Goal: Task Accomplishment & Management: Manage account settings

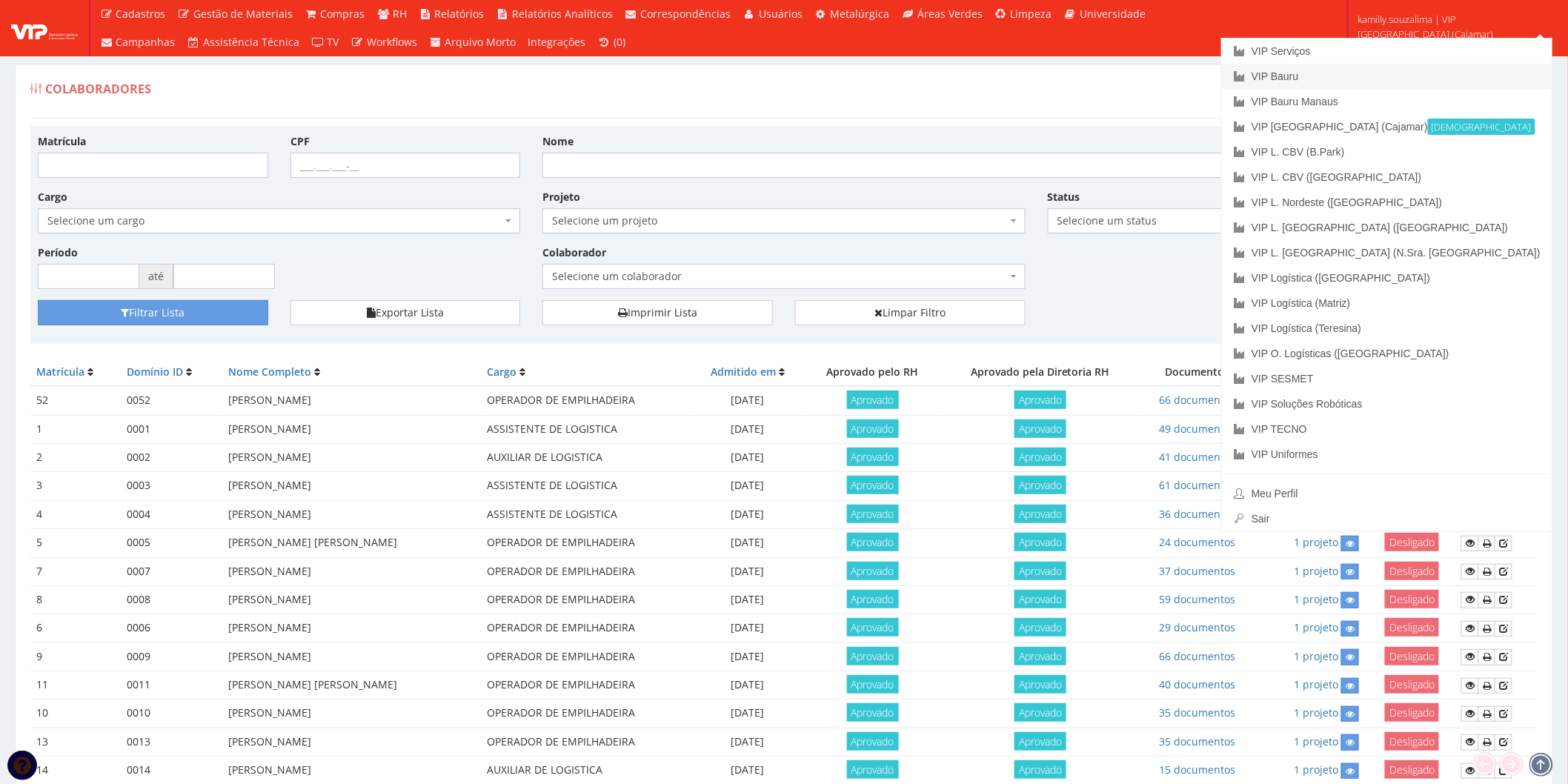
click at [1396, 74] on link "VIP Bauru" at bounding box center [1386, 75] width 331 height 25
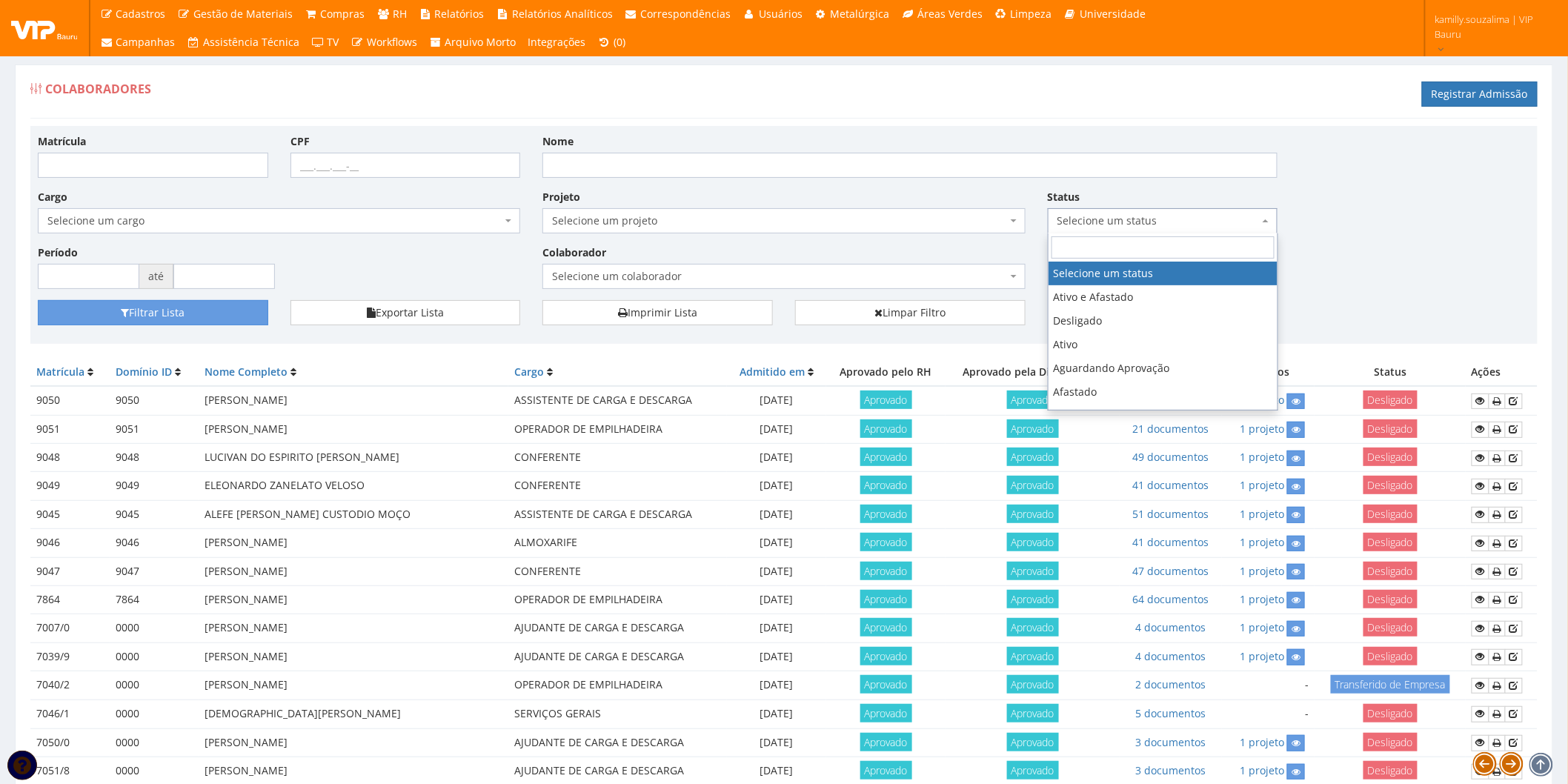
click at [1159, 228] on span "Selecione um status" at bounding box center [1162, 221] width 230 height 25
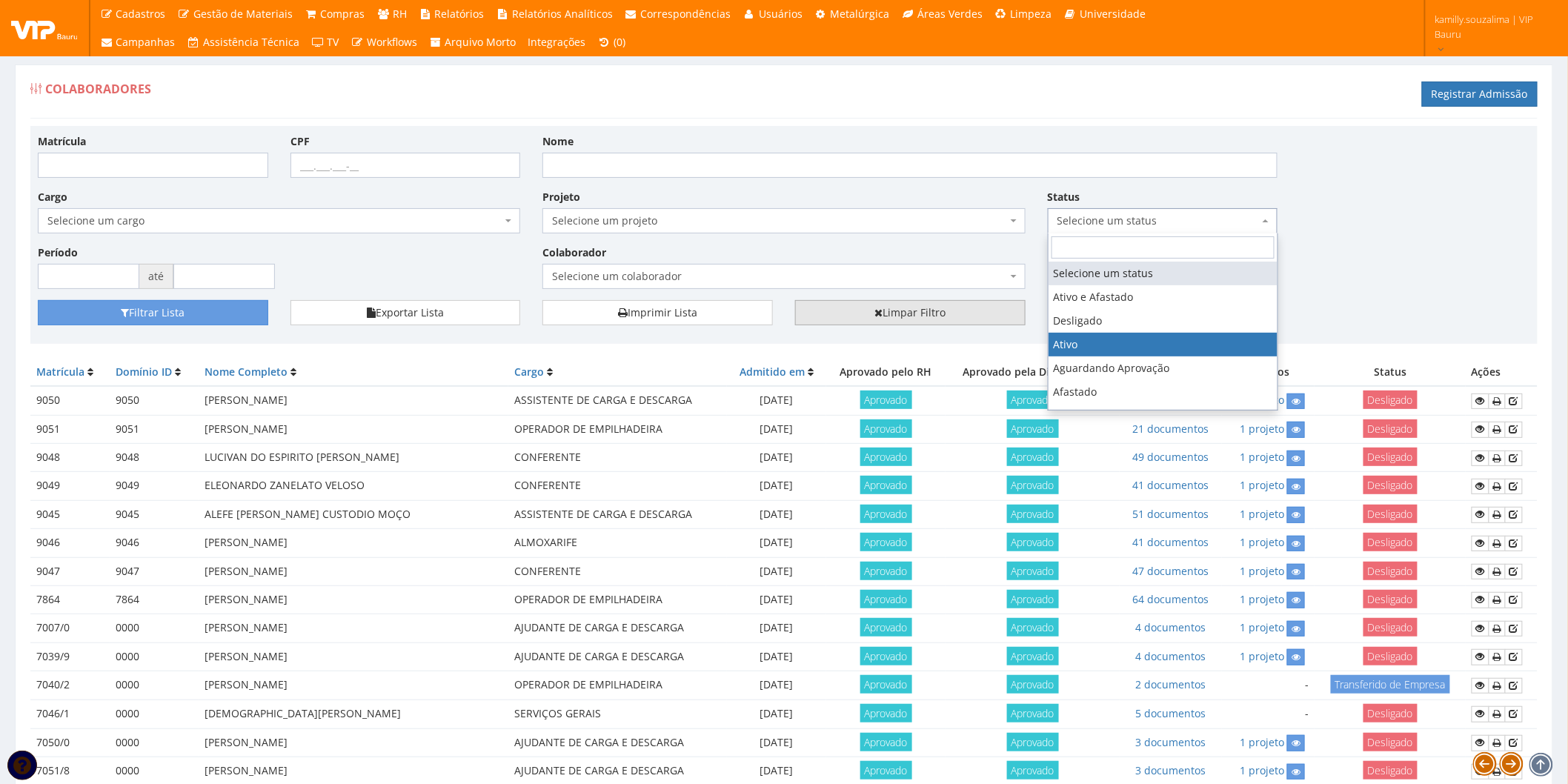
select select "1"
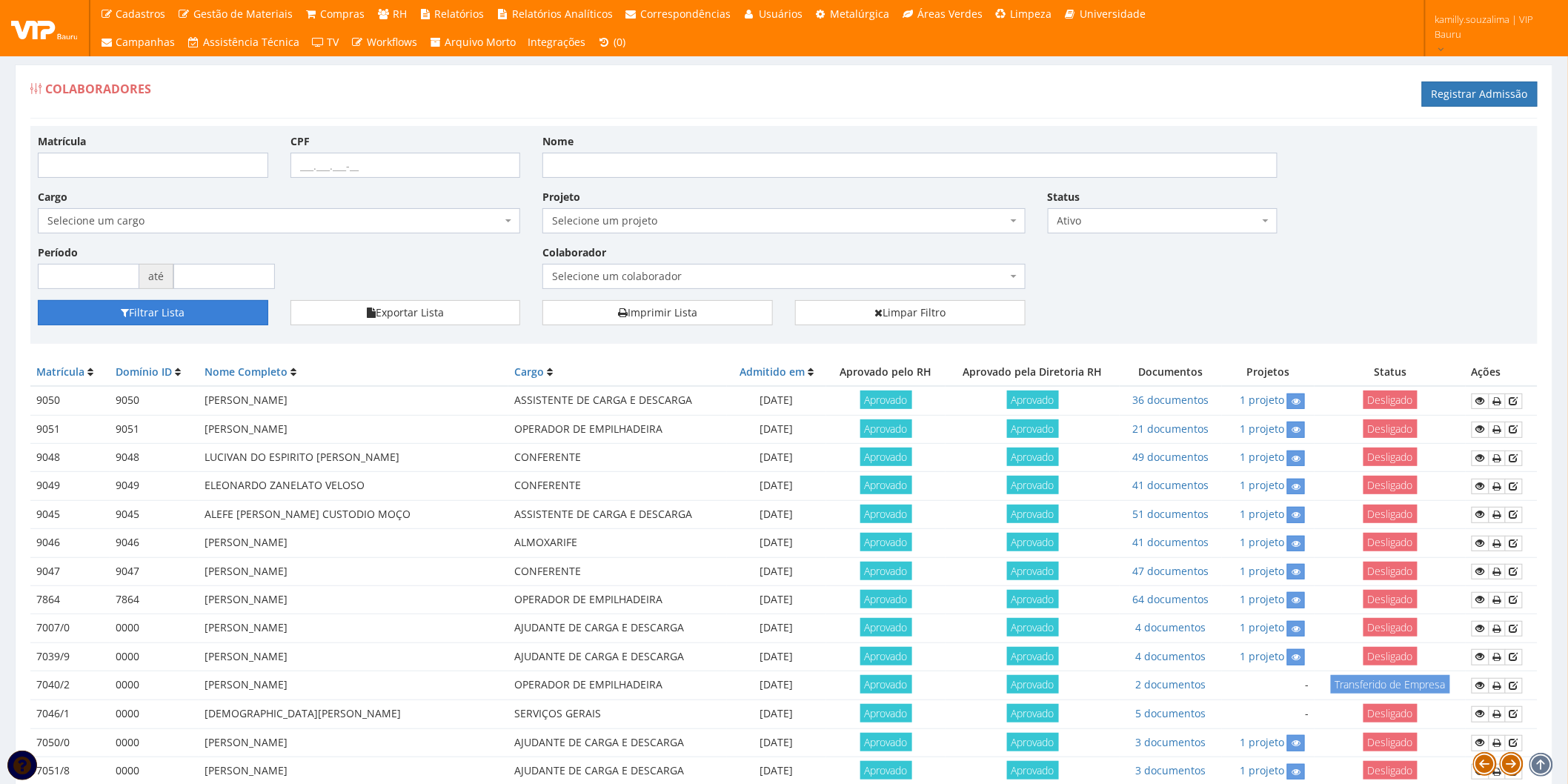
click at [201, 307] on button "Filtrar Lista" at bounding box center [153, 312] width 230 height 25
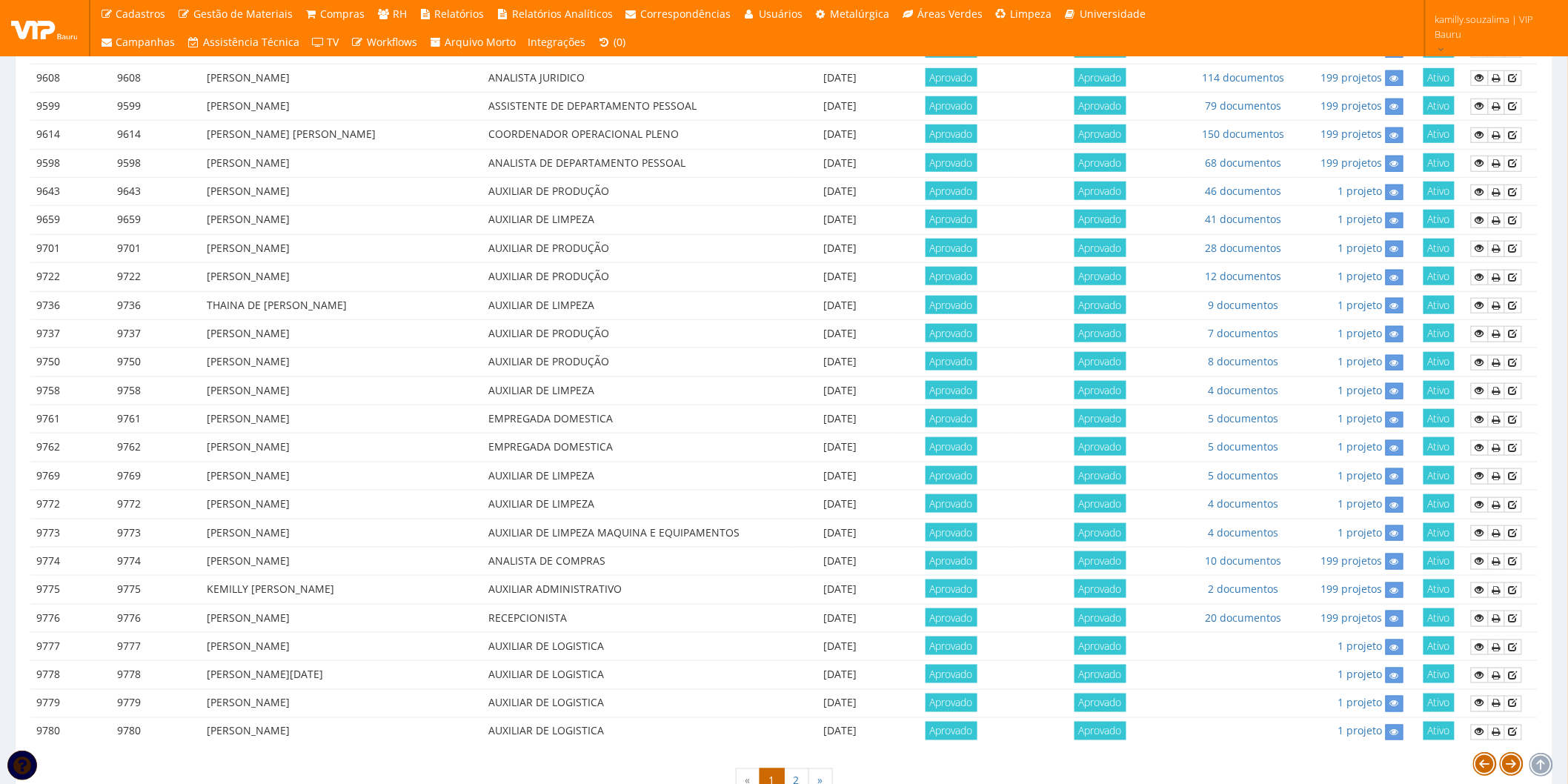
scroll to position [568, 0]
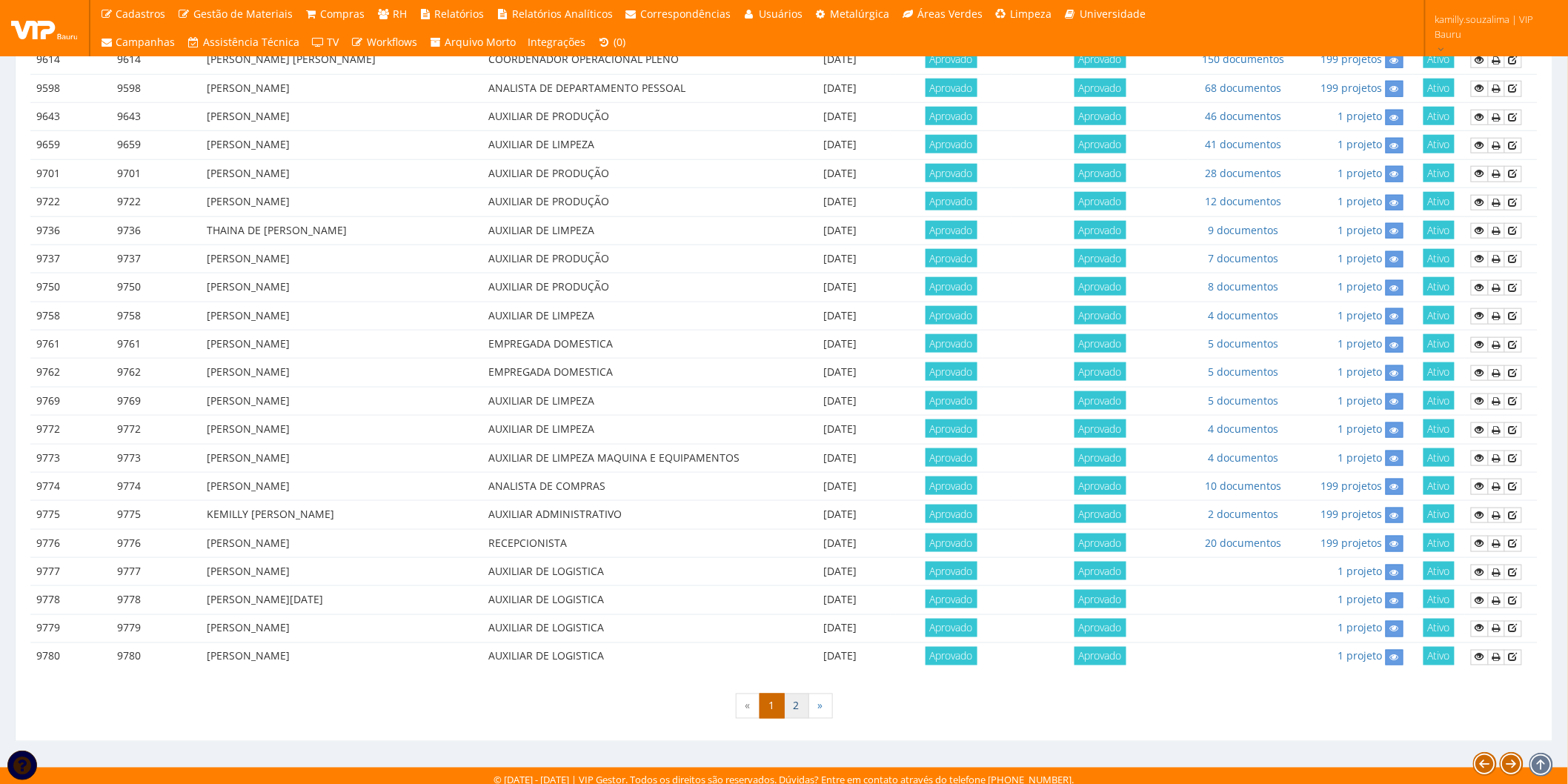
click at [796, 702] on link "2" at bounding box center [796, 706] width 25 height 25
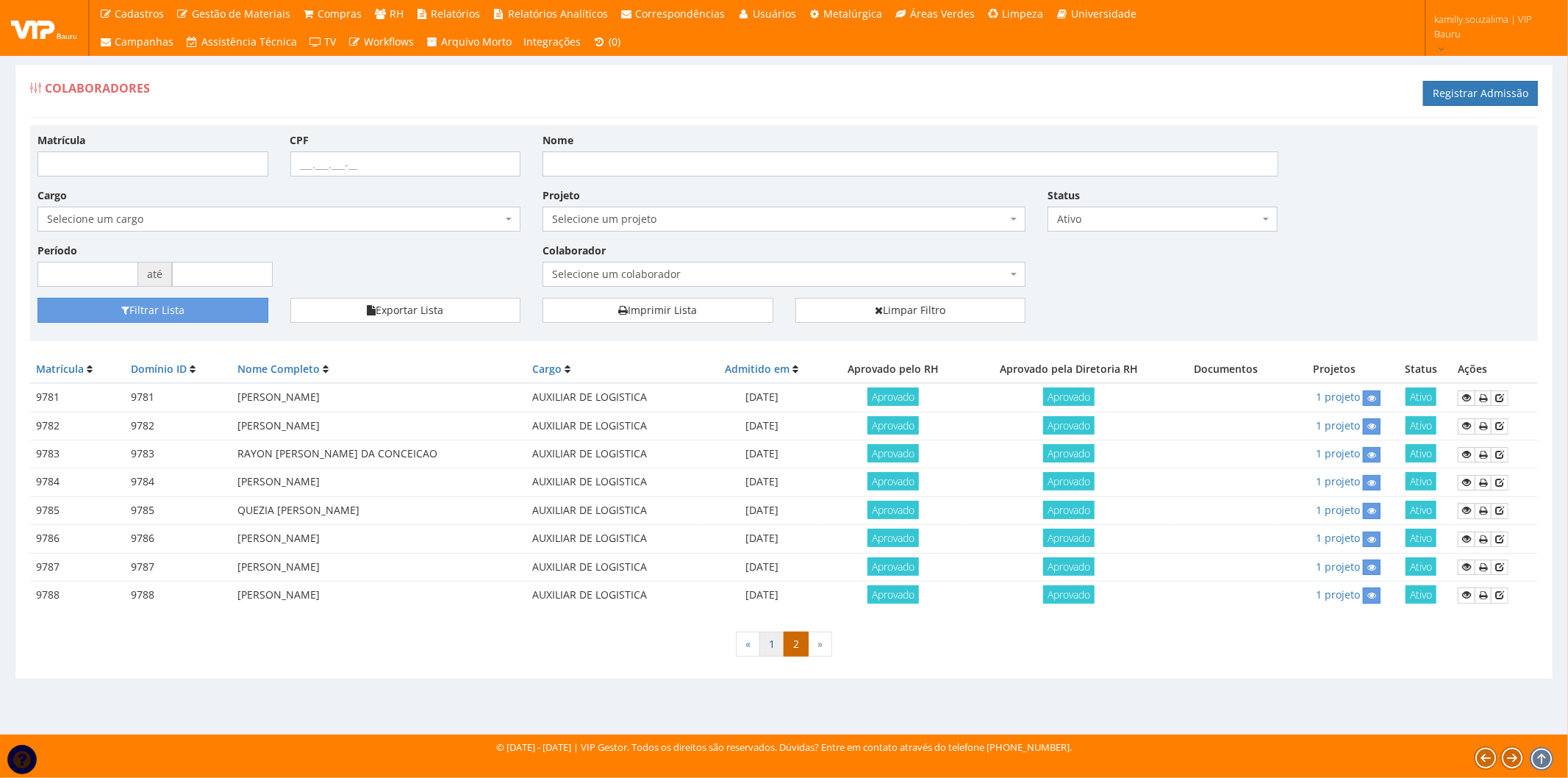
click at [772, 641] on link "1" at bounding box center [772, 644] width 25 height 25
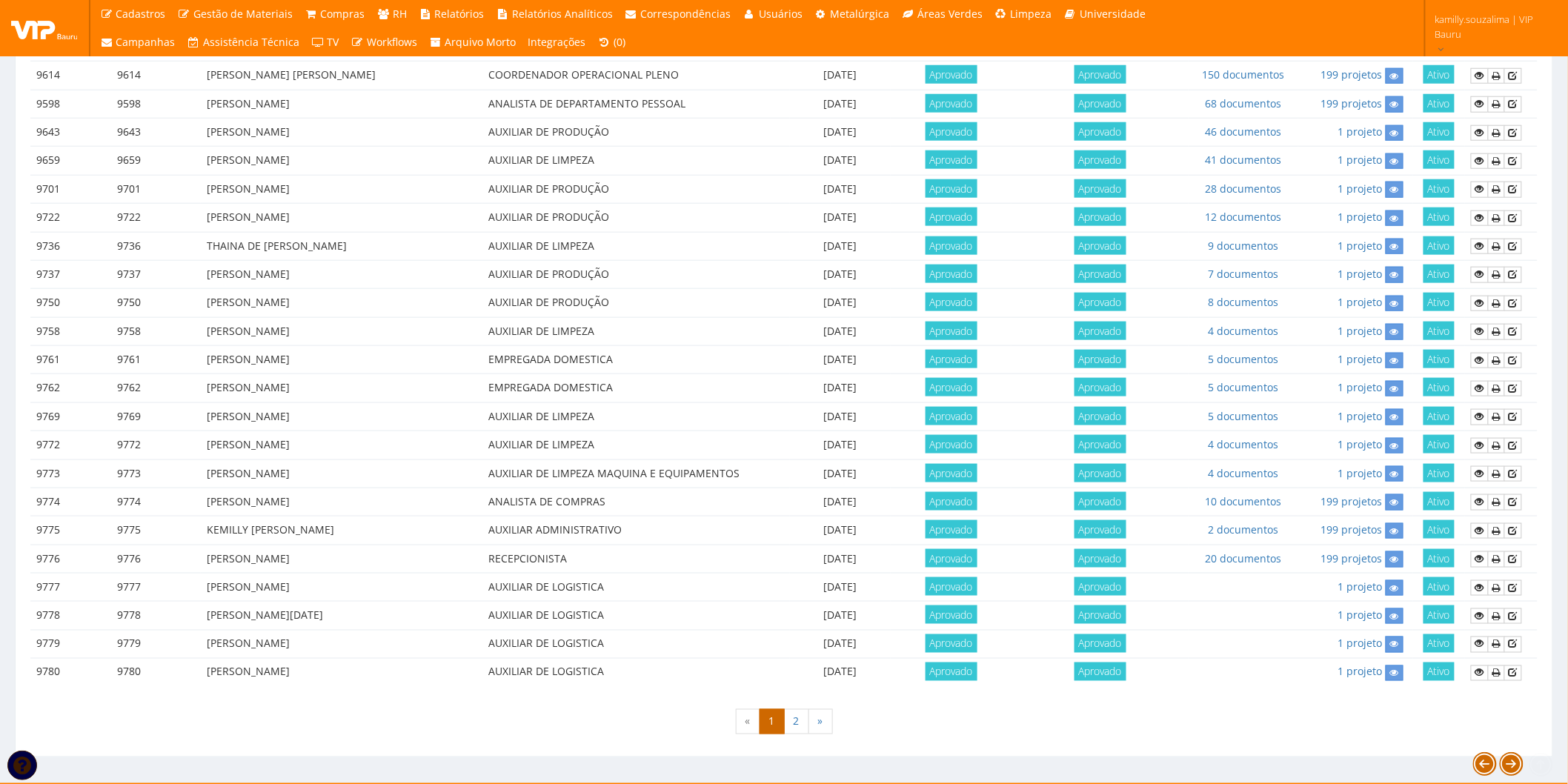
scroll to position [568, 0]
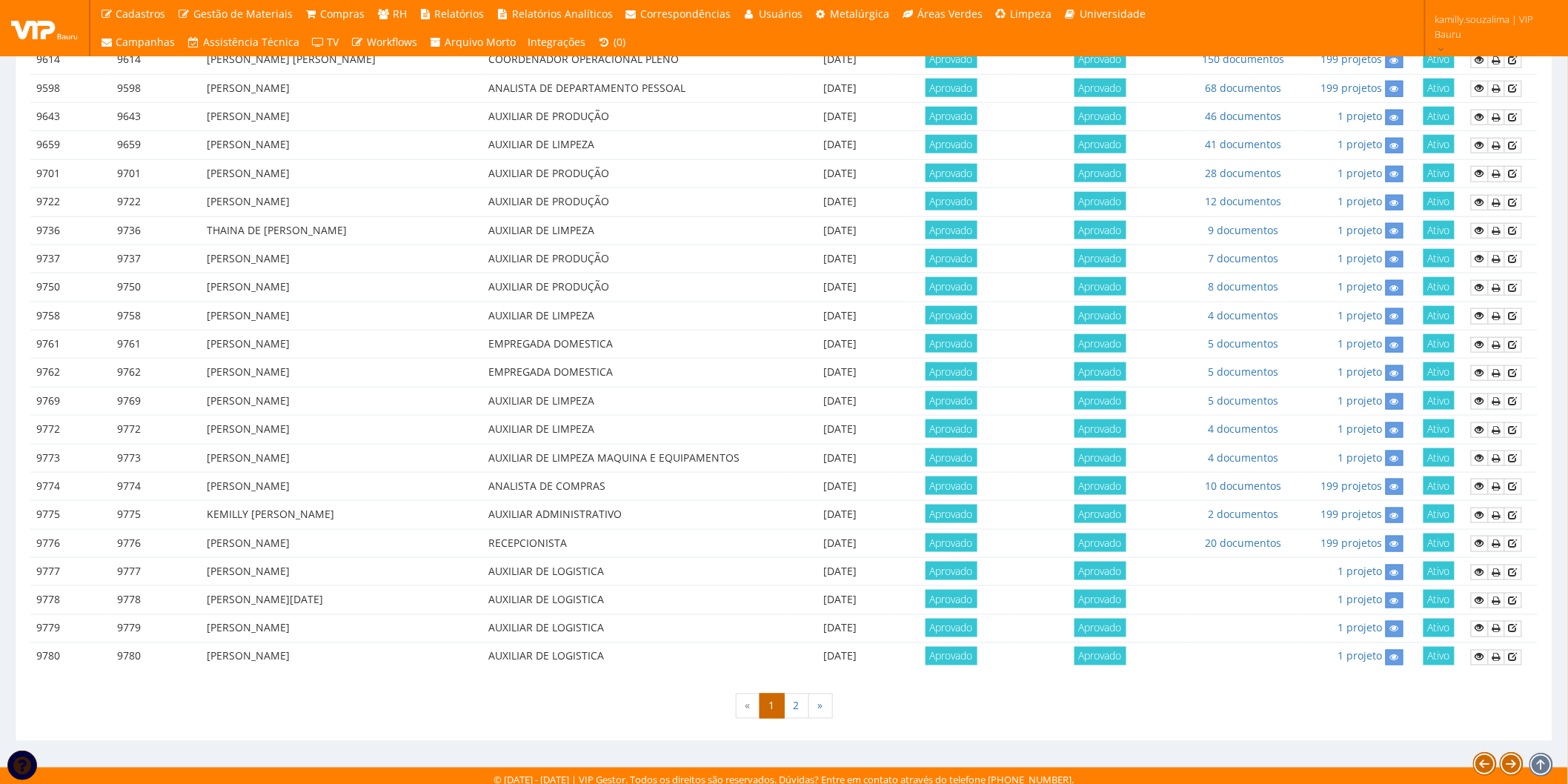
drag, startPoint x: 476, startPoint y: 622, endPoint x: 549, endPoint y: 623, distance: 73.0
click at [634, 615] on tr "9779 9779 WESLEY HENRIQUE BONUTTI PEREIRA DE SOUZA AUXILIAR DE LOGISTICA 03/10/…" at bounding box center [784, 629] width 1507 height 28
drag, startPoint x: 206, startPoint y: 617, endPoint x: 441, endPoint y: 623, distance: 235.1
click at [441, 623] on td "WESLEY HENRIQUE BONUTTI PEREIRA DE SOUZA" at bounding box center [342, 629] width 281 height 28
copy td "WESLEY HENRIQUE BONUTTI PEREIRA DE SOUZA"
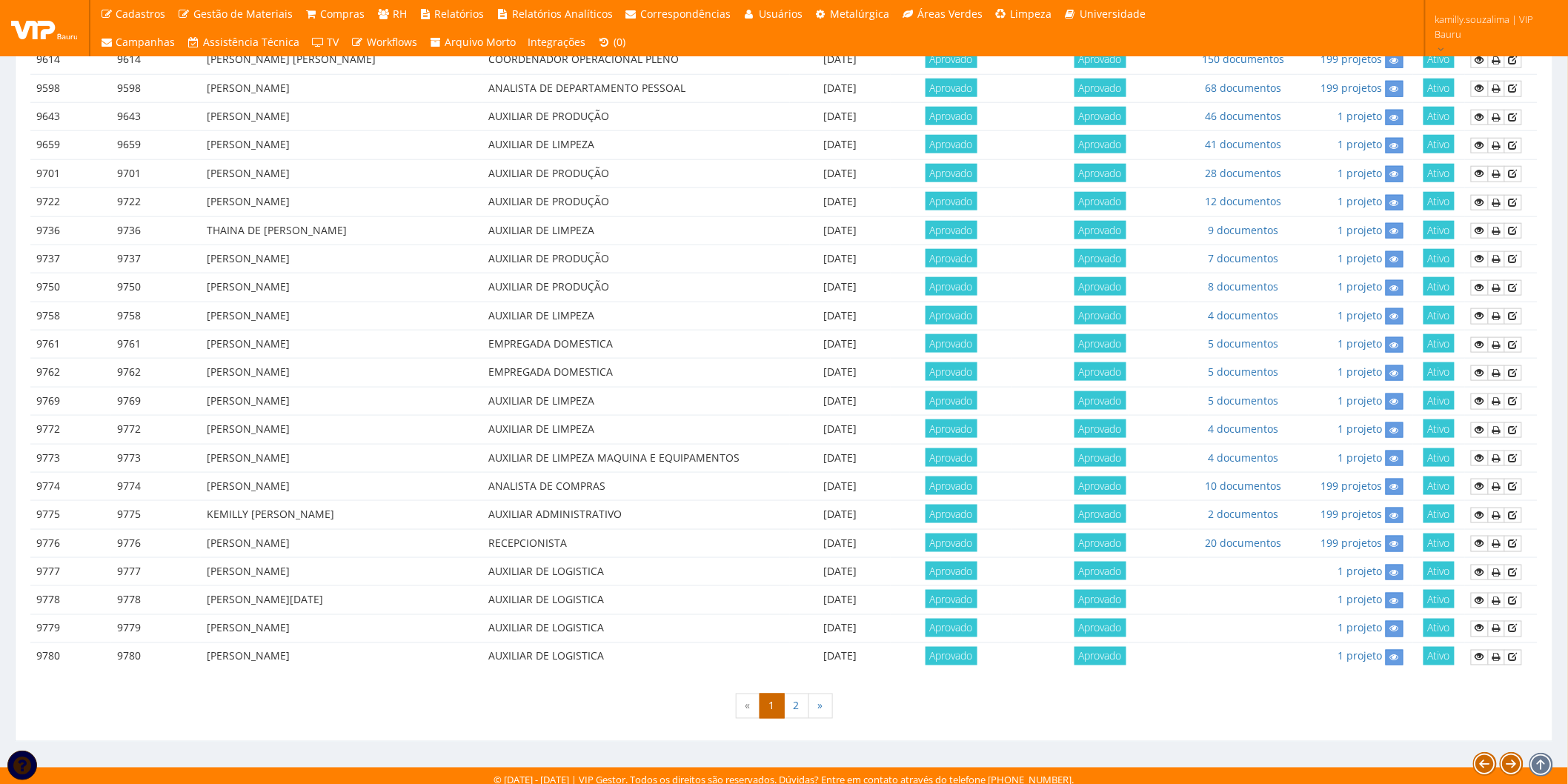
drag, startPoint x: 346, startPoint y: 618, endPoint x: 436, endPoint y: 625, distance: 90.3
click at [350, 618] on td "WESLEY HENRIQUE BONUTTI PEREIRA DE SOUZA" at bounding box center [342, 629] width 281 height 28
click at [455, 626] on td "[PERSON_NAME]" at bounding box center [342, 629] width 281 height 28
click at [167, 631] on td "9779" at bounding box center [155, 629] width 90 height 28
drag, startPoint x: 201, startPoint y: 620, endPoint x: 466, endPoint y: 625, distance: 265.0
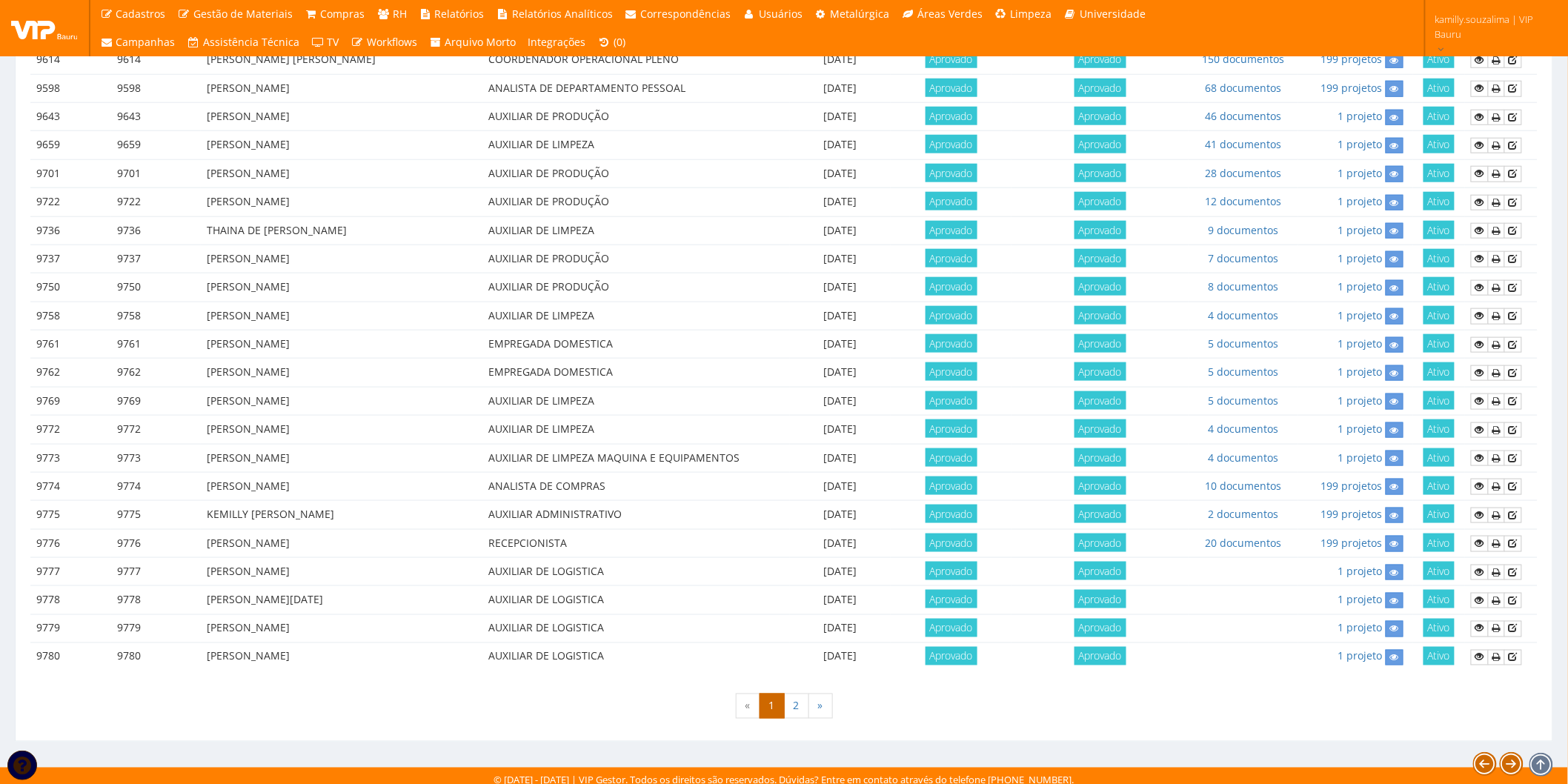
click at [466, 625] on td "WESLEY HENRIQUE BONUTTI PEREIRA DE SOUZA" at bounding box center [342, 629] width 281 height 28
copy td "WESLEY HENRIQUE BONUTTI PEREIRA DE SOUZA"
click at [803, 698] on link "2" at bounding box center [796, 706] width 25 height 25
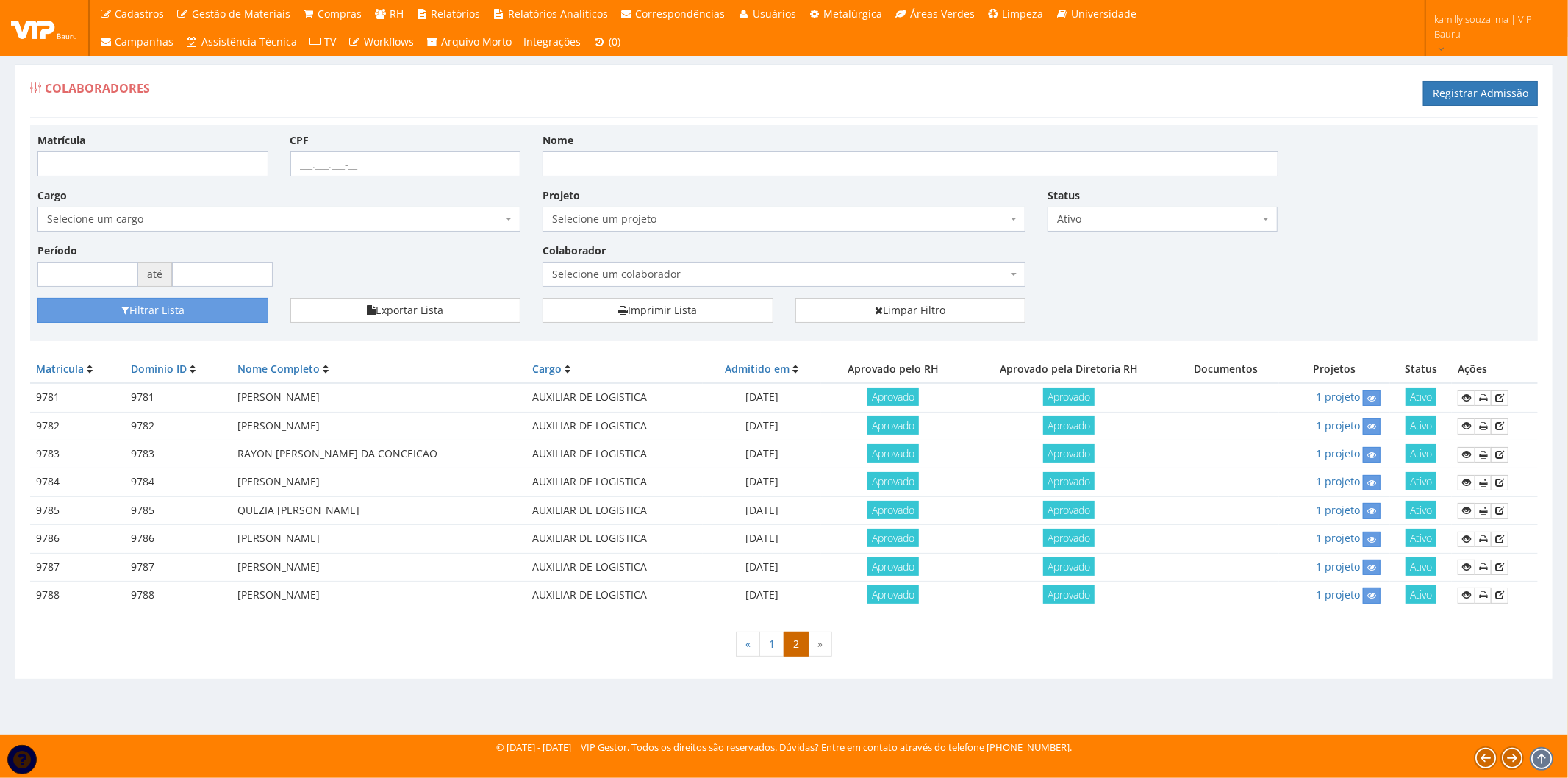
drag, startPoint x: 229, startPoint y: 427, endPoint x: 452, endPoint y: 419, distance: 223.1
click at [452, 419] on tr "9782 9782 MARCOS THIAGO FLORENCIO MIRANDA AUXILIAR DE LOGISTICA 03/10/2025 Apro…" at bounding box center [784, 426] width 1508 height 28
copy tr "MARCOS THIAGO FLORENCIO MIRANDA"
click at [369, 459] on td "RAYON [PERSON_NAME] DA CONCEICAO" at bounding box center [379, 455] width 295 height 28
drag, startPoint x: 442, startPoint y: 423, endPoint x: 232, endPoint y: 422, distance: 210.0
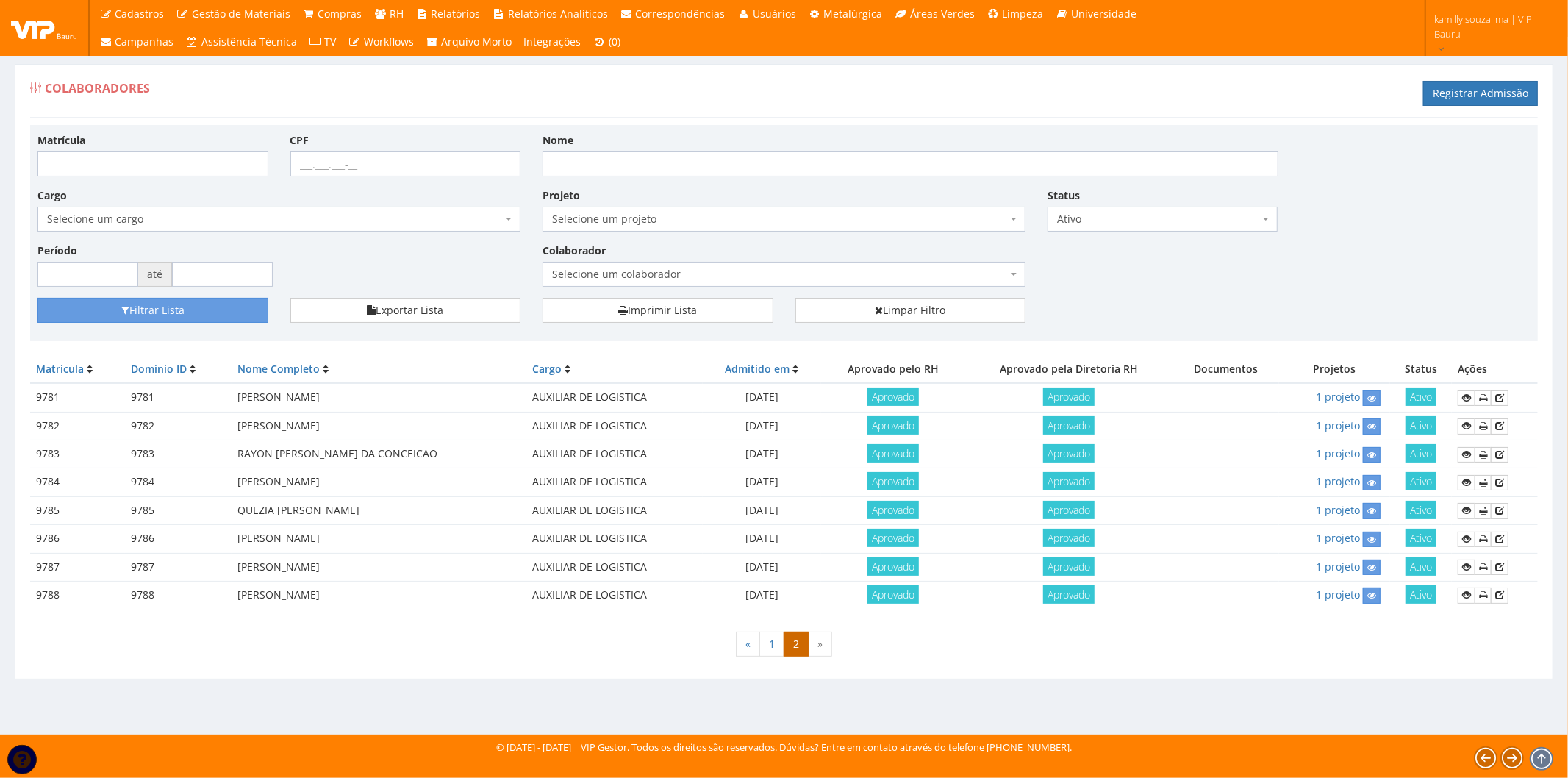
click at [232, 422] on td "[PERSON_NAME]" at bounding box center [379, 426] width 295 height 28
copy td "[PERSON_NAME]"
click at [415, 636] on div "« 1 2 »" at bounding box center [784, 646] width 1508 height 43
drag, startPoint x: 228, startPoint y: 398, endPoint x: 417, endPoint y: 398, distance: 189.0
click at [417, 398] on tr "9781 9781 FELIPE MINELLI GUEDES BARBOSA AUXILIAR DE LOGISTICA 03/10/2025 Aprova…" at bounding box center [784, 397] width 1508 height 29
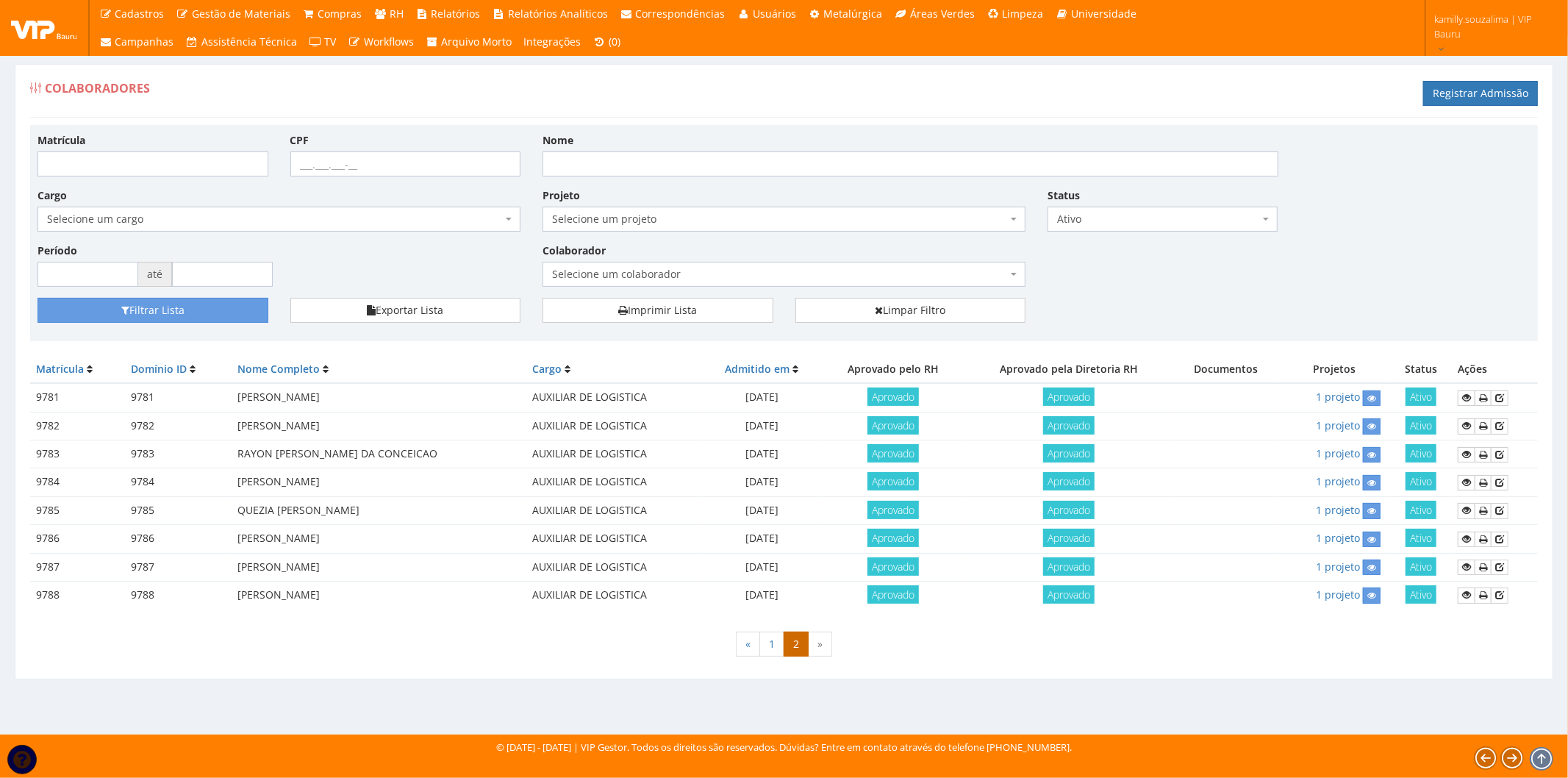
copy tr "FELIPE MINELLI GUEDES BARBOSA"
click at [416, 398] on td "FELIPE MINELLI GUEDES BARBOSA" at bounding box center [379, 397] width 295 height 29
drag, startPoint x: 413, startPoint y: 394, endPoint x: 238, endPoint y: 395, distance: 175.0
click at [238, 395] on td "FELIPE MINELLI GUEDES BARBOSA" at bounding box center [379, 397] width 295 height 29
copy td "[PERSON_NAME]"
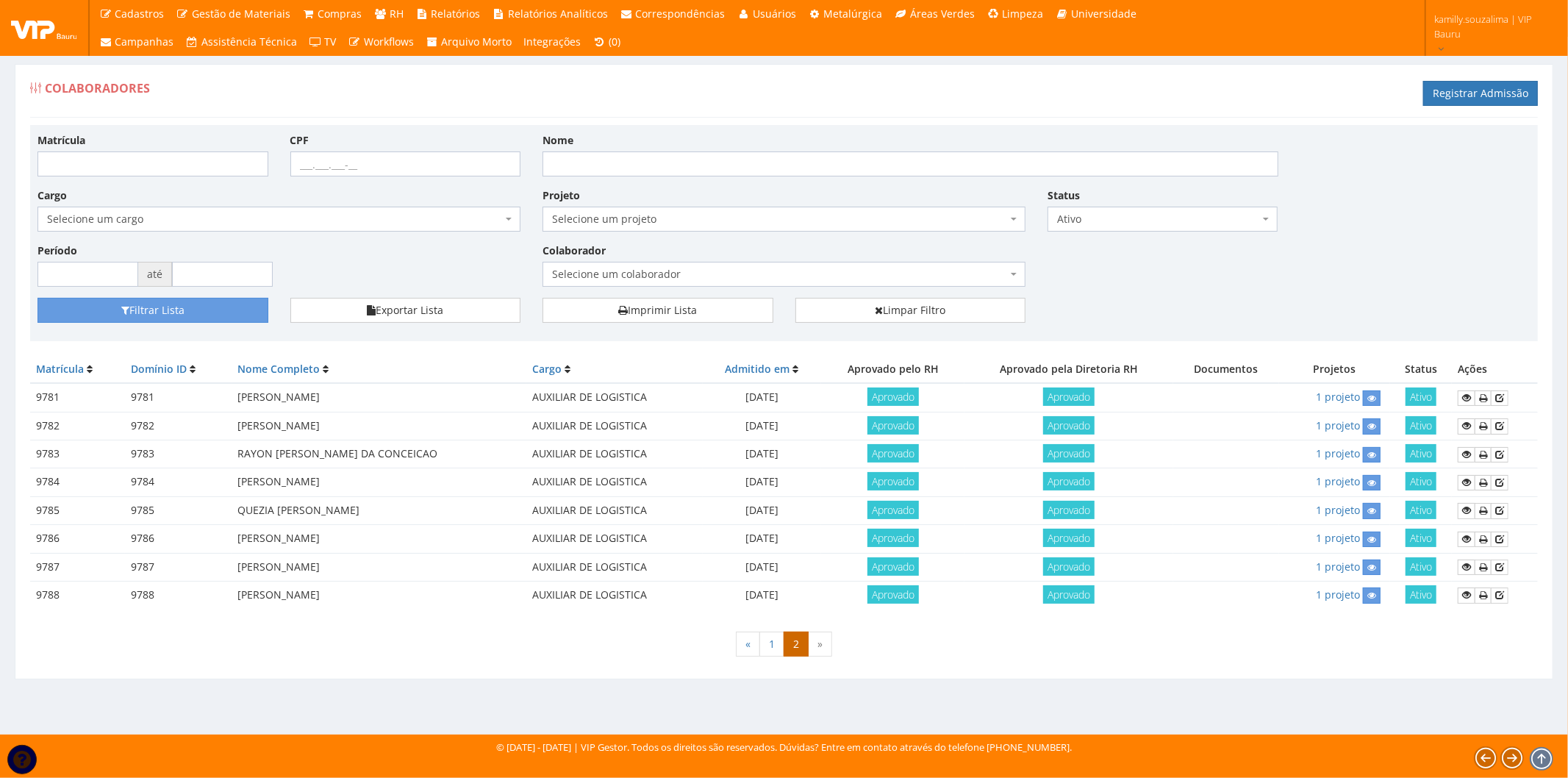
click at [332, 625] on div "« 1 2 »" at bounding box center [784, 646] width 1508 height 43
click at [773, 636] on link "1" at bounding box center [772, 644] width 25 height 25
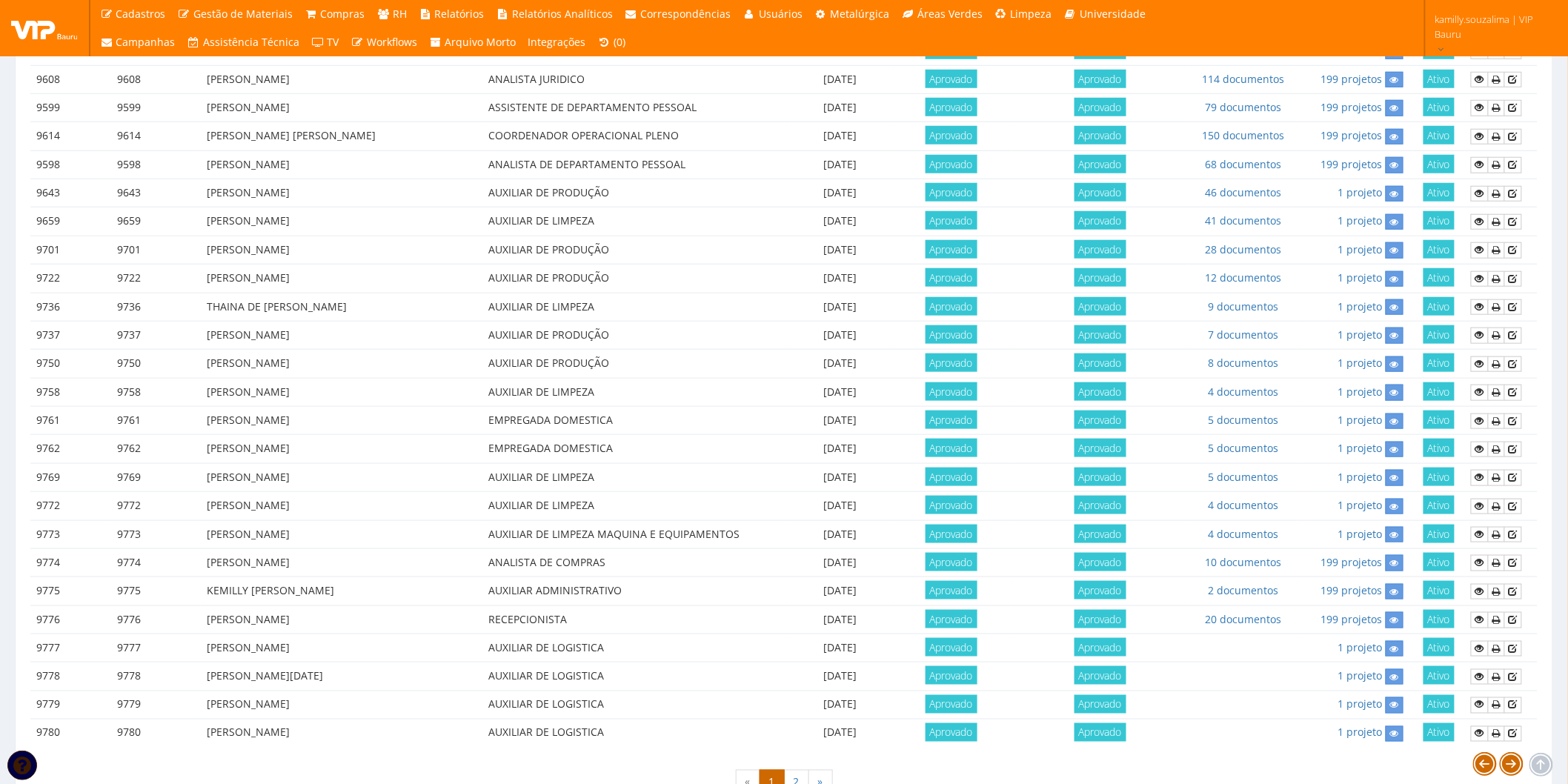
scroll to position [568, 0]
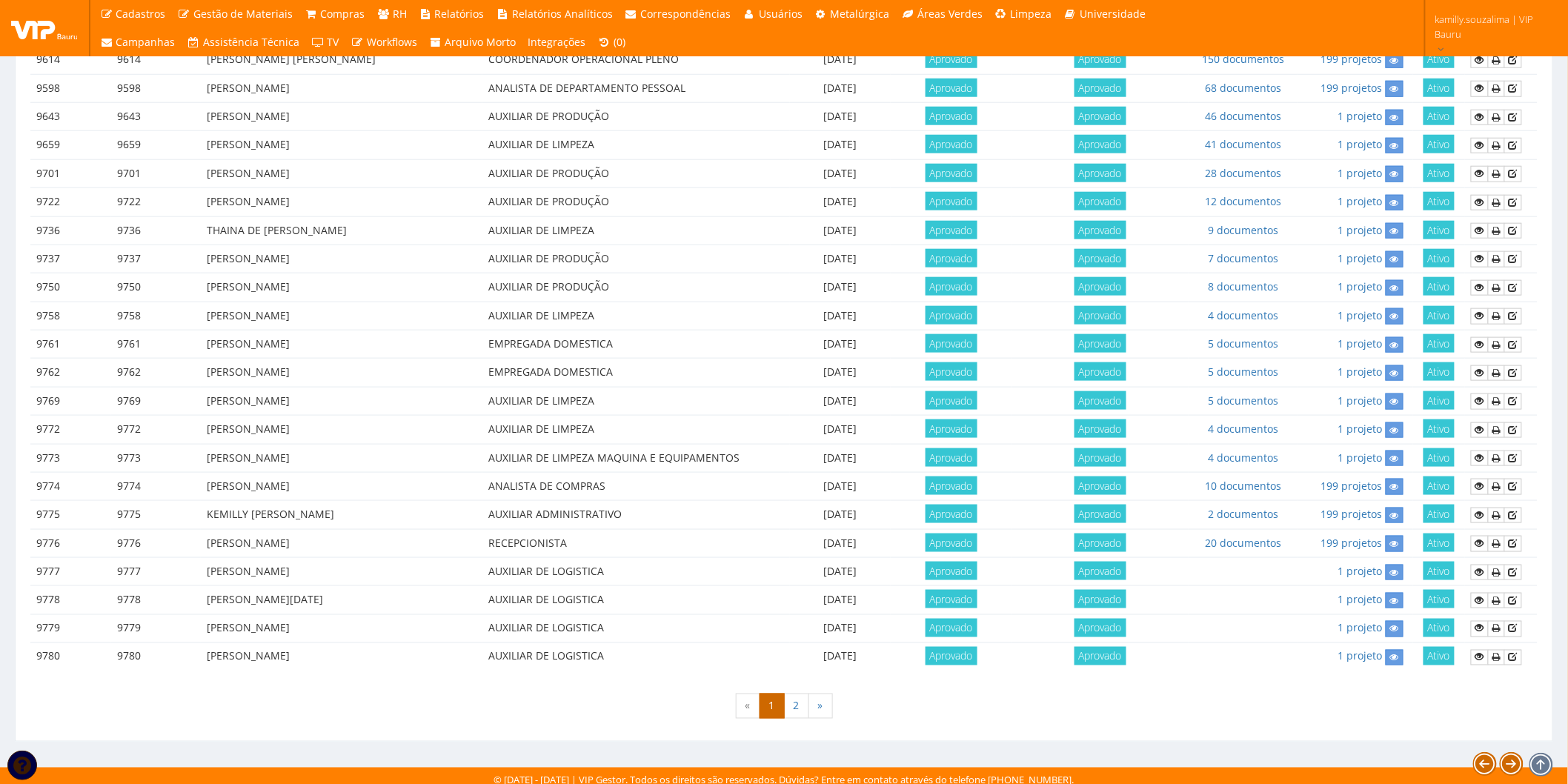
drag, startPoint x: 361, startPoint y: 587, endPoint x: 415, endPoint y: 584, distance: 54.1
click at [415, 586] on td "MARIA LUCIA ARANHA SAMPAIO" at bounding box center [342, 600] width 281 height 28
click at [369, 588] on td "[PERSON_NAME][DATE]" at bounding box center [342, 600] width 281 height 28
drag, startPoint x: 371, startPoint y: 589, endPoint x: 201, endPoint y: 595, distance: 170.1
click at [201, 595] on td "MARIA LUCIA ARANHA SAMPAIO" at bounding box center [342, 600] width 281 height 28
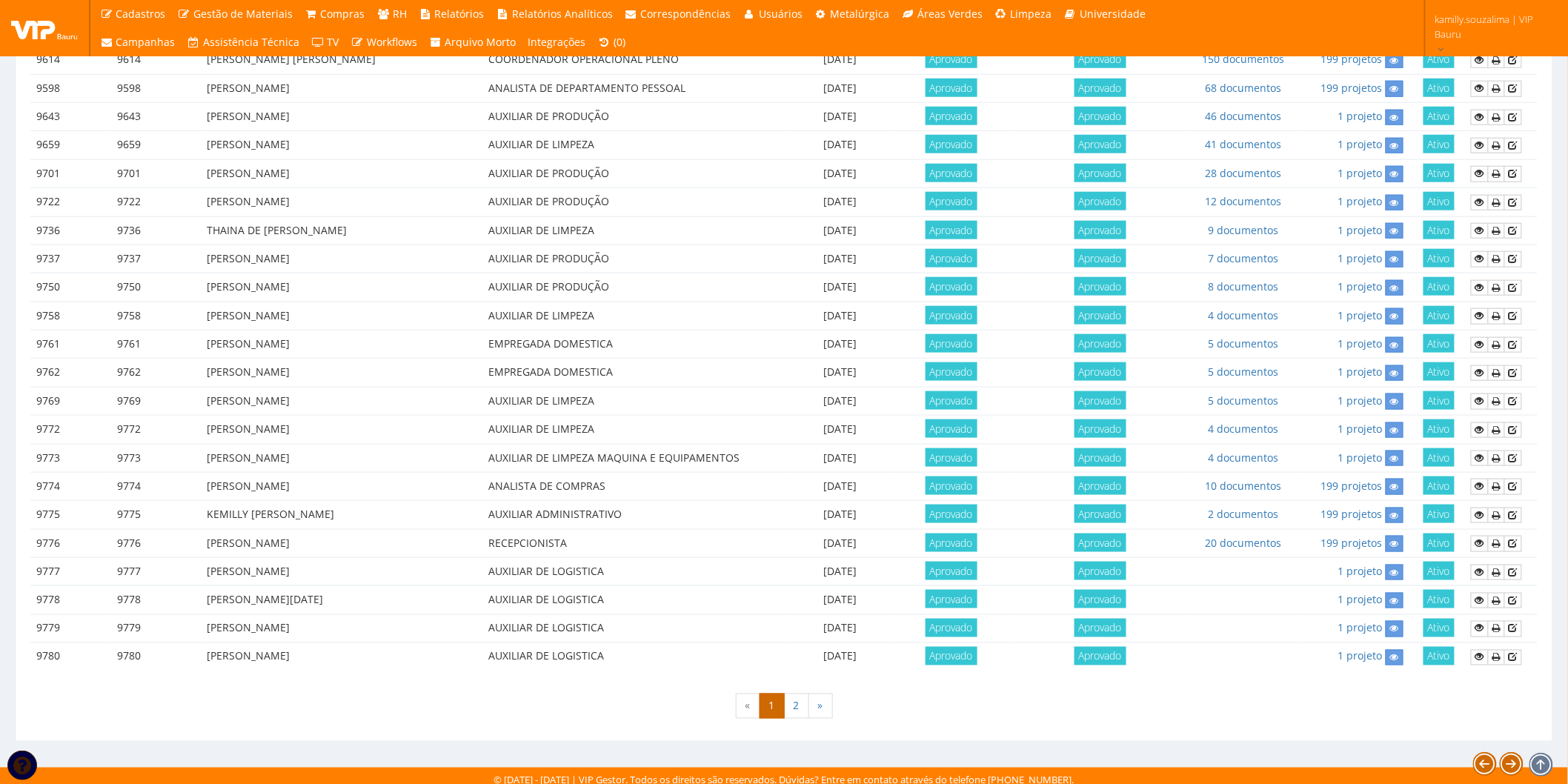
copy td "MARIA LUCIA ARANHA SAMPAIO"
click at [788, 699] on link "2" at bounding box center [796, 706] width 25 height 25
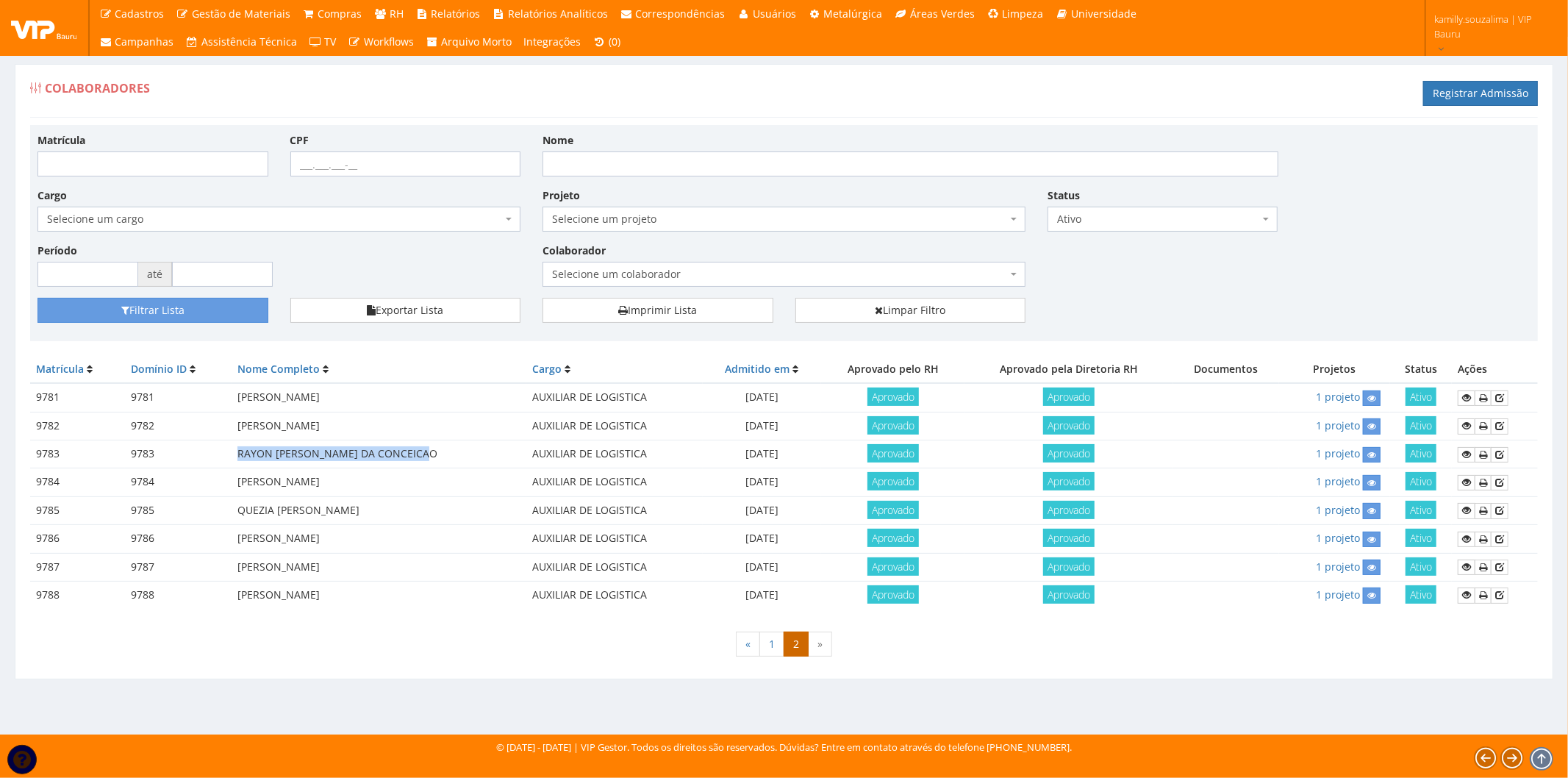
drag, startPoint x: 228, startPoint y: 449, endPoint x: 439, endPoint y: 458, distance: 211.2
click at [439, 458] on tr "9783 9783 RAYON [PERSON_NAME] DA CONCEICAO AUXILIAR DE LOGISTICA [DATE] Aprovad…" at bounding box center [784, 455] width 1508 height 28
copy tr "RAYON [PERSON_NAME] DA CONCEICAO"
click at [412, 461] on td "RAYON [PERSON_NAME] DA CONCEICAO" at bounding box center [379, 455] width 295 height 28
click at [441, 455] on td "RAYON [PERSON_NAME] DA CONCEICAO" at bounding box center [379, 455] width 295 height 28
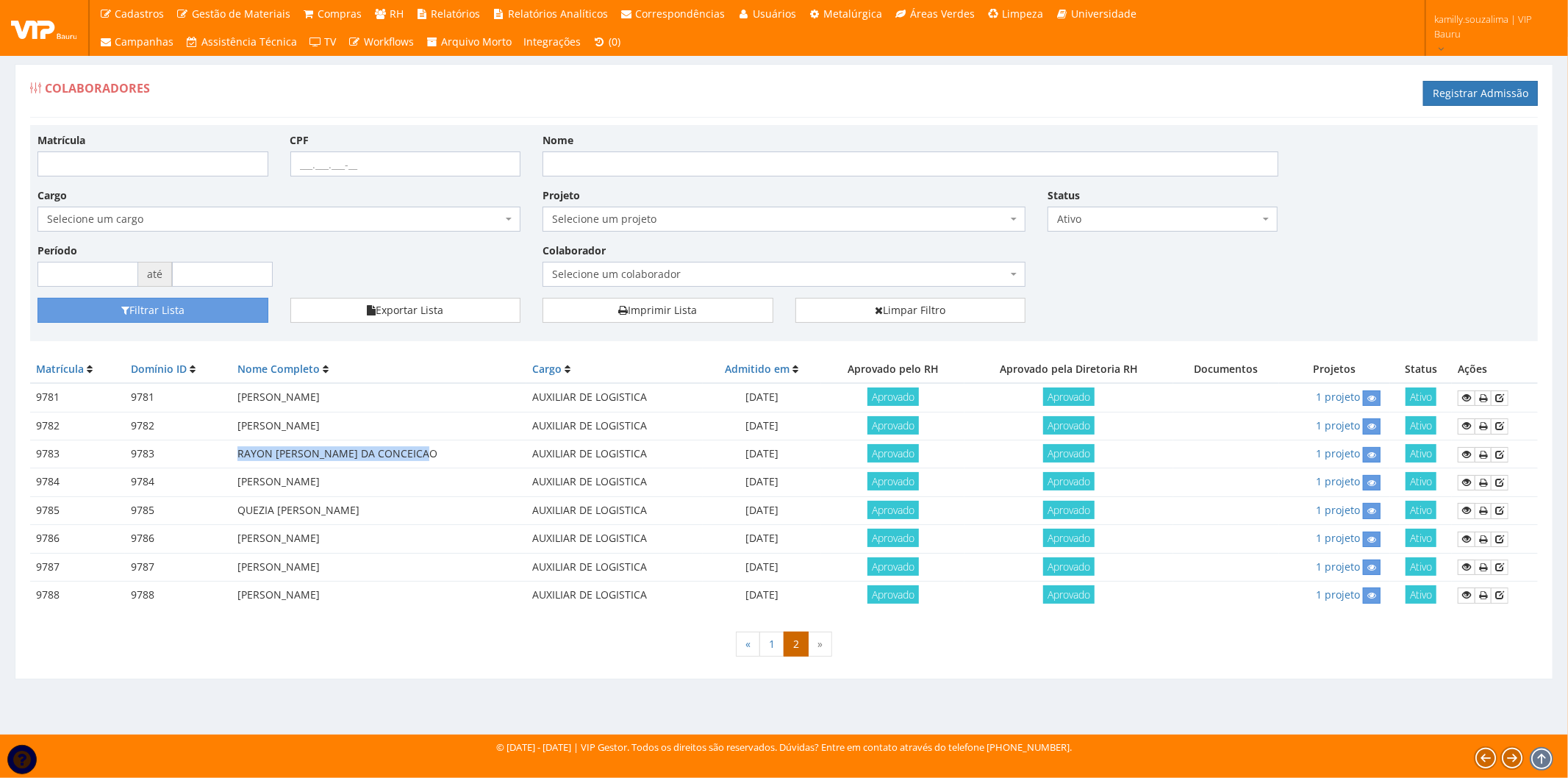
drag, startPoint x: 442, startPoint y: 452, endPoint x: 218, endPoint y: 455, distance: 224.0
click at [218, 455] on tr "9783 9783 RAYON [PERSON_NAME] DA CONCEICAO AUXILIAR DE LOGISTICA [DATE] Aprovad…" at bounding box center [784, 455] width 1508 height 28
copy tr "RAYON [PERSON_NAME] DA CONCEICAO"
drag, startPoint x: 476, startPoint y: 511, endPoint x: 475, endPoint y: 499, distance: 12.0
click at [476, 509] on td "QUEZIA FERNANDA DA SILVA" at bounding box center [379, 510] width 295 height 28
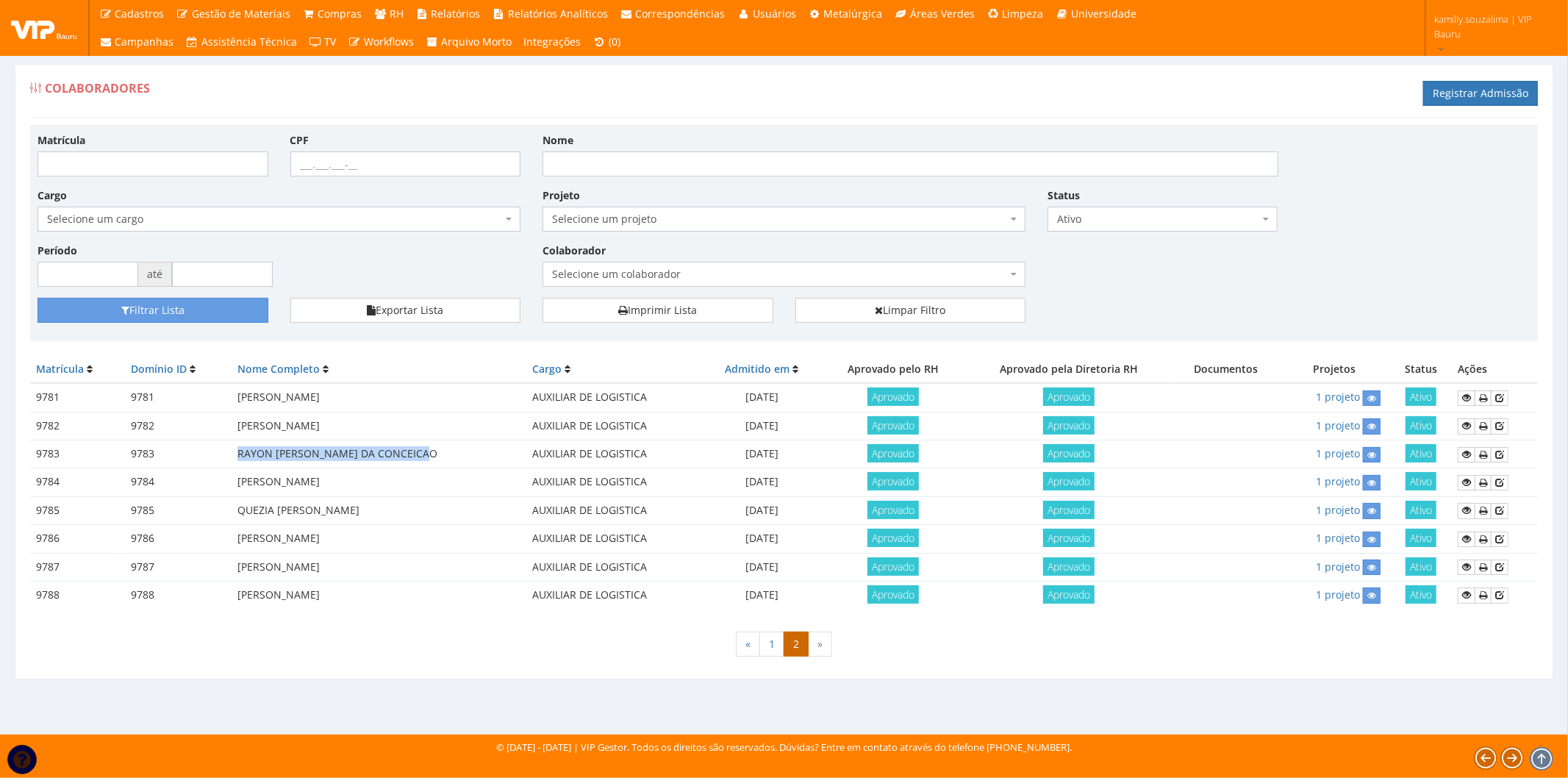
drag, startPoint x: 403, startPoint y: 444, endPoint x: 200, endPoint y: 454, distance: 203.2
click at [200, 454] on tr "9783 9783 RAYON LUCAS SANTOS DA CONCEICAO AUXILIAR DE LOGISTICA 03/10/2025 Apro…" at bounding box center [784, 455] width 1508 height 28
copy tr "RAYON LUCAS SANTOS DA CONCEICAO"
click at [415, 625] on div "« 1 2 »" at bounding box center [784, 646] width 1508 height 43
click at [775, 647] on link "1" at bounding box center [772, 644] width 25 height 25
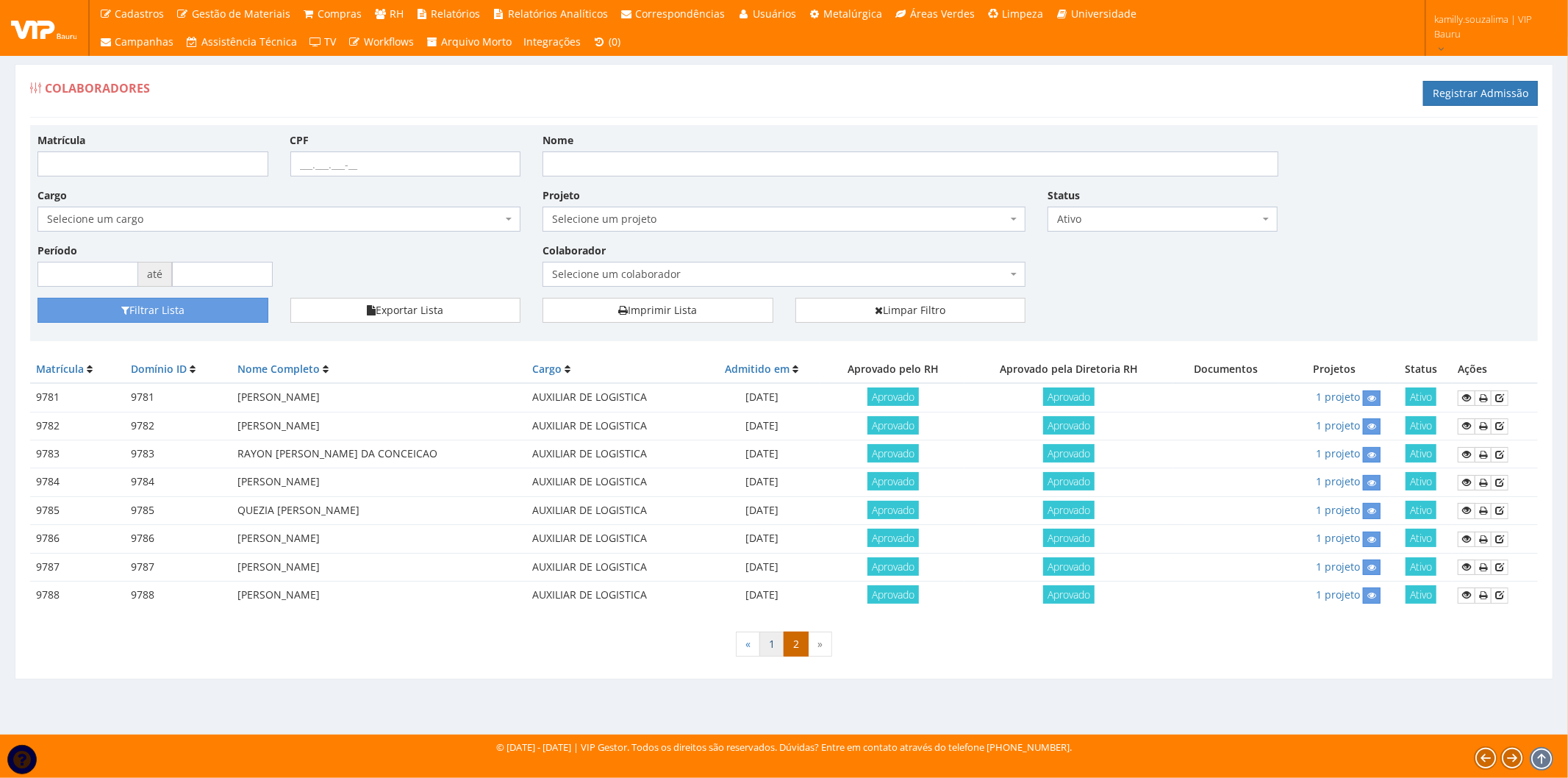
click at [774, 639] on link "1" at bounding box center [772, 644] width 25 height 25
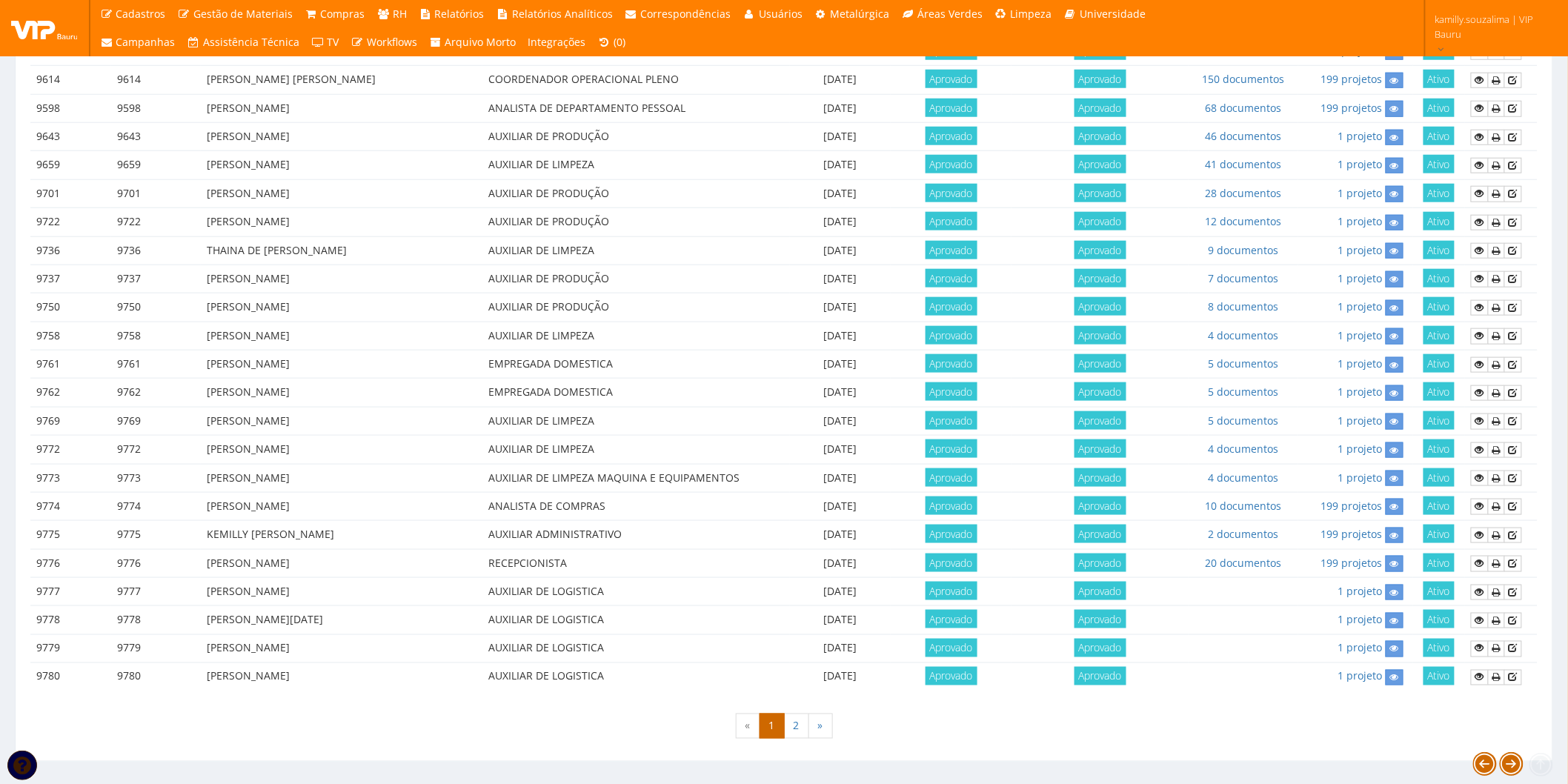
scroll to position [568, 0]
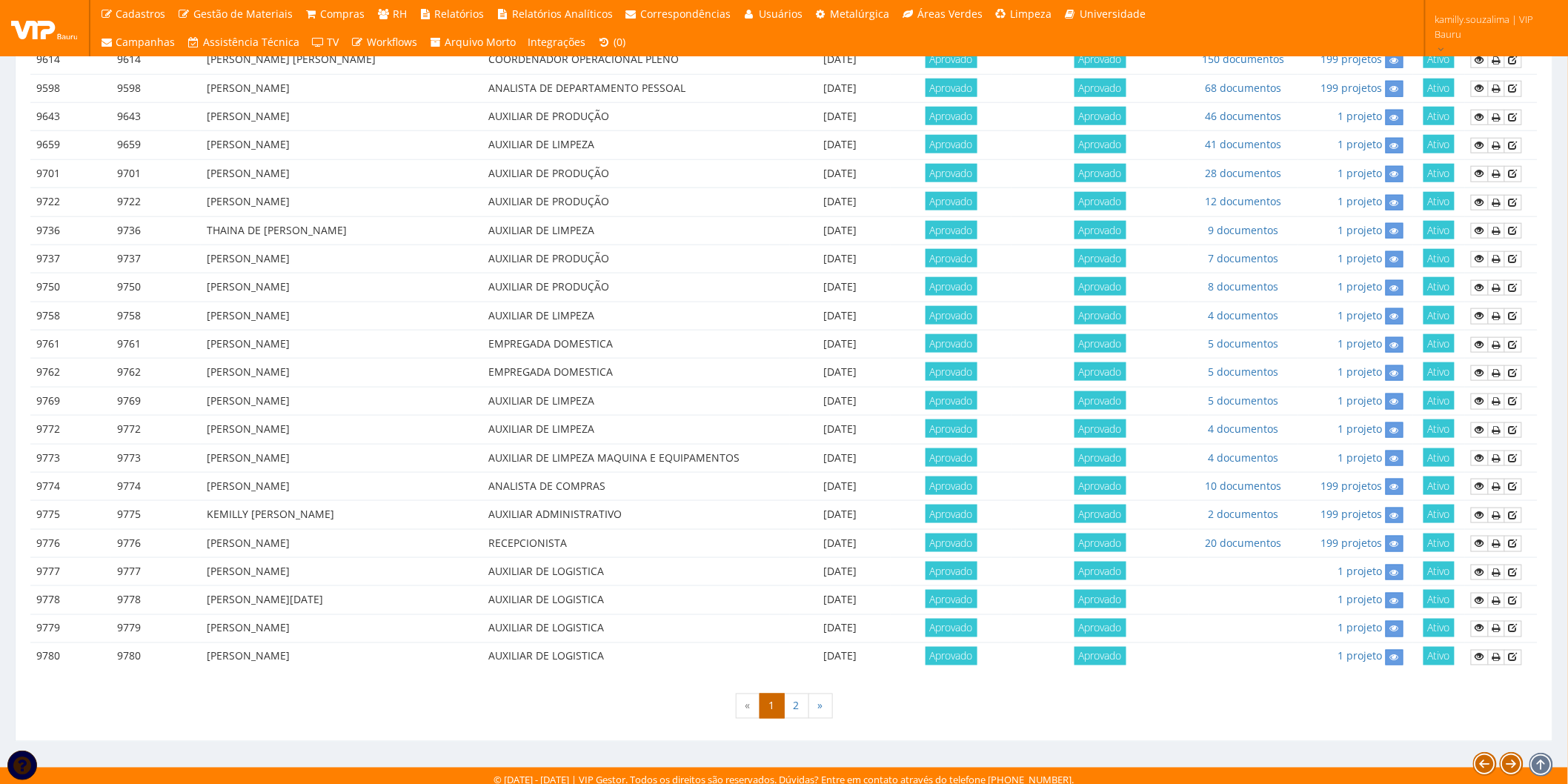
drag, startPoint x: 225, startPoint y: 653, endPoint x: 412, endPoint y: 651, distance: 187.0
click at [412, 651] on tr "9780 9780 [PERSON_NAME] AUXILIAR DE LOGISTICA [DATE] Aprovado Aprovado 1 projet…" at bounding box center [784, 657] width 1507 height 28
copy tr "[PERSON_NAME]"
click at [374, 656] on td "[PERSON_NAME]" at bounding box center [342, 657] width 281 height 28
click at [447, 663] on div "Matrícula Domínio ID Nome Completo Cargo Admitido em Aprovado pelo RH Aprovado …" at bounding box center [784, 238] width 1507 height 896
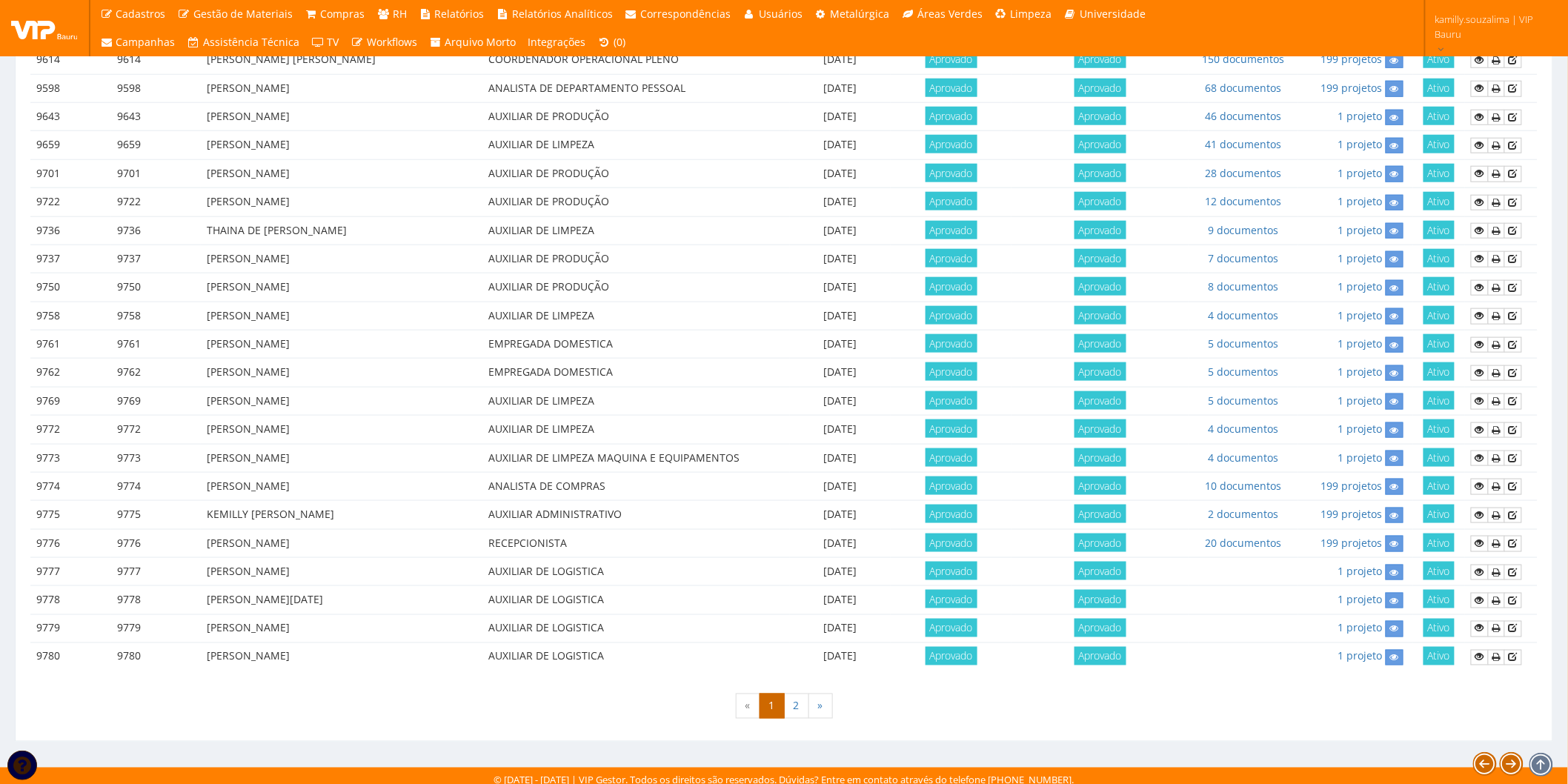
drag, startPoint x: 405, startPoint y: 654, endPoint x: 209, endPoint y: 658, distance: 196.0
click at [209, 658] on td "GISELLE GABRIELY PEREIRA FEDOCE CRUZ" at bounding box center [342, 657] width 281 height 28
copy td "GISELLE GABRIELY PEREIRA FEDOCE CRUZ"
drag, startPoint x: 304, startPoint y: 602, endPoint x: 508, endPoint y: 611, distance: 204.2
click at [318, 602] on td "MARIA LUCIA ARANHA SAMPAIO" at bounding box center [342, 600] width 281 height 28
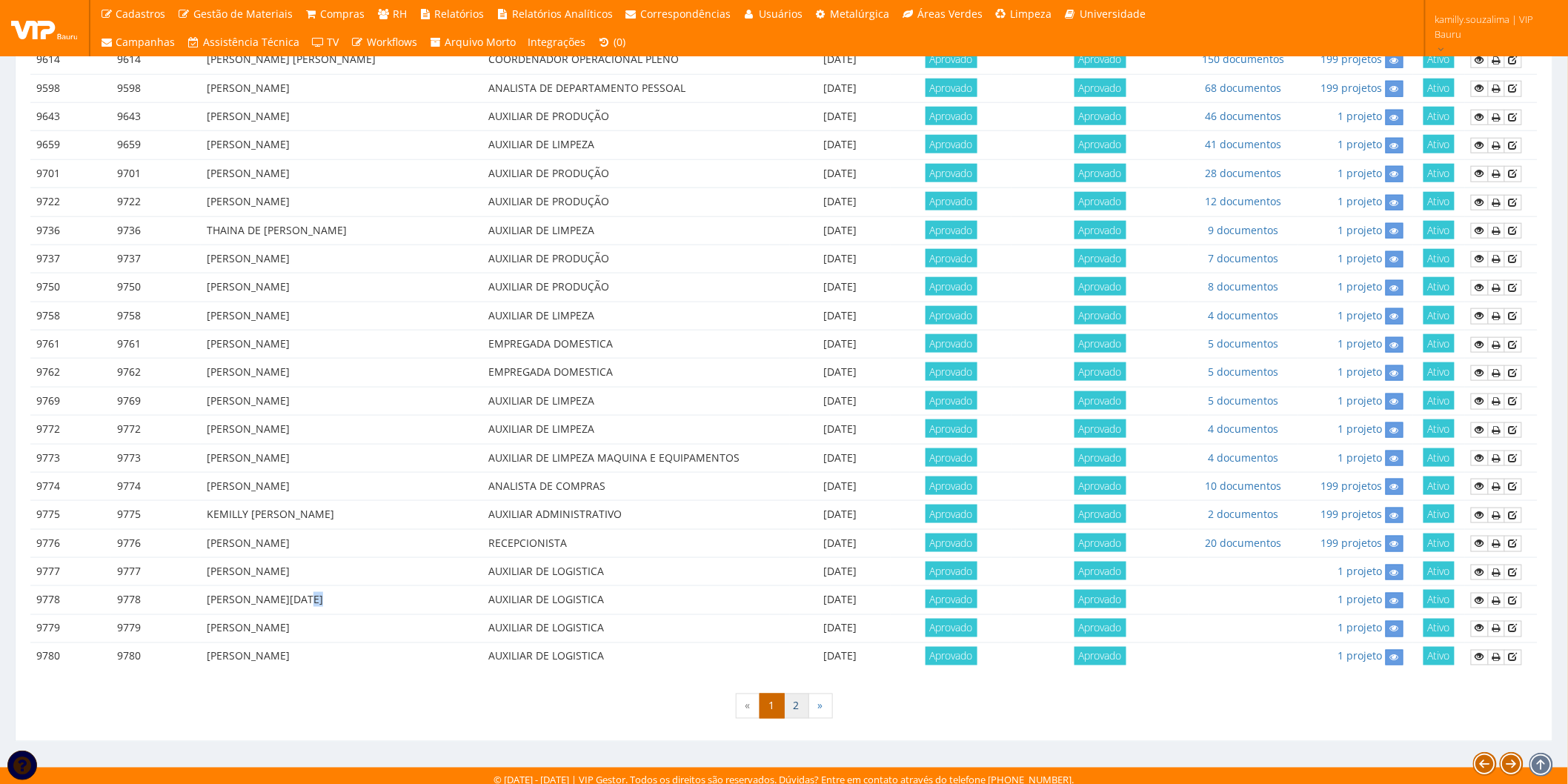
click at [790, 696] on link "2" at bounding box center [796, 706] width 25 height 25
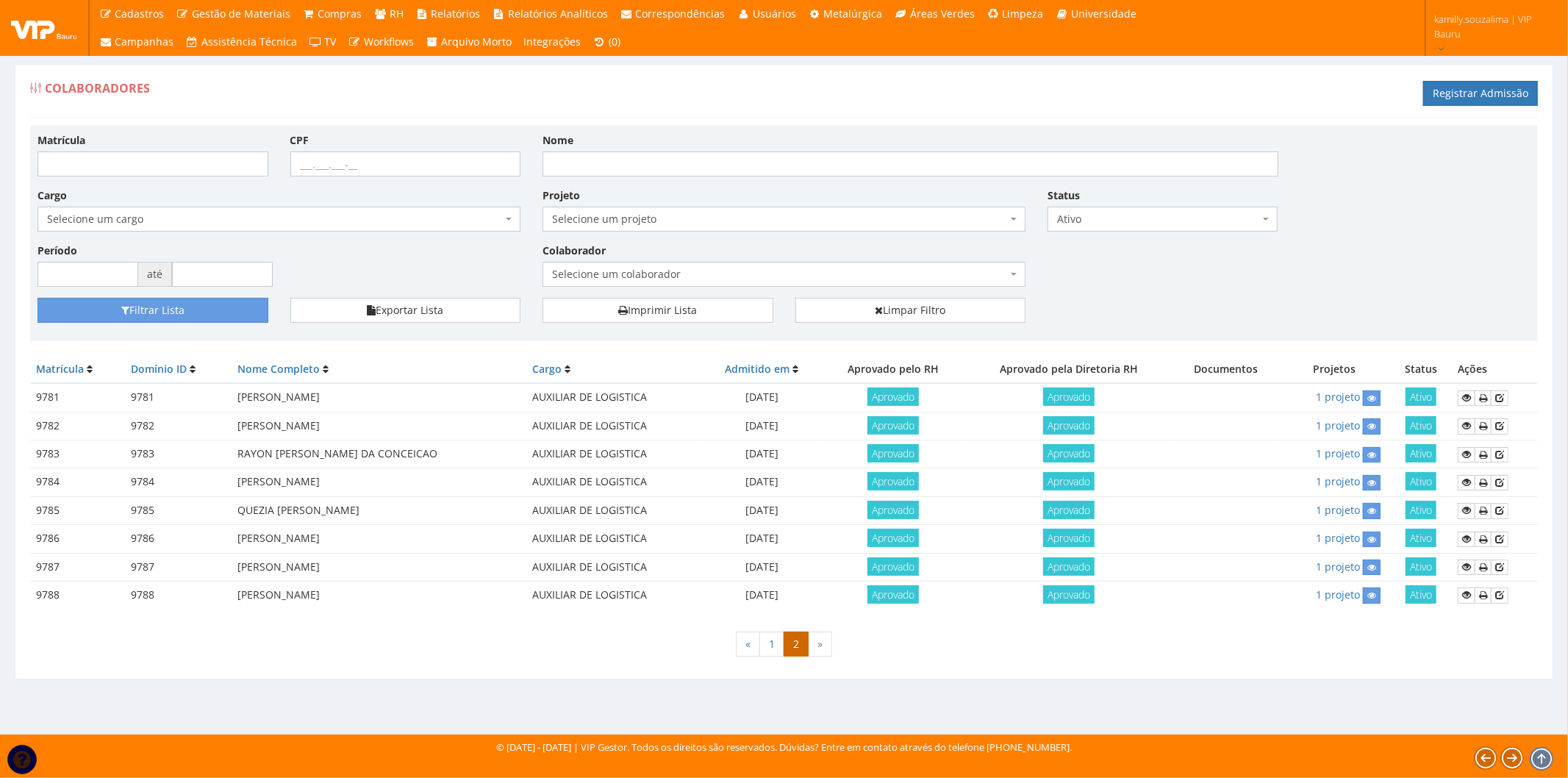
drag, startPoint x: 225, startPoint y: 472, endPoint x: 446, endPoint y: 477, distance: 221.1
click at [446, 477] on tr "9784 9784 [PERSON_NAME] AUXILIAR DE LOGISTICA [DATE] Aprovado Aprovado 1 projet…" at bounding box center [784, 482] width 1508 height 28
copy tr "[PERSON_NAME]"
click at [436, 482] on td "[PERSON_NAME]" at bounding box center [379, 482] width 295 height 28
click at [185, 492] on td "9784" at bounding box center [177, 482] width 106 height 28
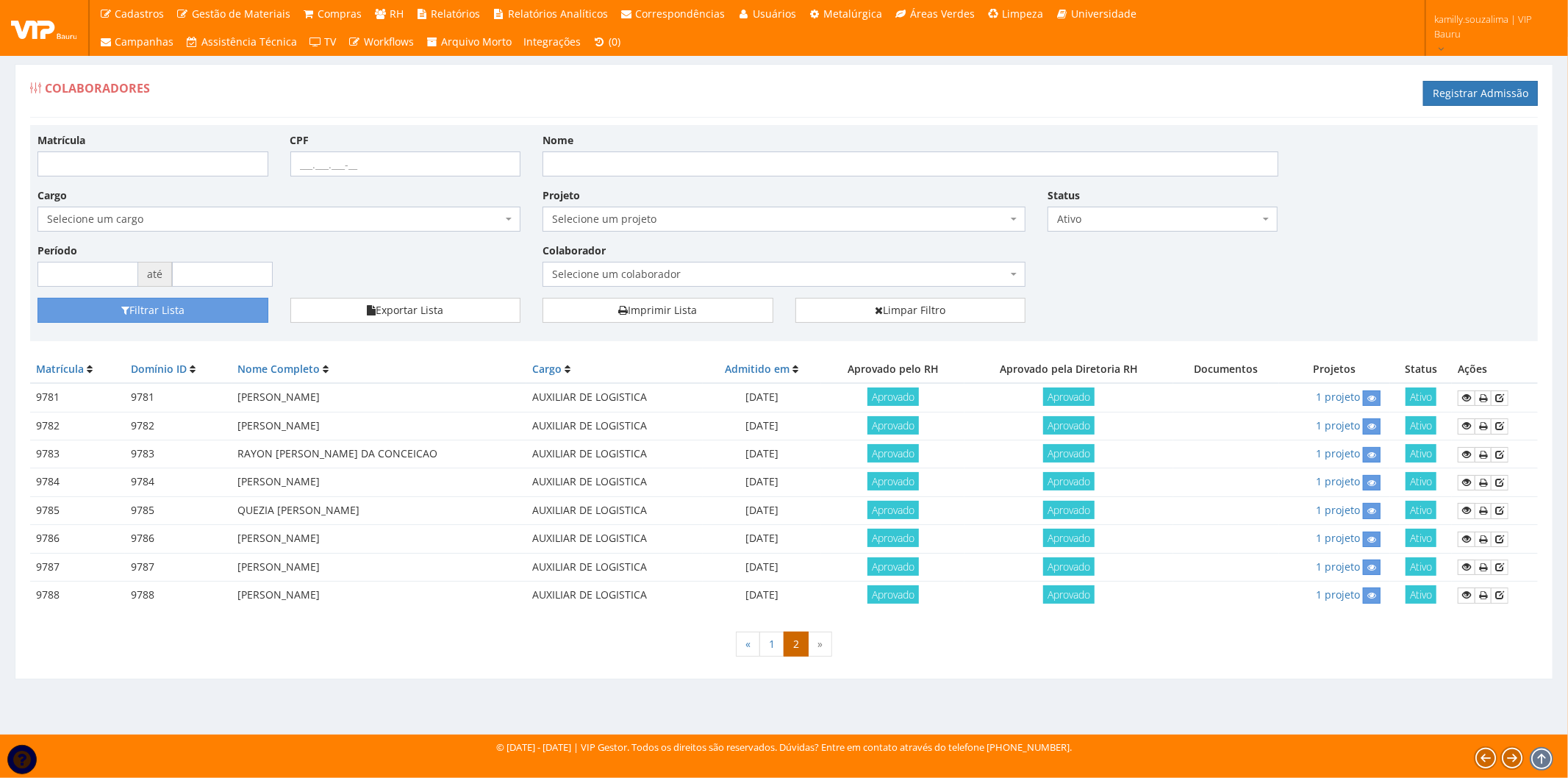
click at [236, 480] on td "[PERSON_NAME]" at bounding box center [379, 482] width 295 height 28
click at [458, 477] on td "[PERSON_NAME]" at bounding box center [379, 482] width 295 height 28
drag, startPoint x: 427, startPoint y: 480, endPoint x: 240, endPoint y: 489, distance: 187.2
click at [240, 489] on td "[PERSON_NAME]" at bounding box center [379, 482] width 295 height 28
copy td "[PERSON_NAME]"
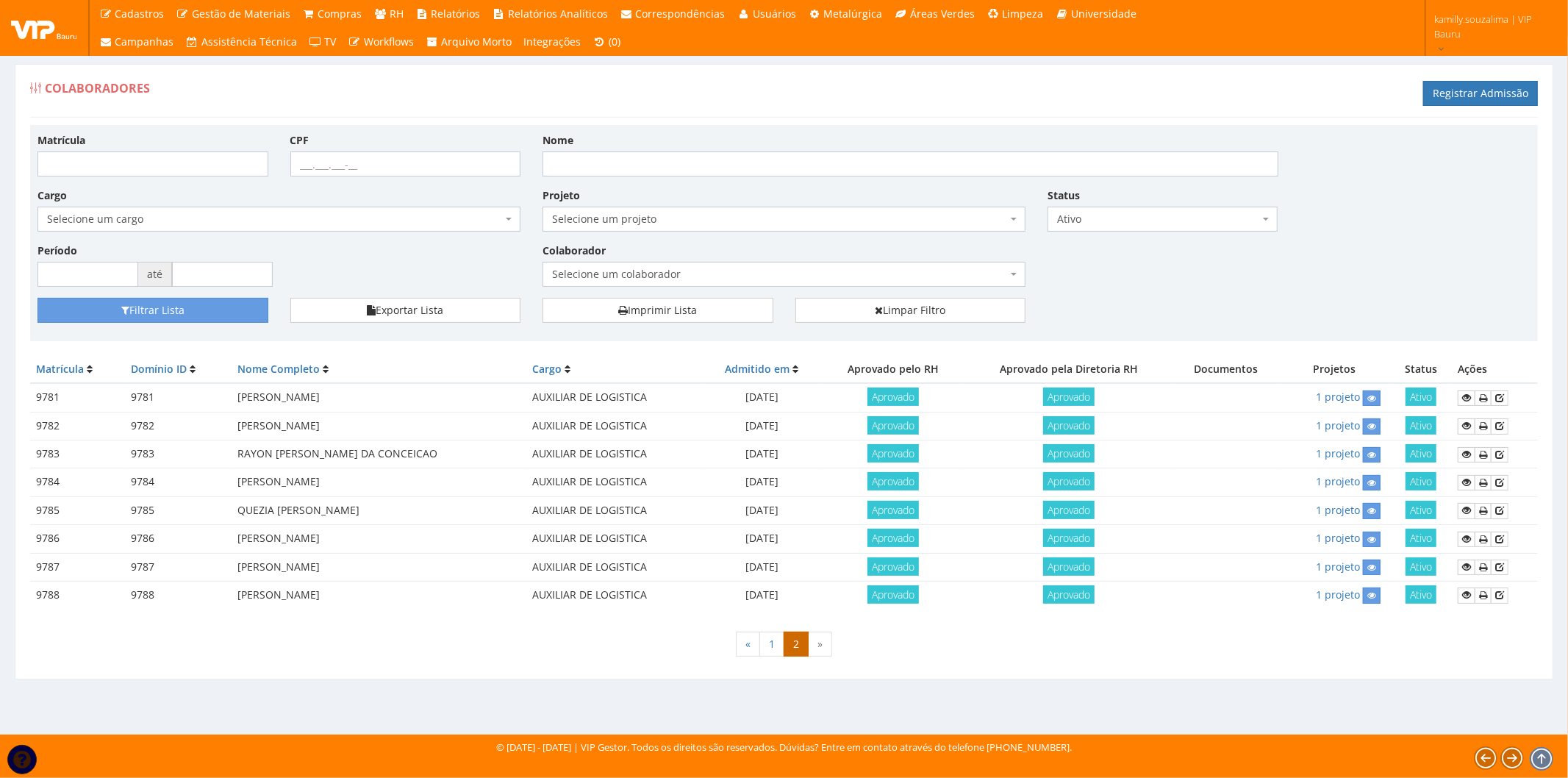
click at [414, 530] on td "[PERSON_NAME]" at bounding box center [379, 539] width 295 height 28
drag, startPoint x: 236, startPoint y: 478, endPoint x: 428, endPoint y: 481, distance: 192.0
click at [428, 481] on td "[PERSON_NAME]" at bounding box center [379, 482] width 295 height 28
copy td "[PERSON_NAME]"
click at [419, 454] on td "RAYON [PERSON_NAME] DA CONCEICAO" at bounding box center [379, 455] width 295 height 28
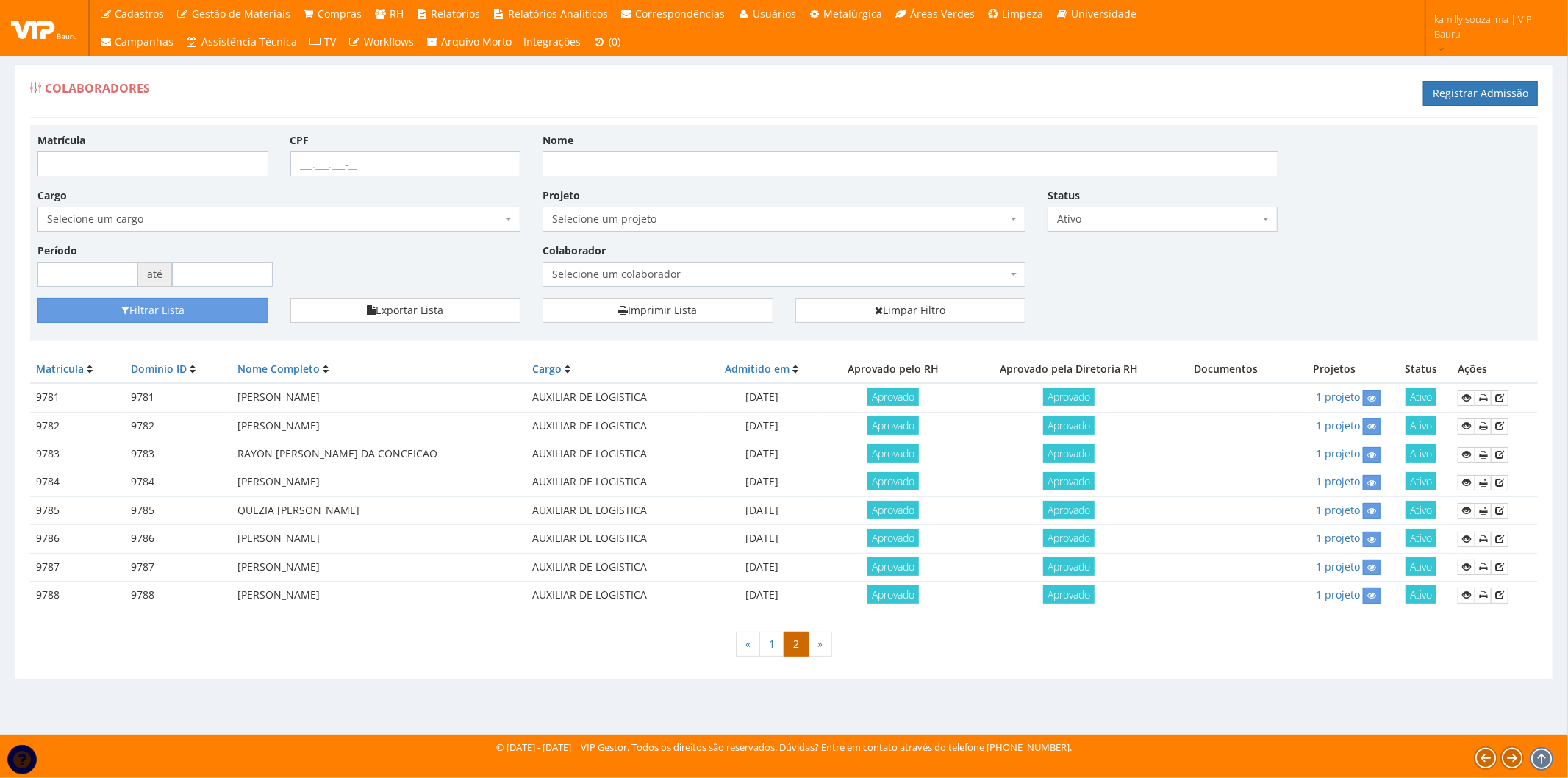
drag, startPoint x: 431, startPoint y: 469, endPoint x: 216, endPoint y: 479, distance: 215.2
click at [216, 479] on tr "9784 9784 [PERSON_NAME] AUXILIAR DE LOGISTICA [DATE] Aprovado Aprovado 1 projet…" at bounding box center [784, 482] width 1508 height 28
copy tr "[PERSON_NAME]"
drag, startPoint x: 234, startPoint y: 589, endPoint x: 444, endPoint y: 589, distance: 210.0
click at [444, 589] on td "[PERSON_NAME]" at bounding box center [379, 595] width 295 height 28
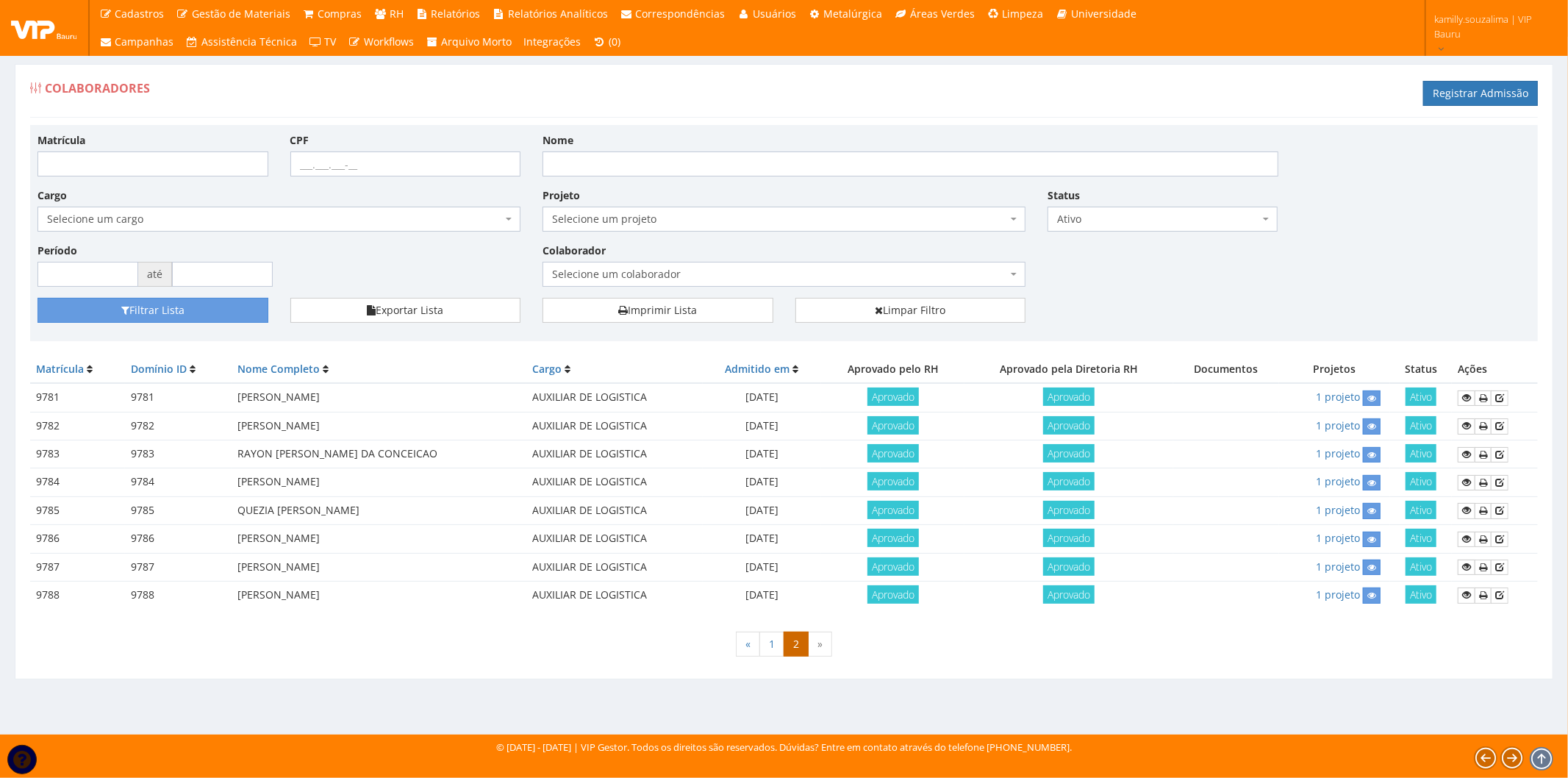
copy td "[PERSON_NAME]"
click at [471, 625] on div "« 1 2 »" at bounding box center [784, 646] width 1508 height 43
drag, startPoint x: 459, startPoint y: 600, endPoint x: 239, endPoint y: 599, distance: 220.0
click at [239, 599] on td "[PERSON_NAME]" at bounding box center [379, 595] width 295 height 28
copy td "[PERSON_NAME]"
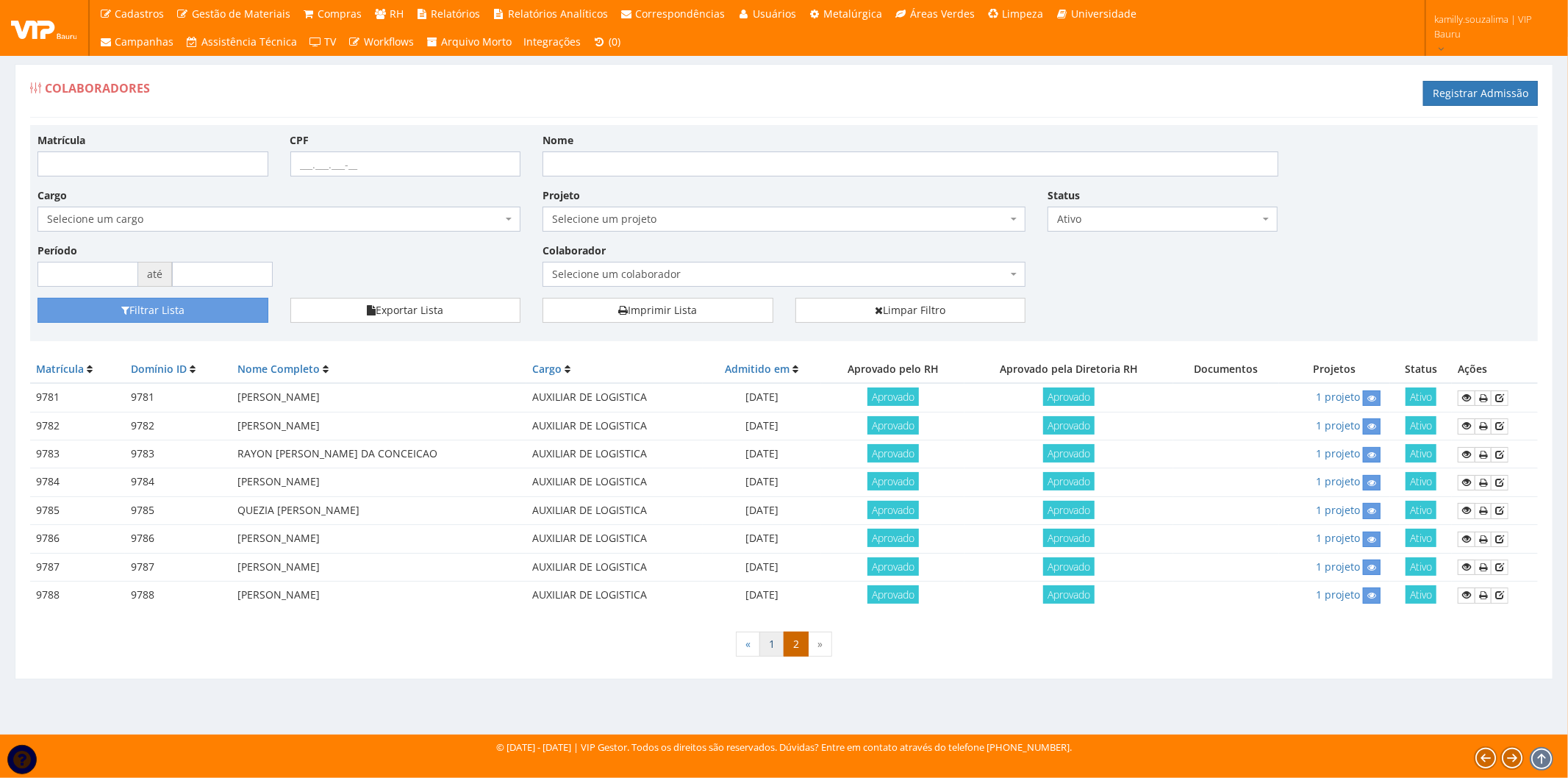
click at [780, 638] on link "1" at bounding box center [772, 644] width 25 height 25
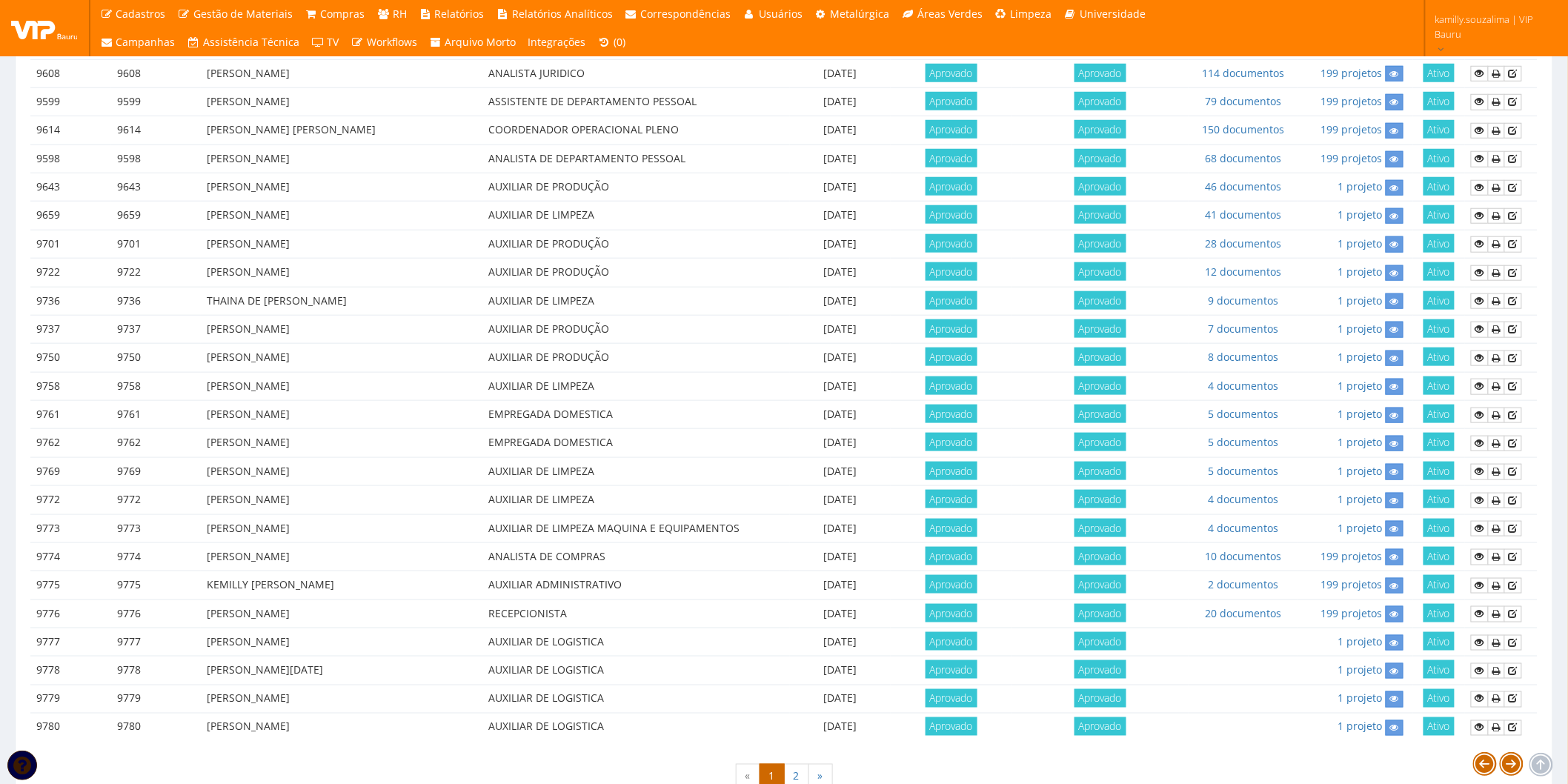
scroll to position [568, 0]
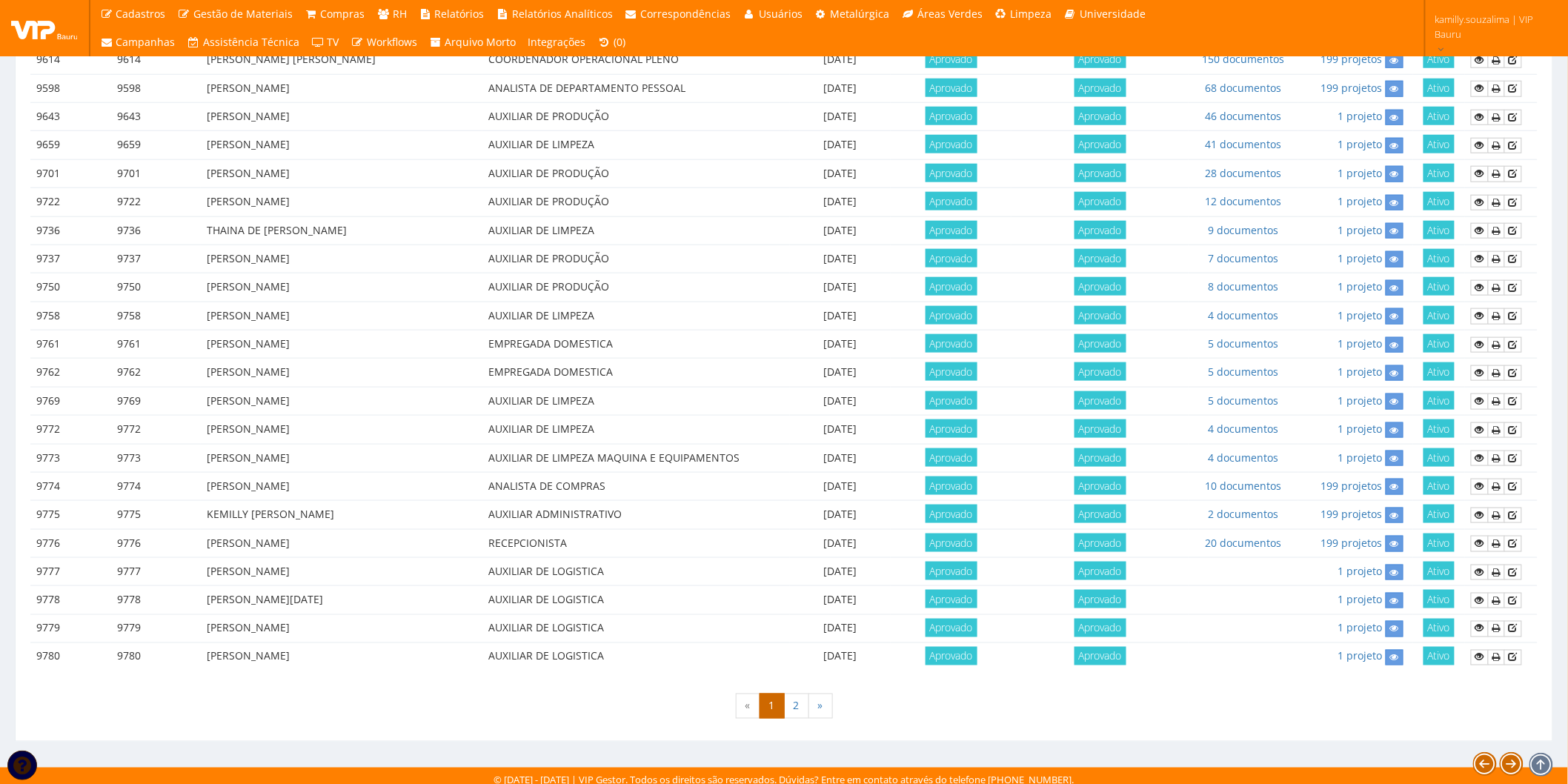
drag, startPoint x: 204, startPoint y: 563, endPoint x: 379, endPoint y: 561, distance: 175.0
click at [379, 561] on td "MARCILENE SANTOS DA SILVA" at bounding box center [342, 572] width 281 height 28
copy td "MARCILENE SANTOS DA SILVA"
click at [346, 573] on td "MARCILENE SANTOS DA SILVA" at bounding box center [342, 572] width 281 height 28
click at [365, 561] on td "MARCILENE SANTOS DA SILVA" at bounding box center [342, 572] width 281 height 28
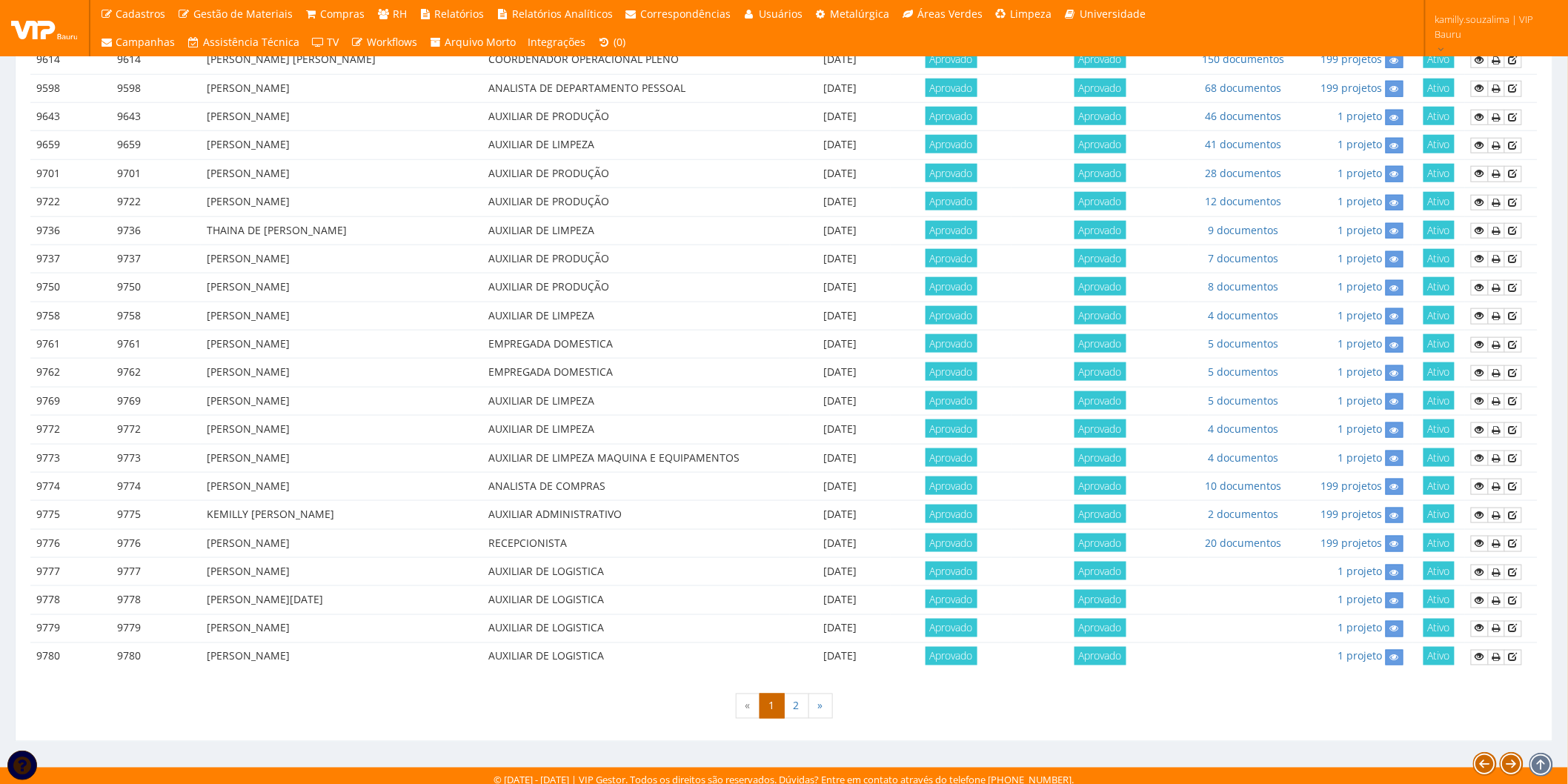
click at [205, 568] on td "[PERSON_NAME]" at bounding box center [342, 572] width 281 height 28
drag, startPoint x: 204, startPoint y: 565, endPoint x: 358, endPoint y: 565, distance: 154.0
click at [358, 565] on td "[PERSON_NAME]" at bounding box center [342, 572] width 281 height 28
copy td "MARCILENE SANTOS DA SILVA"
click at [434, 572] on td "MARCILENE SANTOS DA SILVA" at bounding box center [342, 572] width 281 height 28
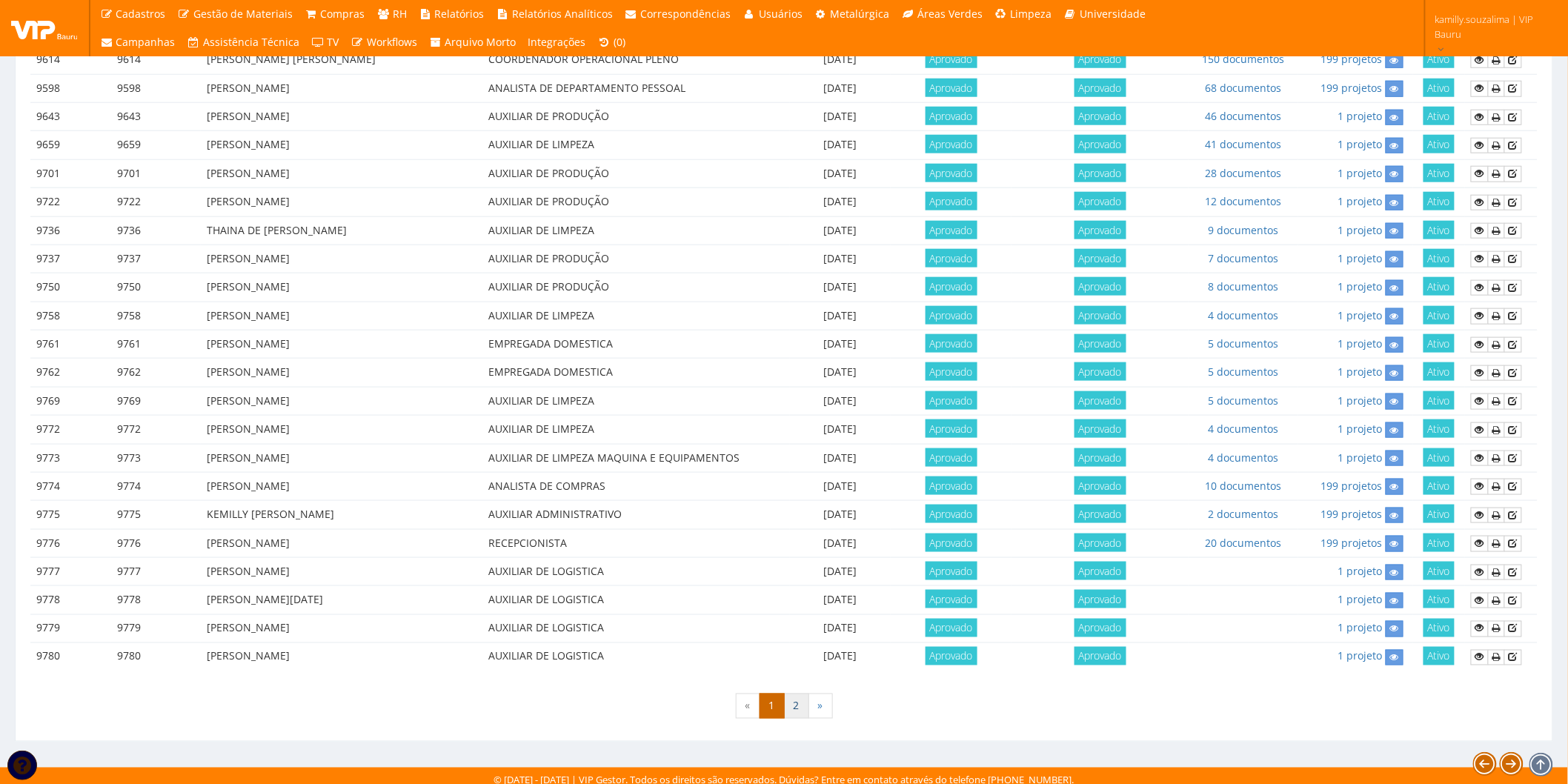
click at [794, 694] on link "2" at bounding box center [796, 706] width 25 height 25
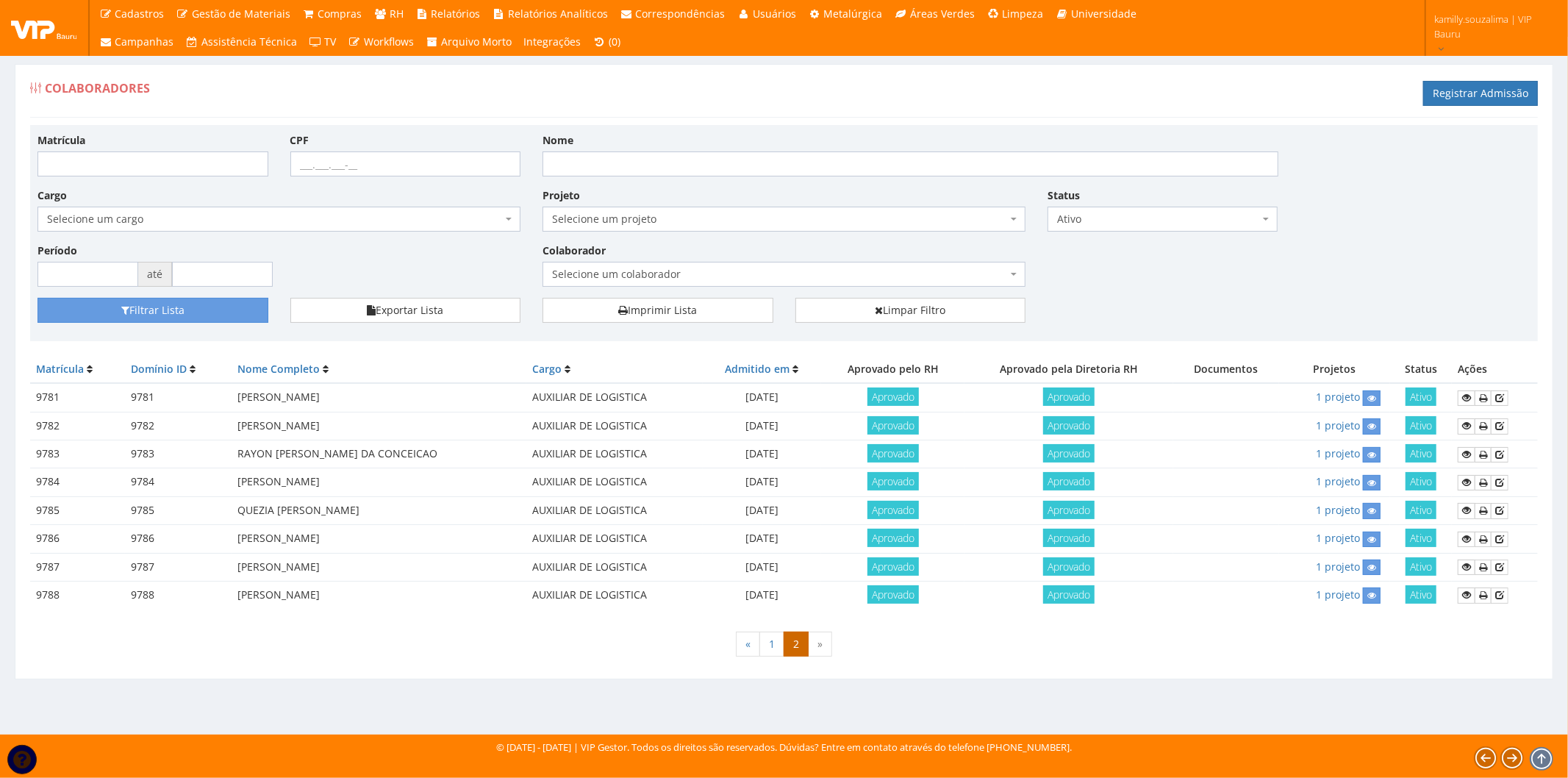
drag, startPoint x: 228, startPoint y: 535, endPoint x: 402, endPoint y: 533, distance: 174.0
click at [402, 533] on tr "9786 9786 [PERSON_NAME] AUXILIAR DE LOGISTICA [DATE] Aprovado Aprovado 1 projet…" at bounding box center [784, 539] width 1508 height 28
copy tr "[PERSON_NAME]"
drag, startPoint x: 237, startPoint y: 563, endPoint x: 442, endPoint y: 559, distance: 205.0
click at [442, 559] on td "[PERSON_NAME]" at bounding box center [379, 566] width 295 height 28
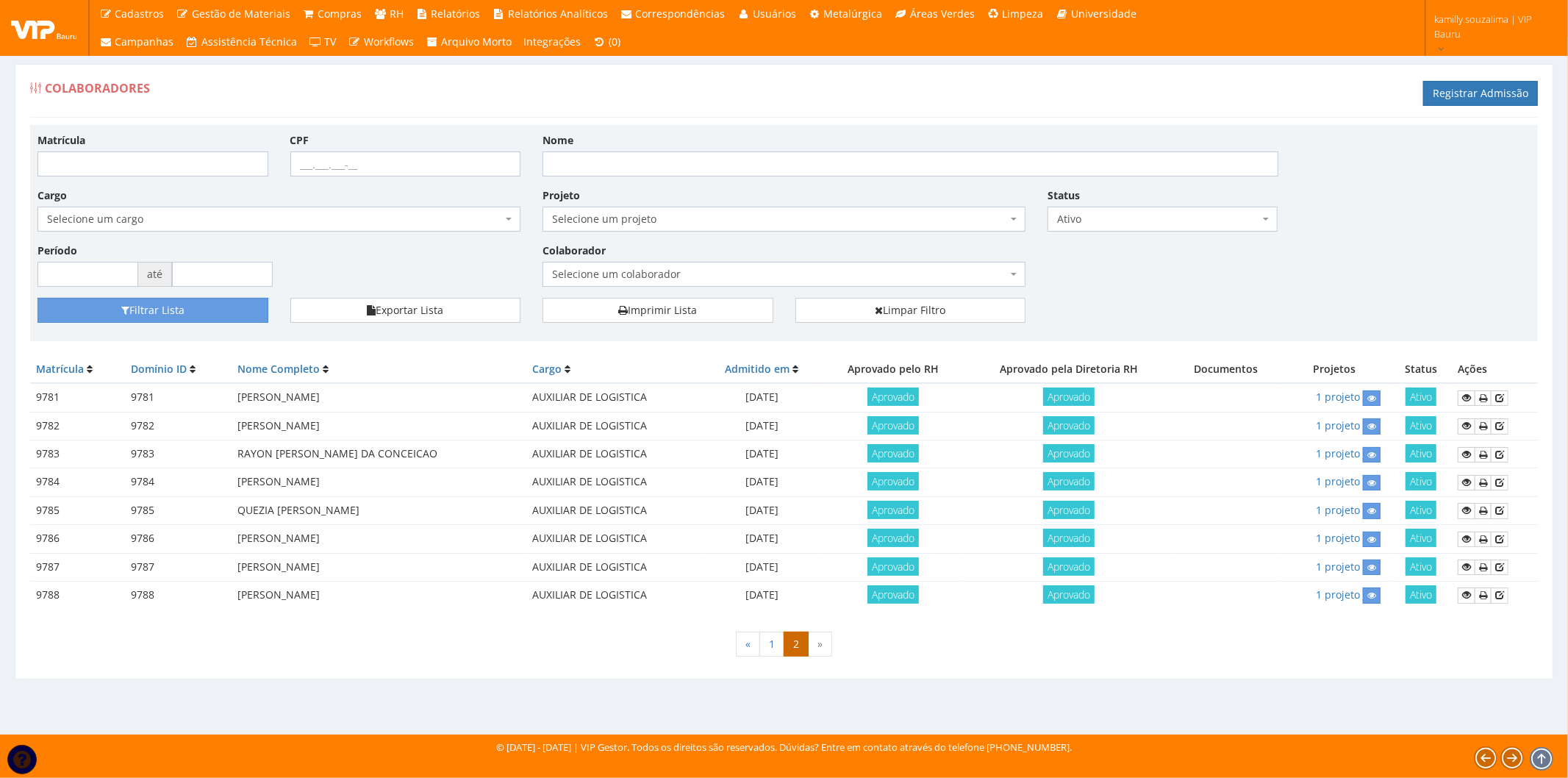
copy td "[PERSON_NAME]"
click at [387, 638] on div "« 1 2 »" at bounding box center [784, 646] width 1508 height 43
drag, startPoint x: 445, startPoint y: 563, endPoint x: 207, endPoint y: 567, distance: 238.0
click at [207, 567] on tr "9787 9787 [PERSON_NAME] AUXILIAR DE LOGISTICA [DATE] Aprovado Aprovado 1 projet…" at bounding box center [784, 566] width 1508 height 28
copy tr "[PERSON_NAME]"
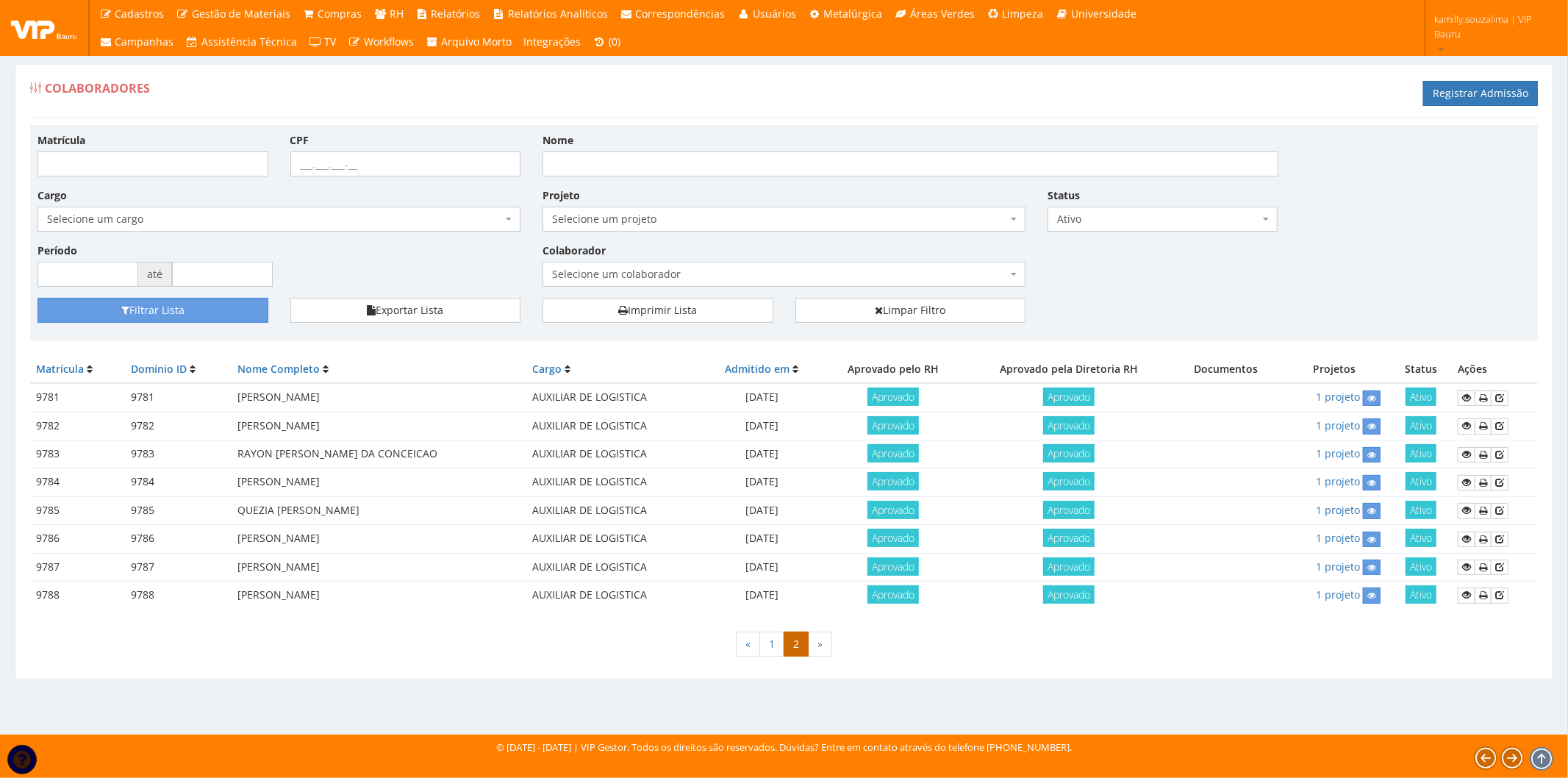
drag, startPoint x: 234, startPoint y: 509, endPoint x: 410, endPoint y: 508, distance: 176.0
click at [410, 508] on td "QUEZIA [PERSON_NAME]" at bounding box center [379, 510] width 295 height 28
copy td "QUEZIA [PERSON_NAME]"
click at [366, 593] on td "[PERSON_NAME]" at bounding box center [379, 595] width 295 height 28
drag, startPoint x: 350, startPoint y: 511, endPoint x: 231, endPoint y: 506, distance: 119.1
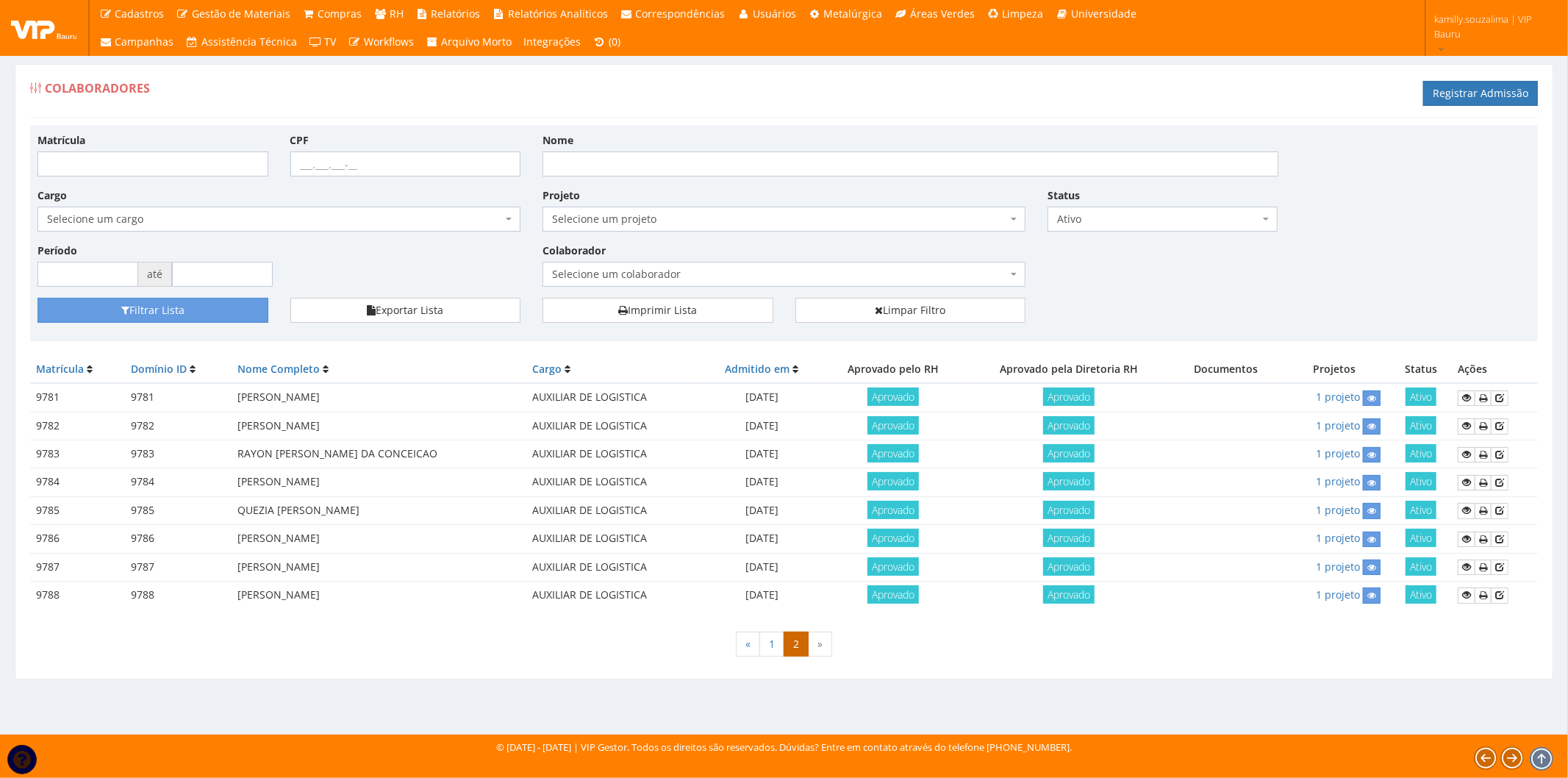
click at [232, 506] on td "QUEZIA [PERSON_NAME]" at bounding box center [379, 510] width 295 height 28
copy td "QUEZIA [PERSON_NAME]"
drag, startPoint x: 376, startPoint y: 621, endPoint x: 362, endPoint y: 601, distance: 24.4
click at [375, 621] on div "Matrícula CPF Nome Cargo Selecione um cargo G1225 D0029 - 4110-05 - AGENTE DE A…" at bounding box center [784, 395] width 1508 height 542
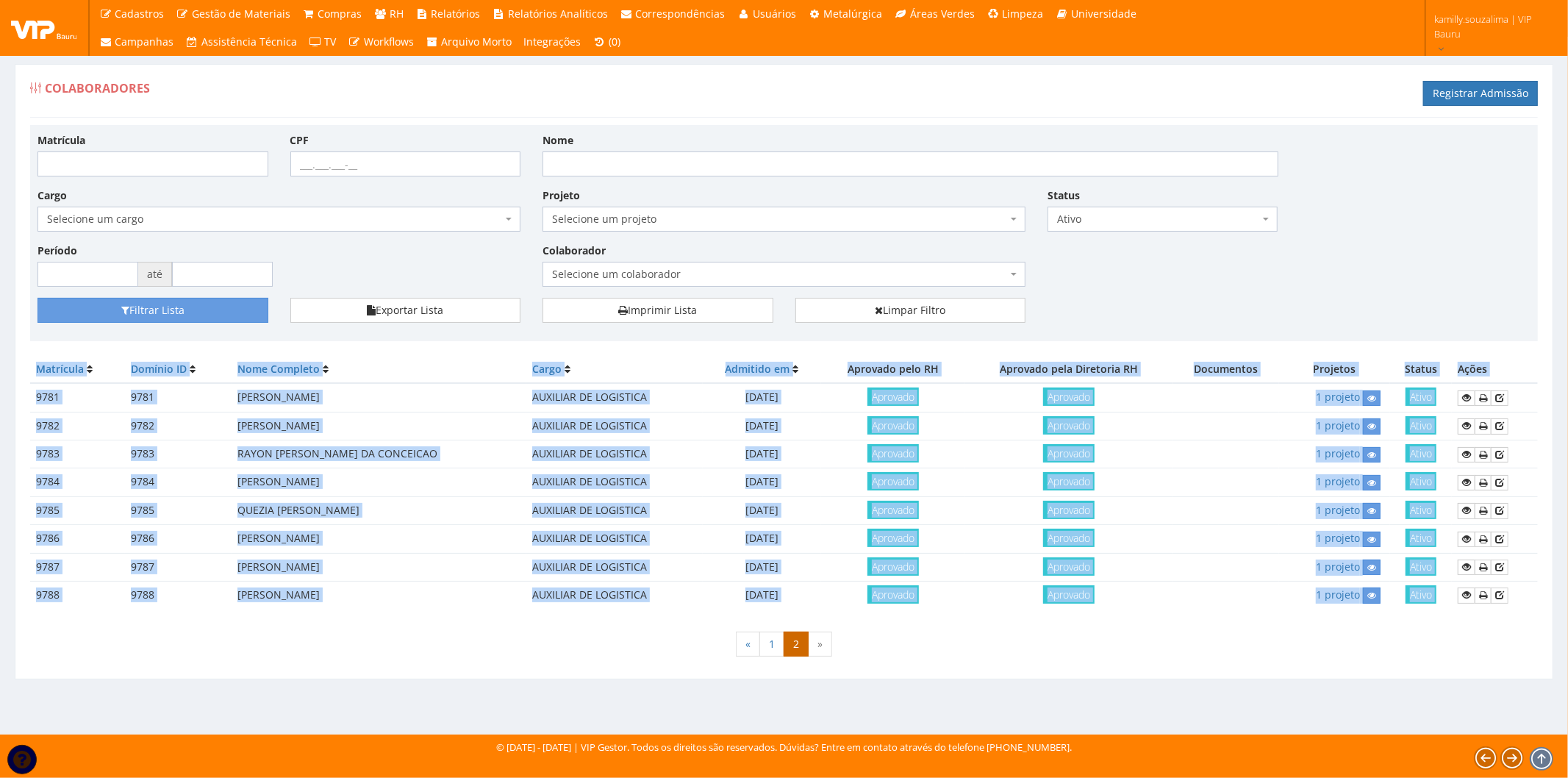
click at [258, 611] on div "Matrícula Domínio ID Nome Completo Cargo Admitido em [GEOGRAPHIC_DATA] pelo RH …" at bounding box center [784, 490] width 1508 height 268
click at [392, 650] on div "« 1 2 »" at bounding box center [784, 646] width 1508 height 43
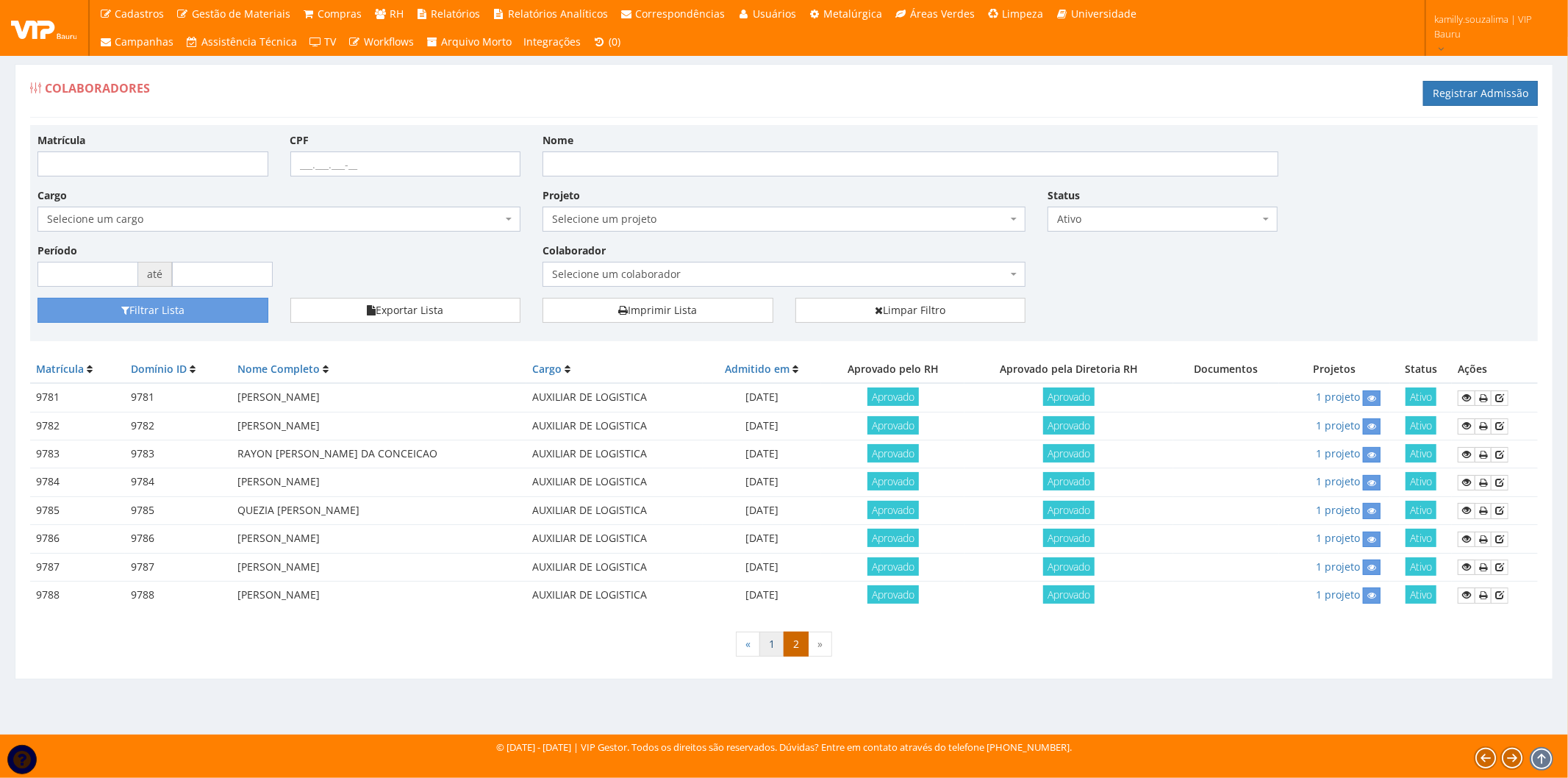
click at [778, 640] on link "1" at bounding box center [772, 644] width 25 height 25
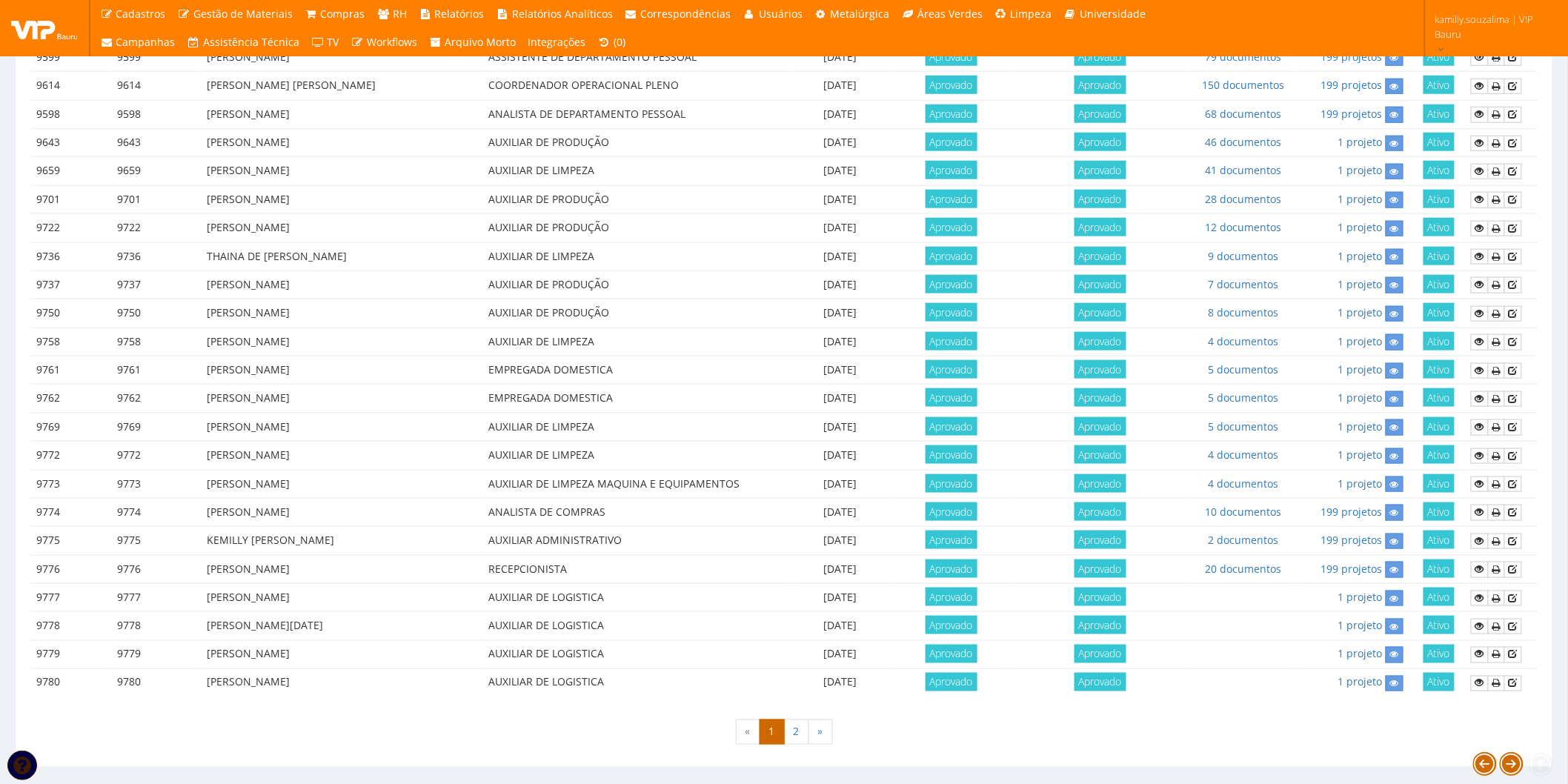
scroll to position [568, 0]
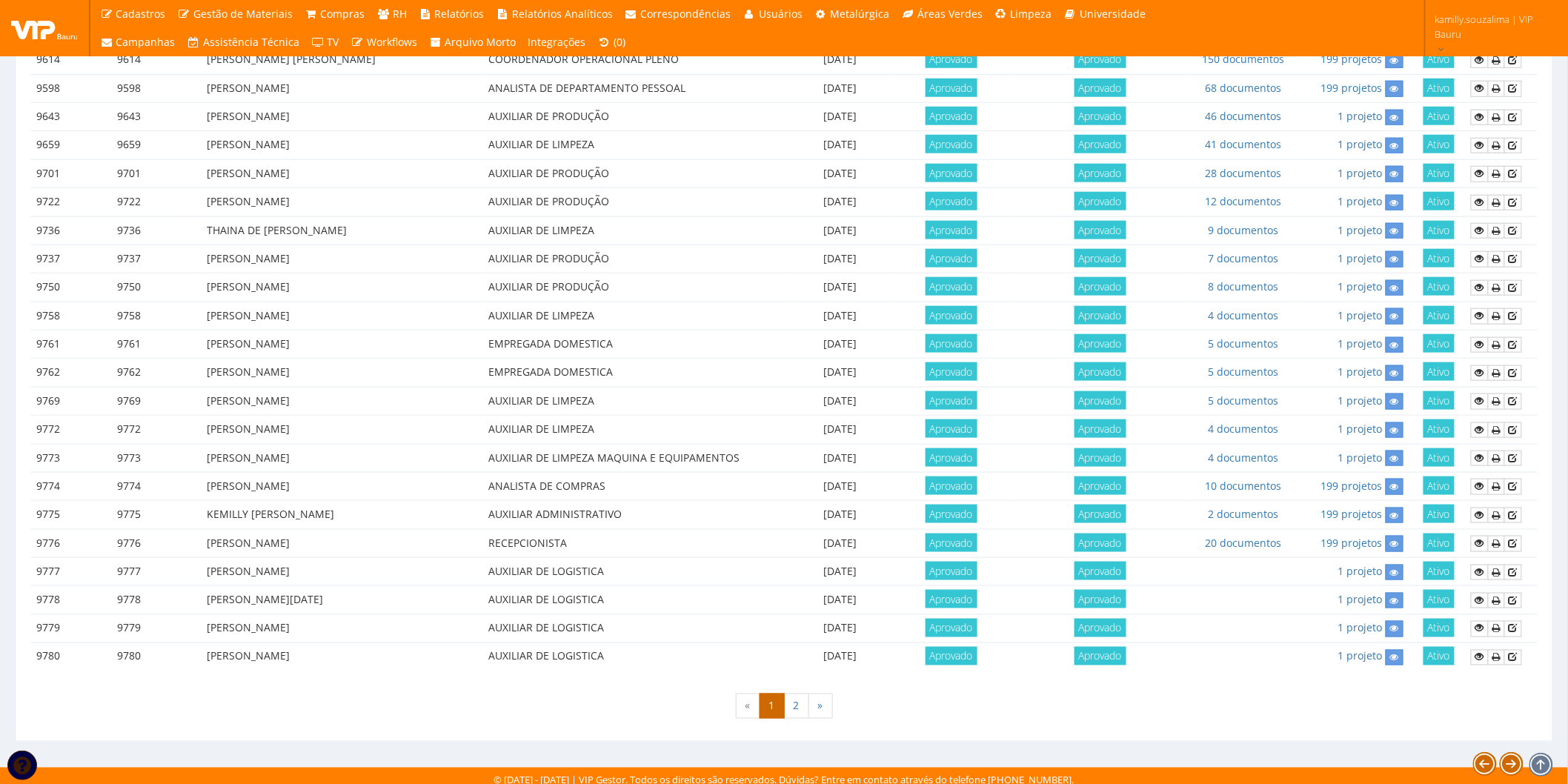
drag, startPoint x: 217, startPoint y: 568, endPoint x: 369, endPoint y: 565, distance: 152.0
click at [369, 565] on tr "9777 9777 [PERSON_NAME] AUXILIAR DE LOGISTICA [DATE] Aprovado Aprovado 1 projet…" at bounding box center [784, 572] width 1507 height 28
click at [326, 601] on td "[PERSON_NAME][DATE]" at bounding box center [342, 600] width 281 height 28
drag, startPoint x: 381, startPoint y: 564, endPoint x: 202, endPoint y: 564, distance: 179.0
click at [202, 564] on td "[PERSON_NAME]" at bounding box center [342, 572] width 281 height 28
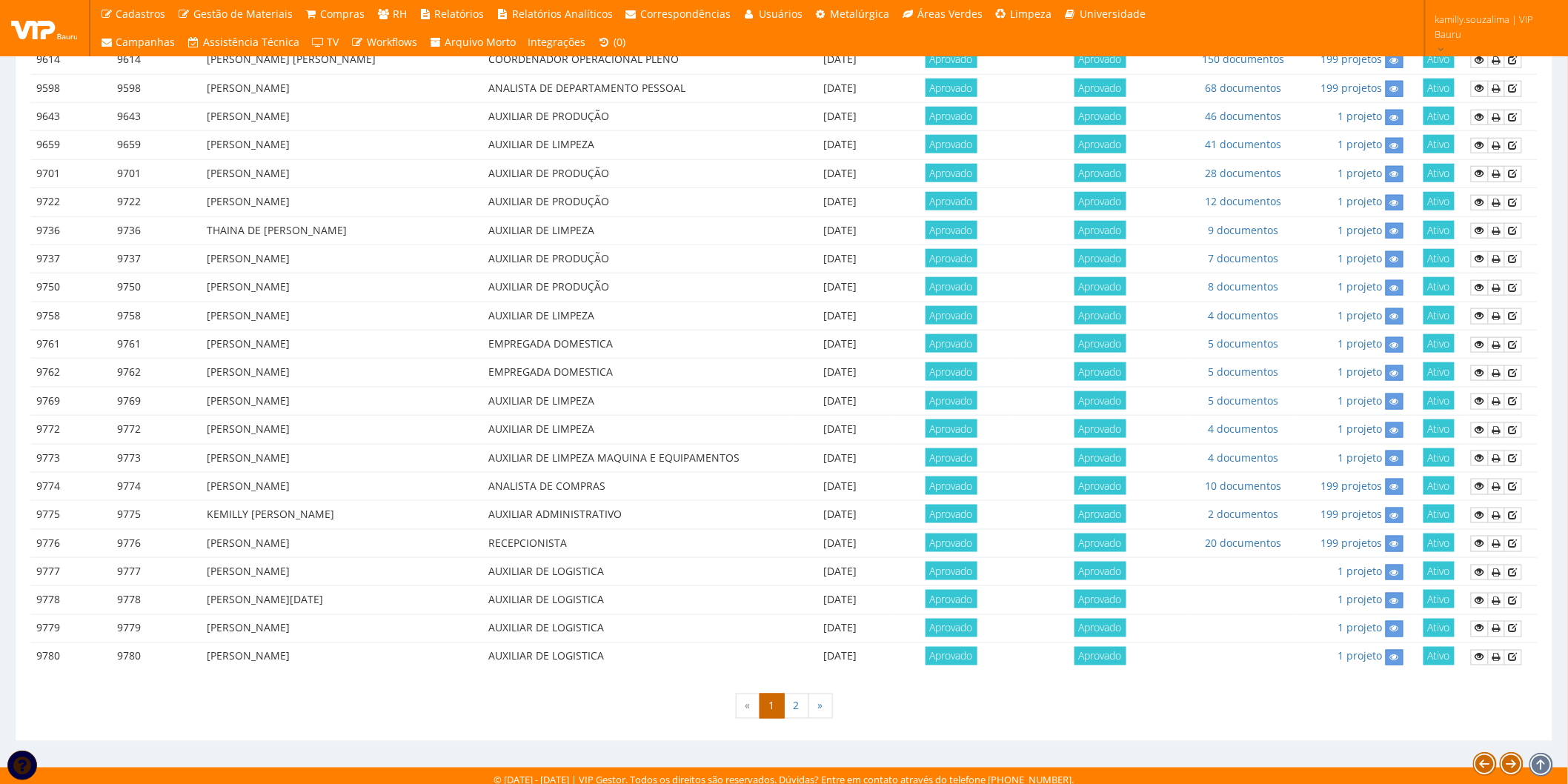
copy td "[PERSON_NAME]"
click at [797, 700] on link "2" at bounding box center [796, 706] width 25 height 25
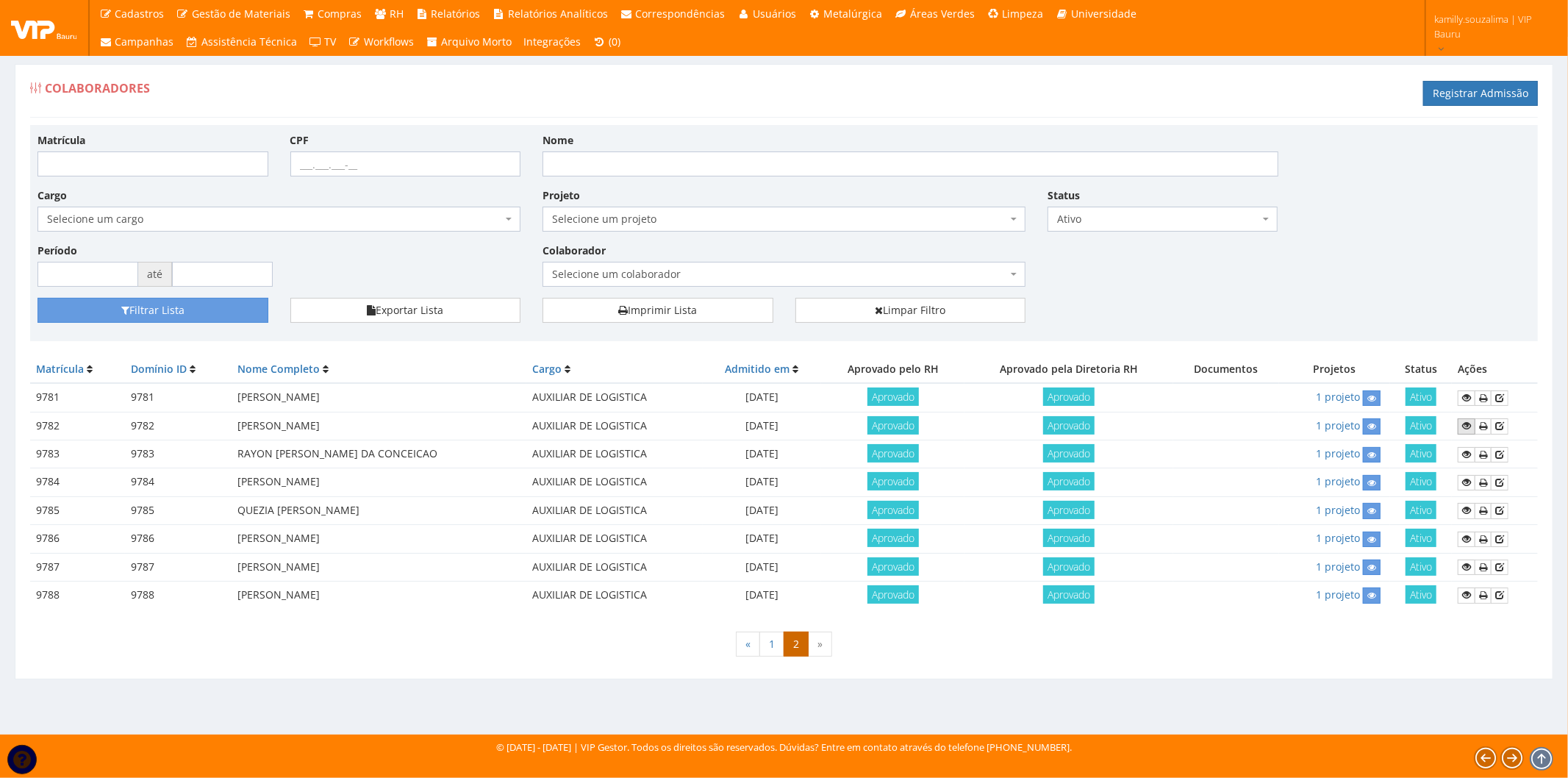
click at [1466, 427] on icon at bounding box center [1467, 425] width 9 height 10
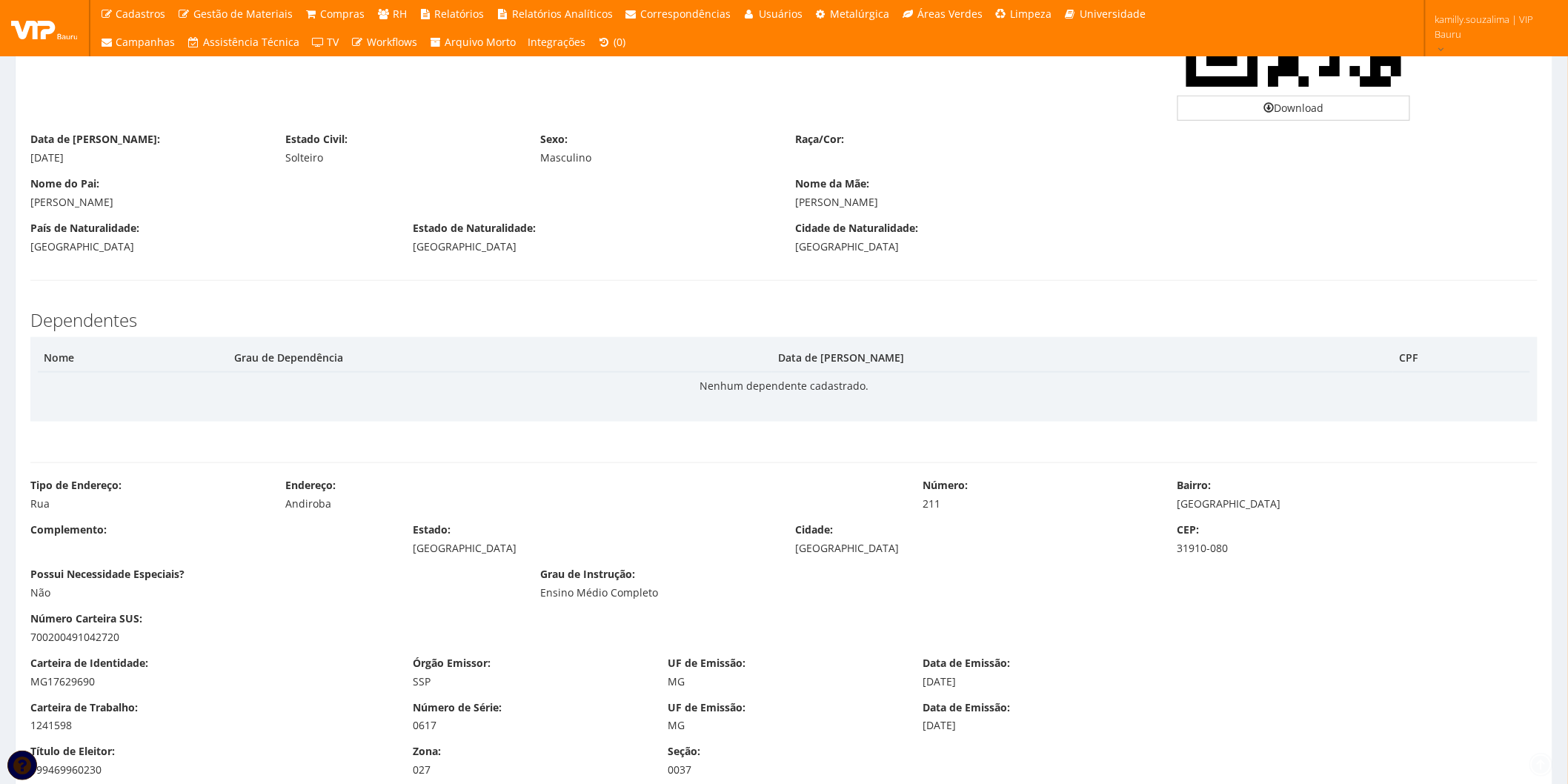
scroll to position [741, 0]
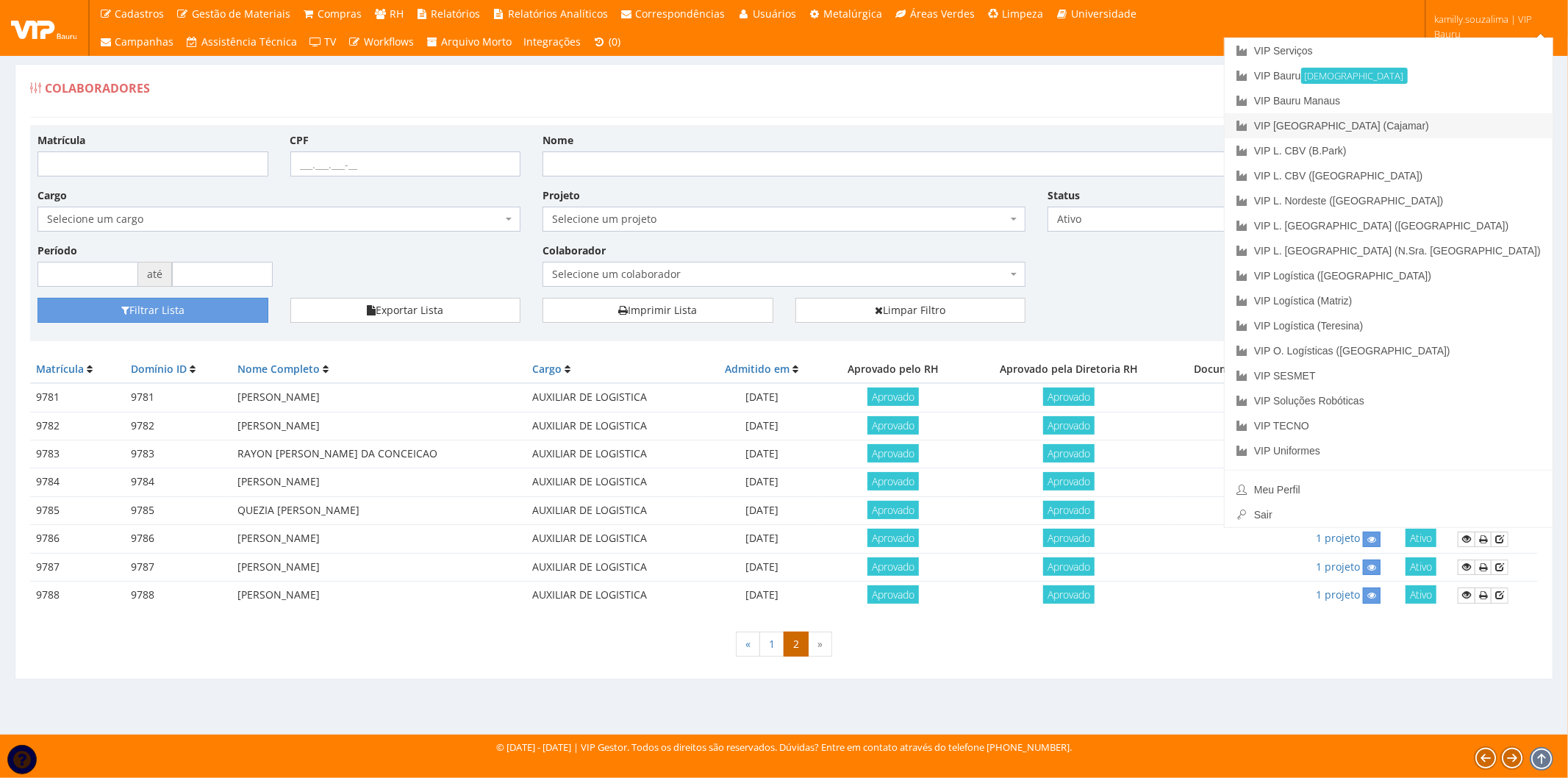
click at [1487, 126] on link "VIP [GEOGRAPHIC_DATA] (Cajamar)" at bounding box center [1389, 126] width 328 height 25
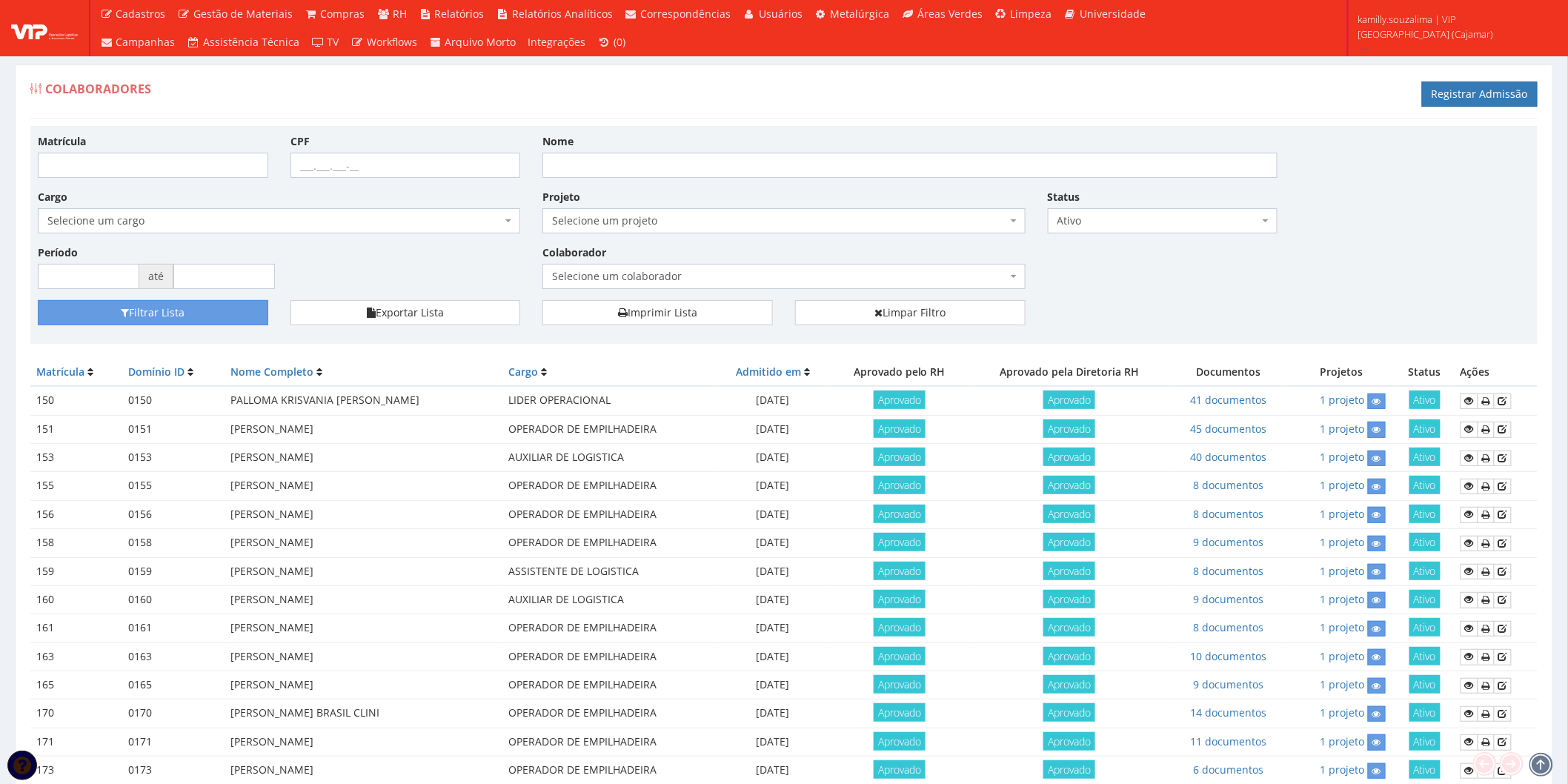
click at [658, 265] on span "Selecione um colaborador" at bounding box center [784, 276] width 482 height 25
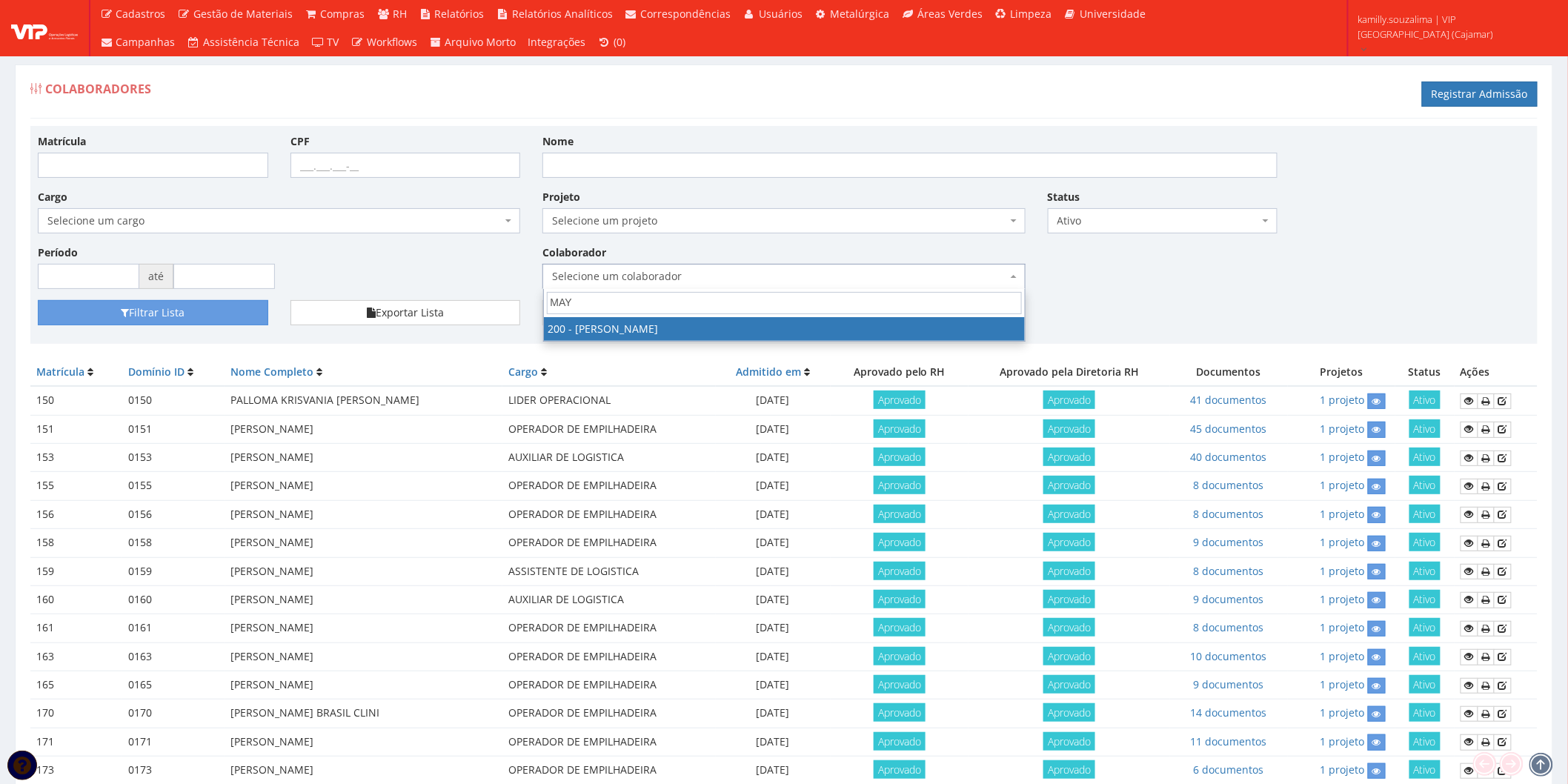
type input "MAY"
drag, startPoint x: 669, startPoint y: 328, endPoint x: 318, endPoint y: 350, distance: 351.7
select select "4116"
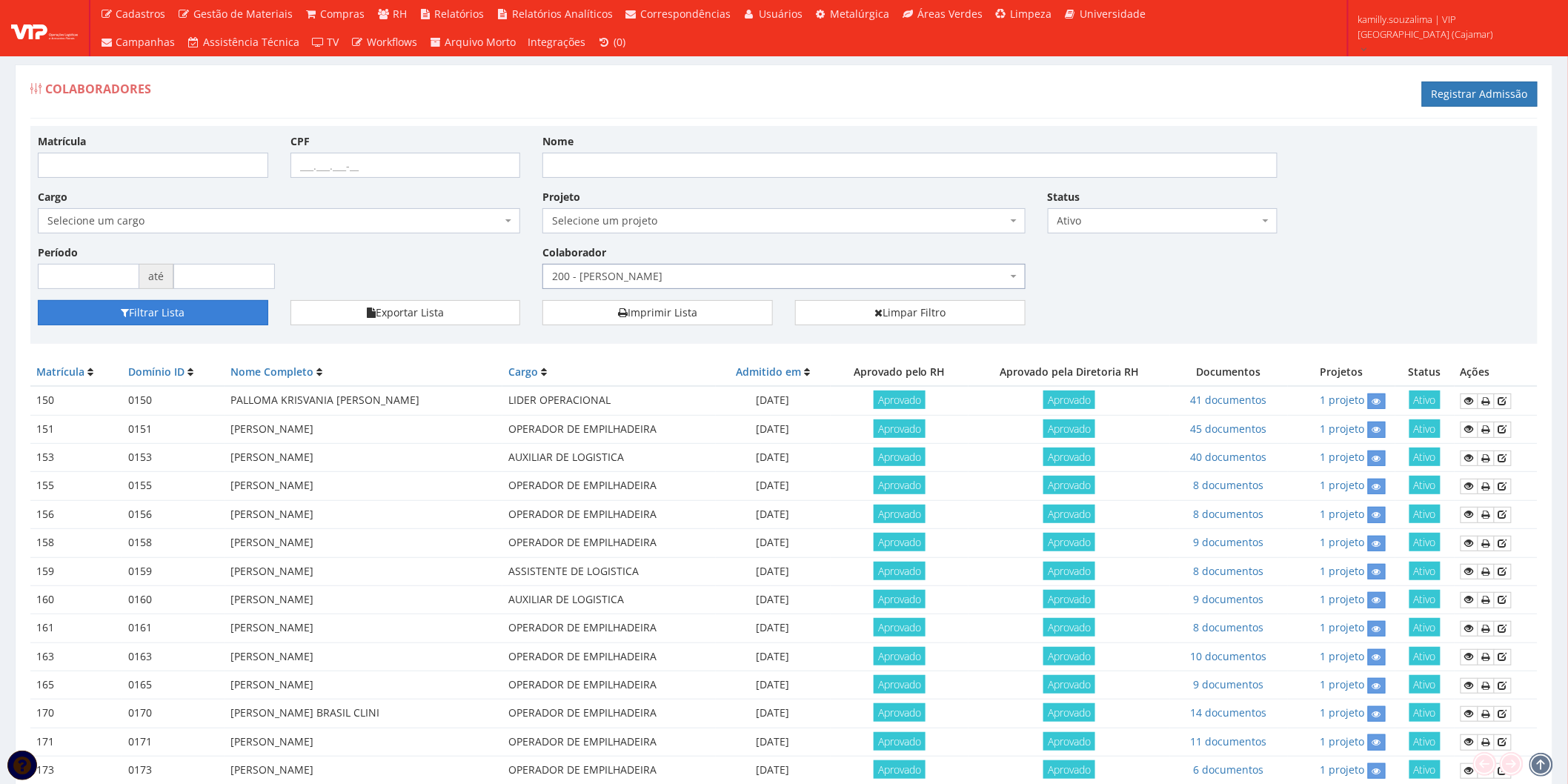
click at [176, 314] on button "Filtrar Lista" at bounding box center [153, 312] width 230 height 25
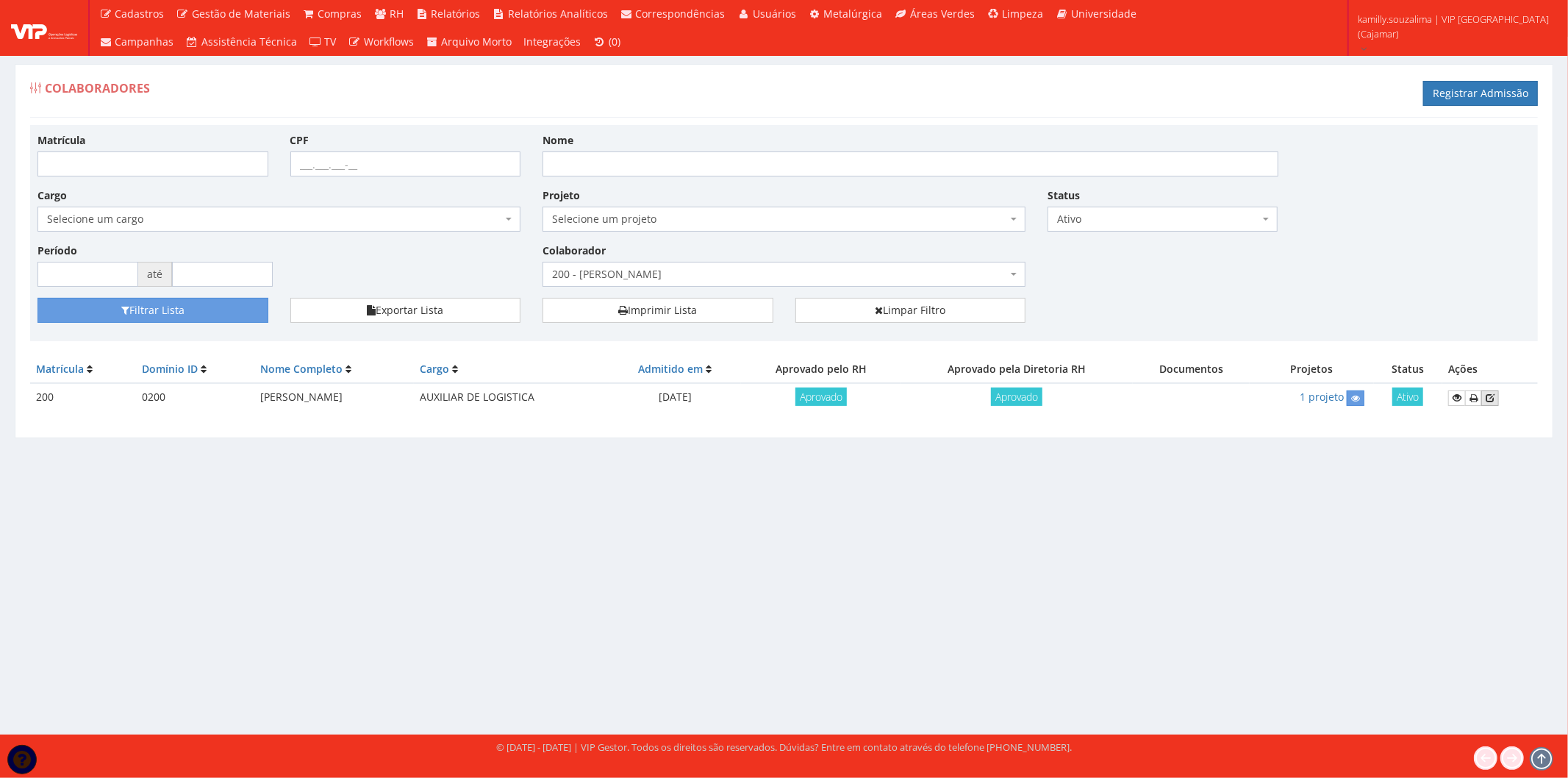
click at [1490, 399] on icon at bounding box center [1490, 397] width 9 height 10
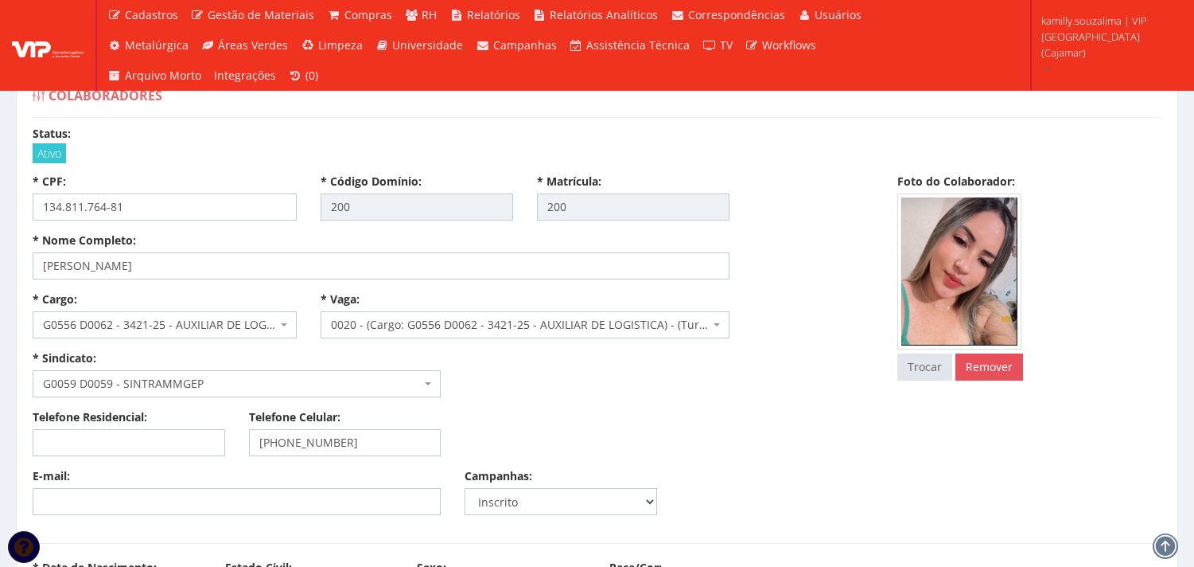
select select
drag, startPoint x: 217, startPoint y: 263, endPoint x: 24, endPoint y: 268, distance: 193.4
click at [24, 267] on div "* Nome Completo: [PERSON_NAME]" at bounding box center [381, 255] width 721 height 47
drag, startPoint x: 211, startPoint y: 203, endPoint x: 42, endPoint y: 203, distance: 168.7
click at [42, 203] on input "134.811.764-81" at bounding box center [165, 206] width 264 height 27
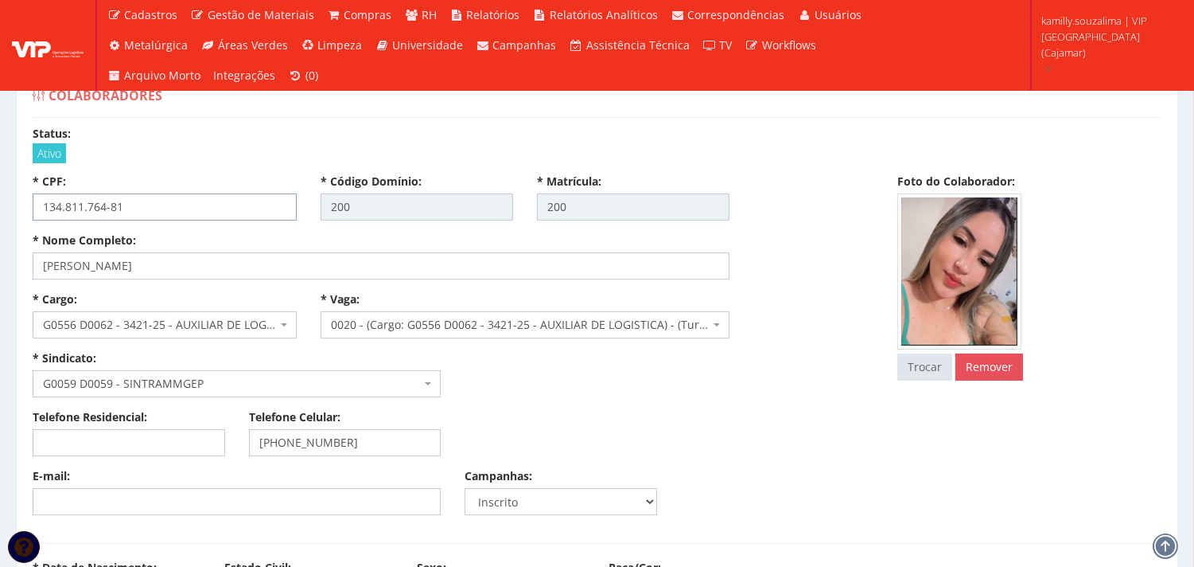
click at [185, 200] on input "134.811.764-81" at bounding box center [165, 206] width 264 height 27
drag, startPoint x: 101, startPoint y: 204, endPoint x: 69, endPoint y: 205, distance: 31.9
click at [76, 204] on input "134.811.764-81" at bounding box center [165, 206] width 264 height 27
click at [170, 213] on input "134.811.764-81" at bounding box center [165, 206] width 264 height 27
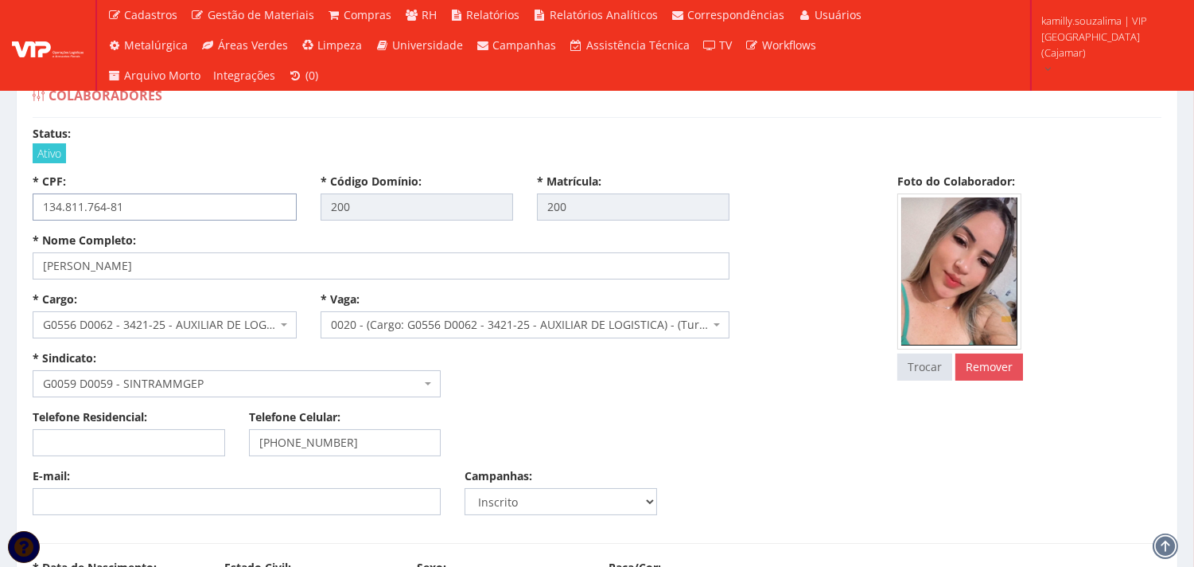
drag, startPoint x: 167, startPoint y: 207, endPoint x: 25, endPoint y: 215, distance: 141.9
click at [25, 215] on div "* CPF: 134.811.764-81" at bounding box center [165, 196] width 288 height 47
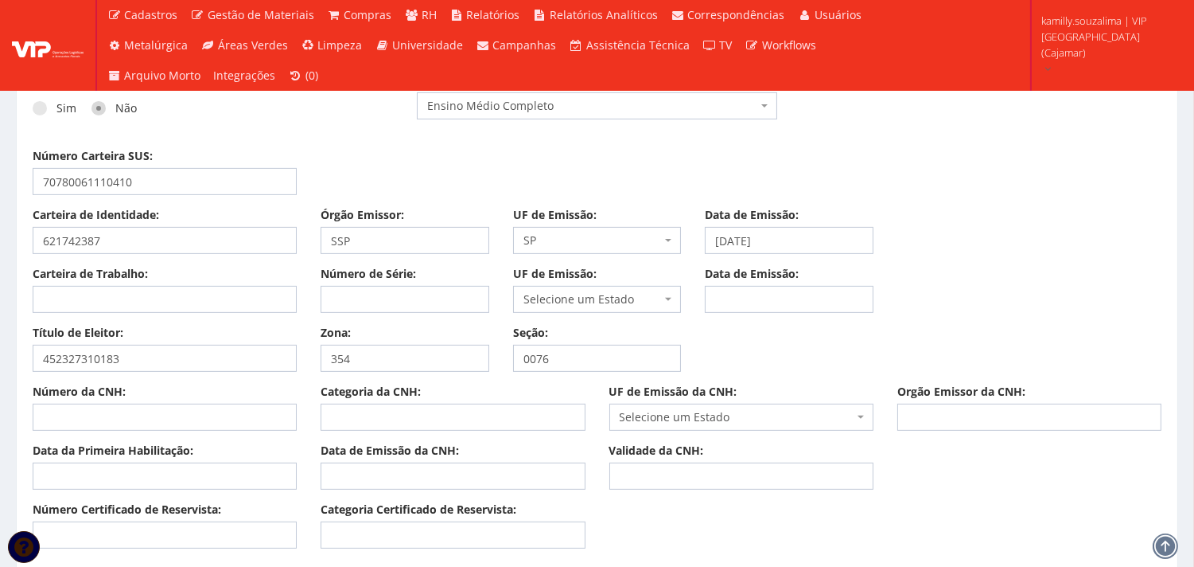
scroll to position [1061, 0]
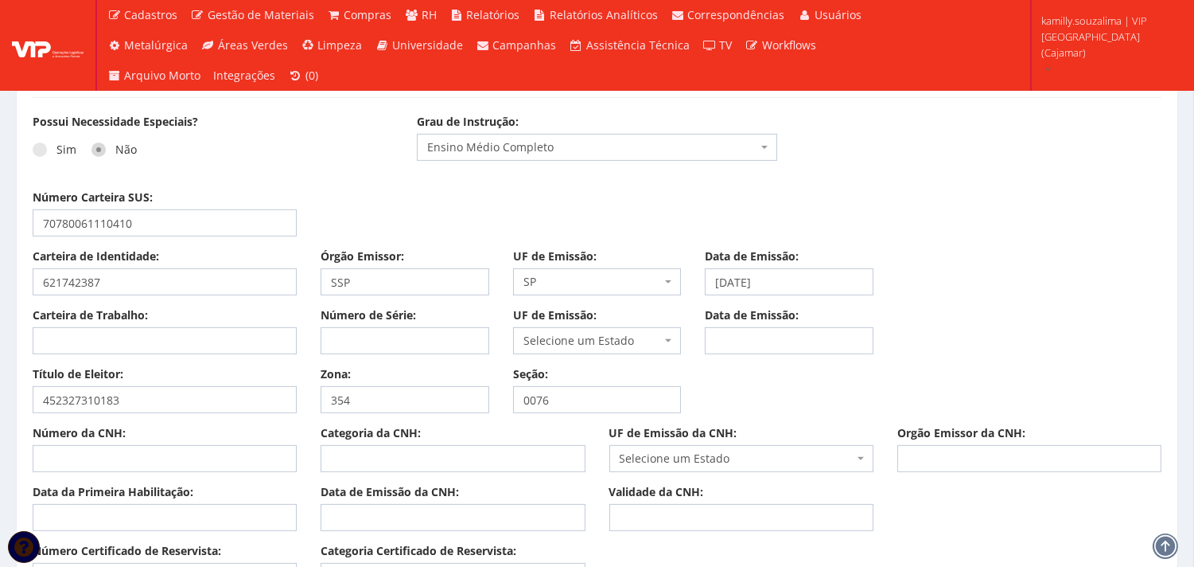
drag, startPoint x: 124, startPoint y: 265, endPoint x: 54, endPoint y: 276, distance: 70.9
click at [21, 271] on div "Carteira de Identidade: 621742387" at bounding box center [165, 271] width 288 height 47
click at [32, 276] on div "Carteira de Identidade: 621742387" at bounding box center [165, 271] width 288 height 47
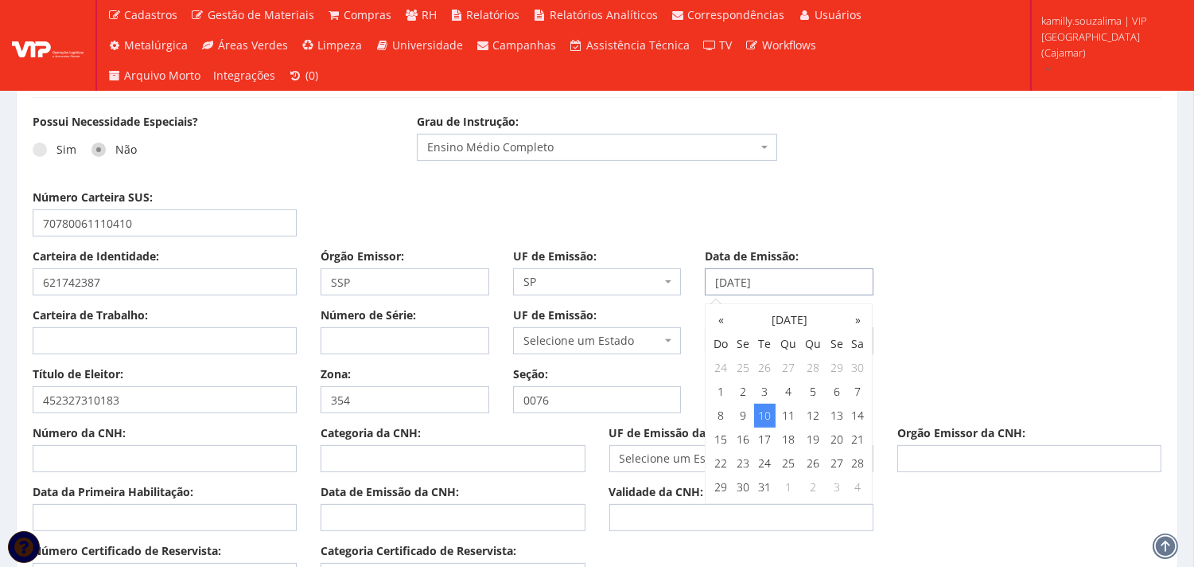
drag, startPoint x: 855, startPoint y: 272, endPoint x: 695, endPoint y: 275, distance: 160.0
click at [695, 275] on div "Data de Emissão: [DATE]" at bounding box center [789, 271] width 193 height 47
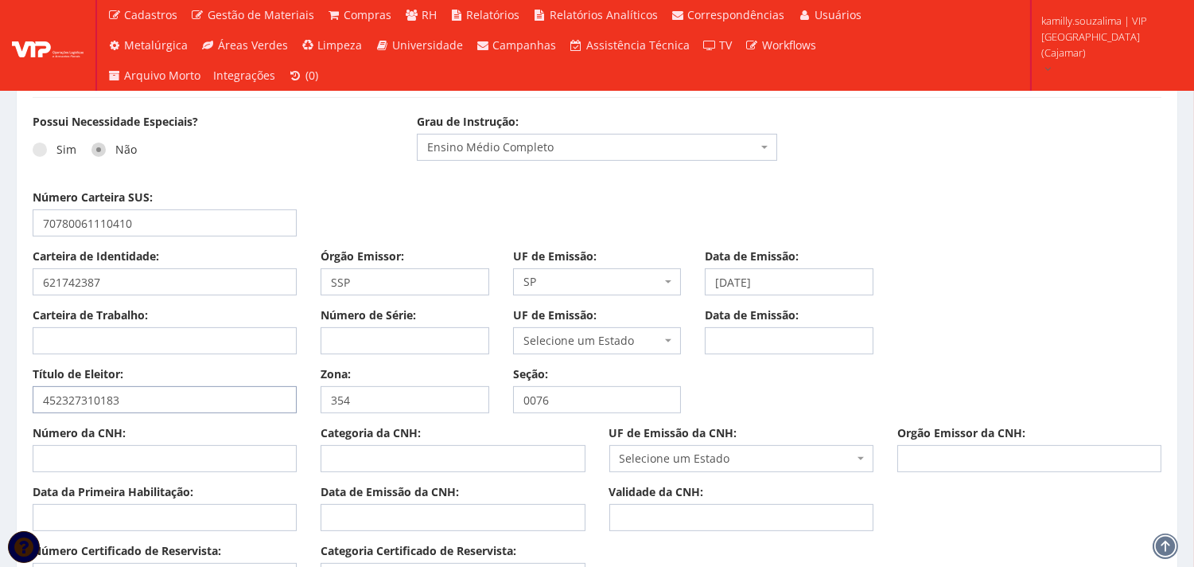
drag, startPoint x: 317, startPoint y: 399, endPoint x: 291, endPoint y: 401, distance: 25.5
click at [291, 401] on div "Título de Eleitor: 452327310183 Zona: 354 Seção: 0076" at bounding box center [597, 395] width 1153 height 59
click at [393, 400] on input "354" at bounding box center [405, 399] width 169 height 27
drag, startPoint x: 393, startPoint y: 400, endPoint x: 331, endPoint y: 404, distance: 62.2
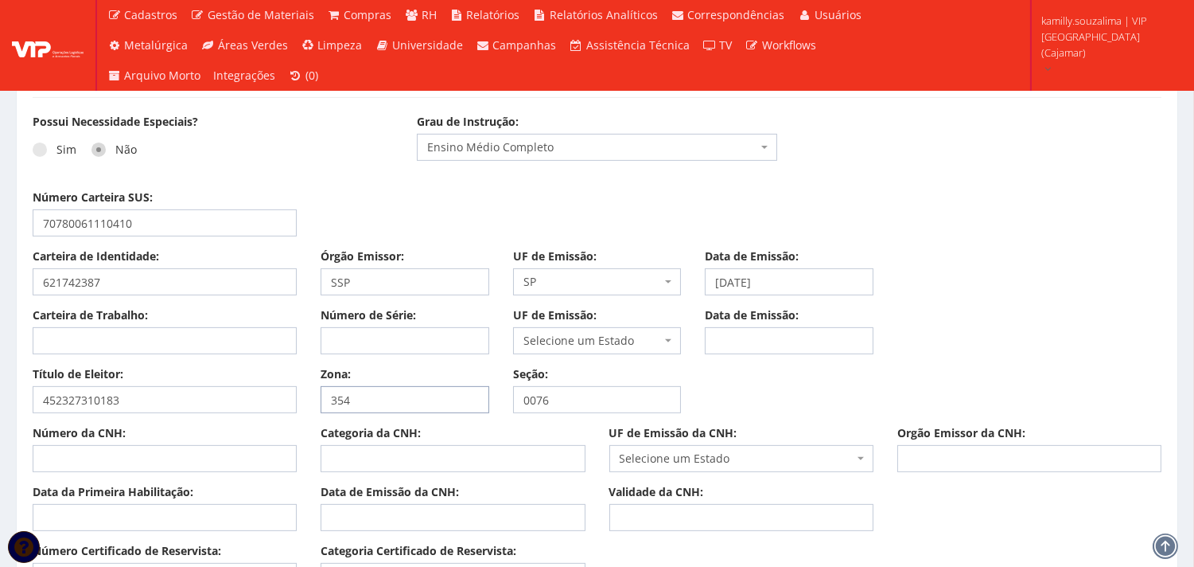
click at [331, 404] on input "354" at bounding box center [405, 399] width 169 height 27
drag, startPoint x: 586, startPoint y: 400, endPoint x: 485, endPoint y: 401, distance: 101.1
click at [485, 401] on div "Título de Eleitor: 452327310183 Zona: 354 Seção: 0076" at bounding box center [597, 395] width 1153 height 59
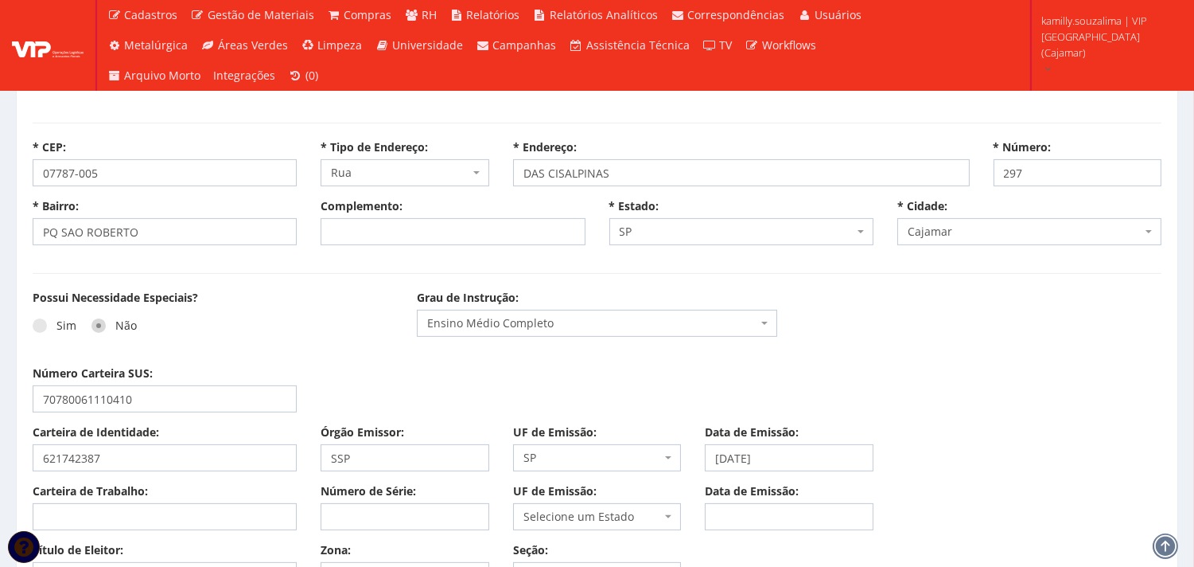
scroll to position [796, 0]
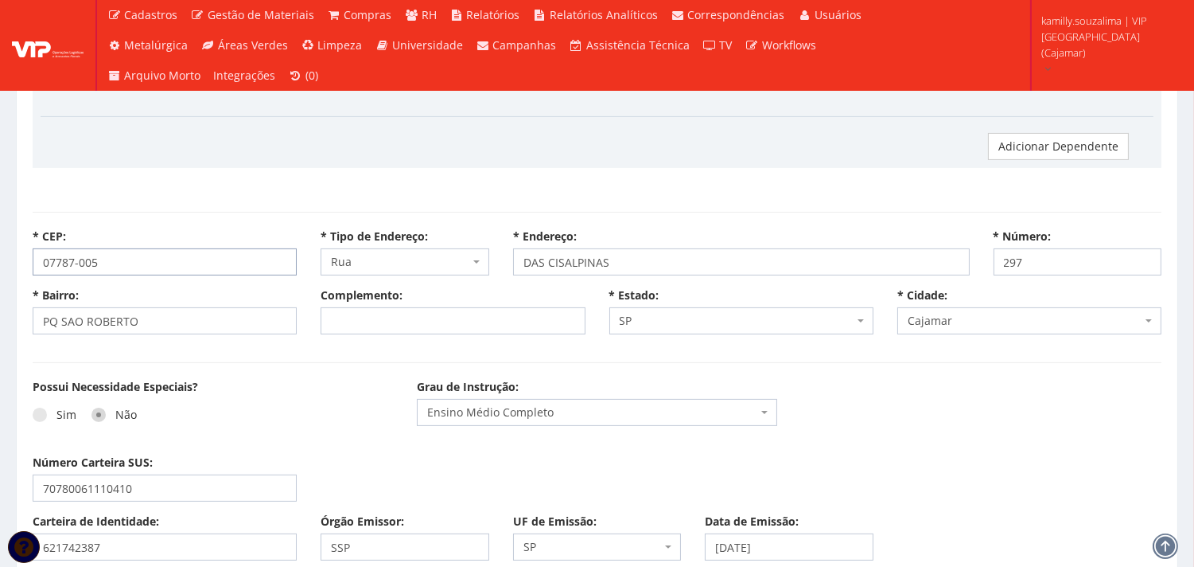
drag, startPoint x: 133, startPoint y: 266, endPoint x: 19, endPoint y: 268, distance: 113.8
select select
type input "Carregando..."
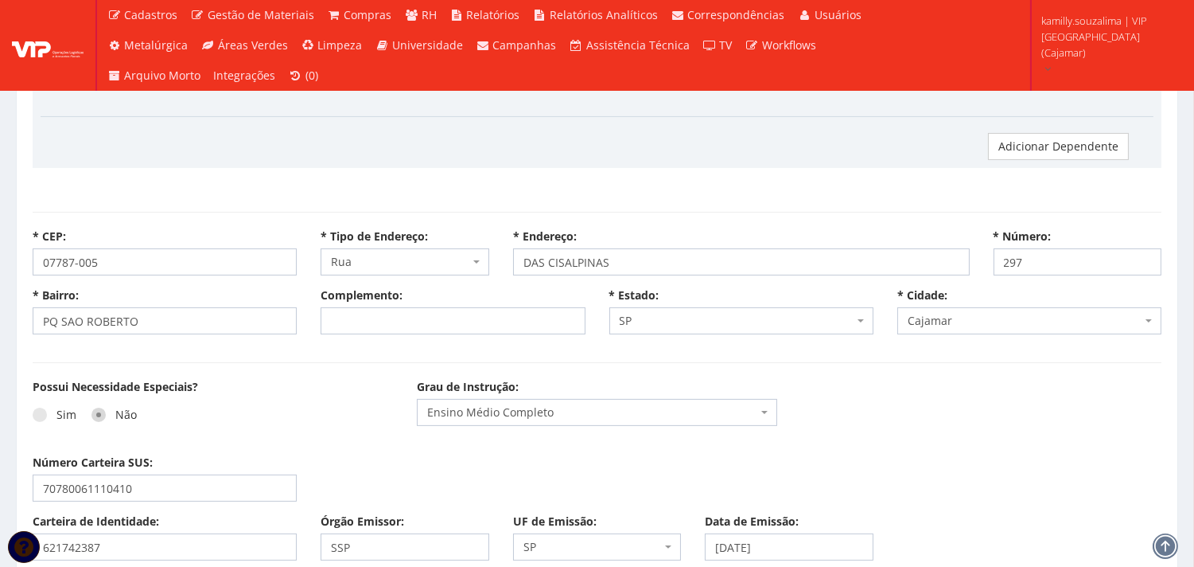
type input "Carregando..."
select select
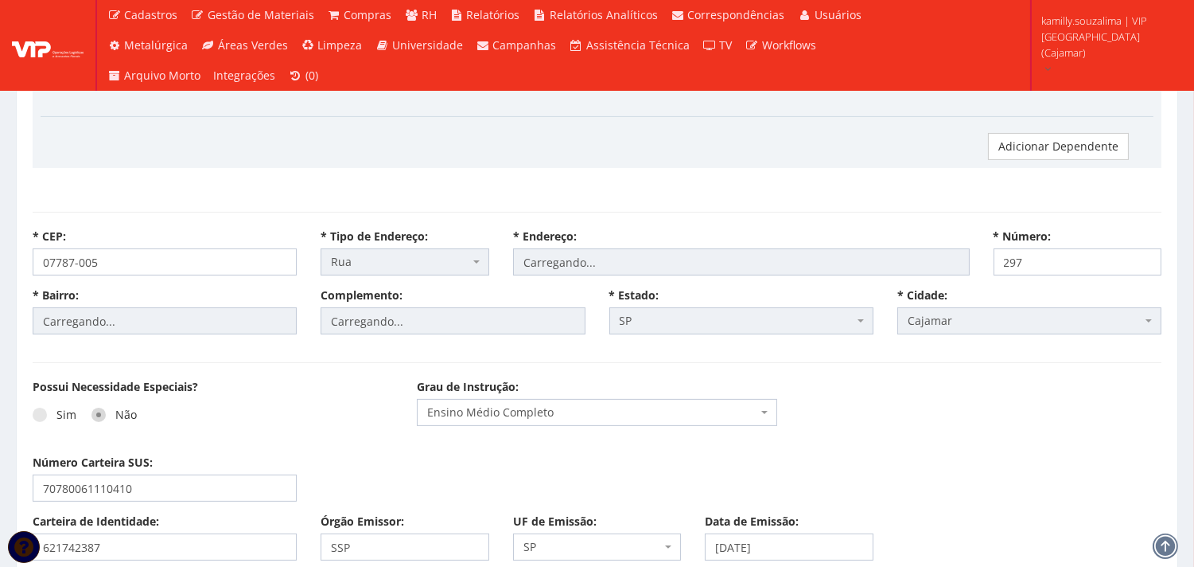
select select "rua"
type input "das Cisalpinas"
type input "São Roberto (Jordanésia)"
type input "(Prq S [PERSON_NAME])"
select select "25"
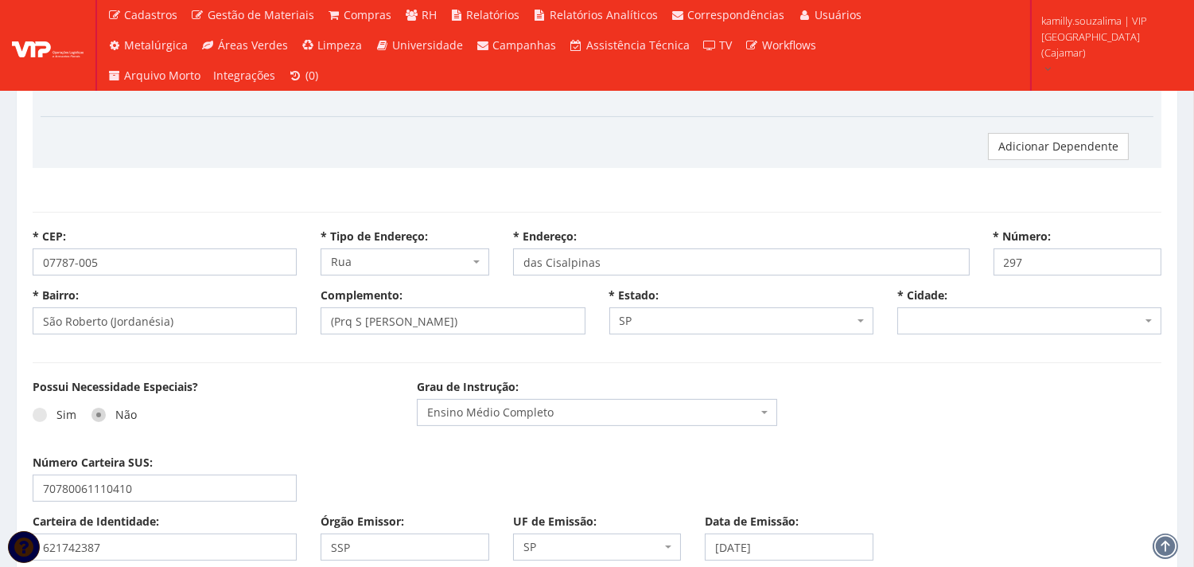
select select "4809"
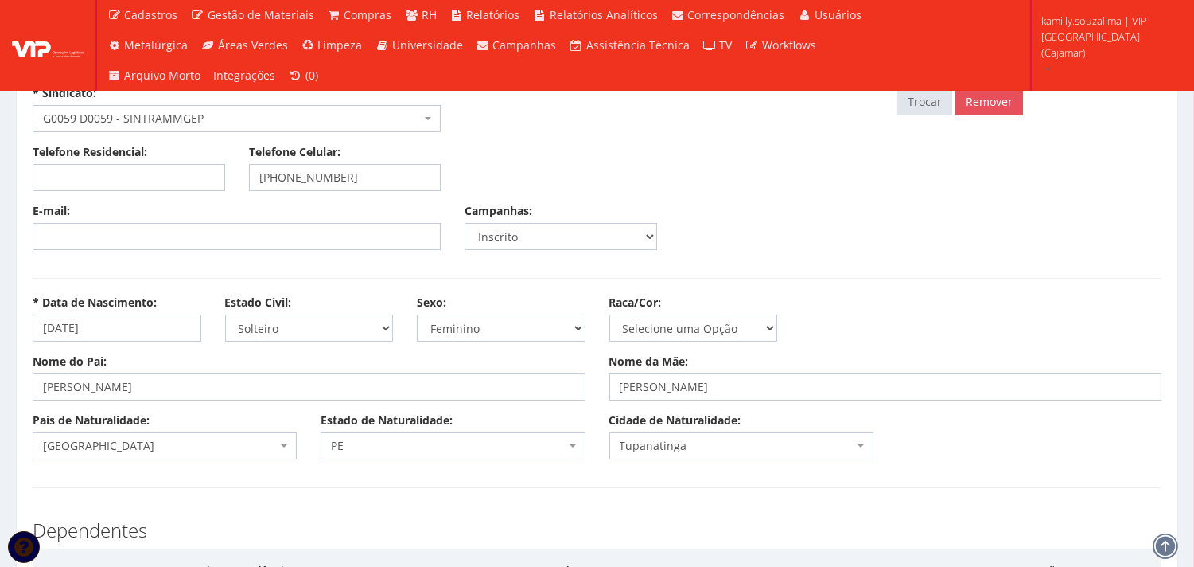
scroll to position [88, 0]
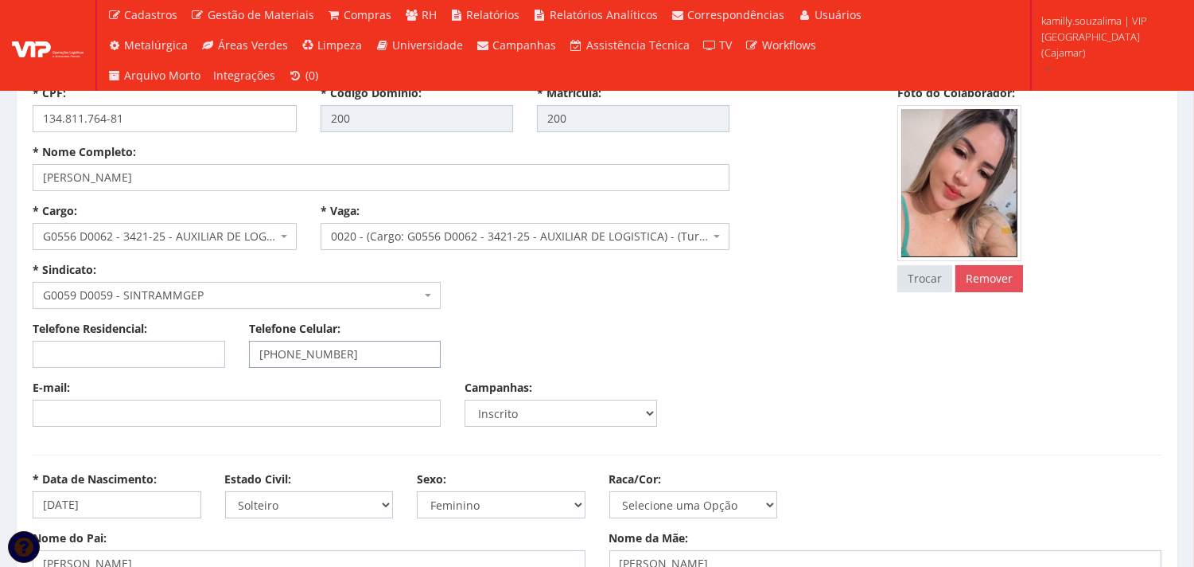
select select
type input "Carregando..."
select select
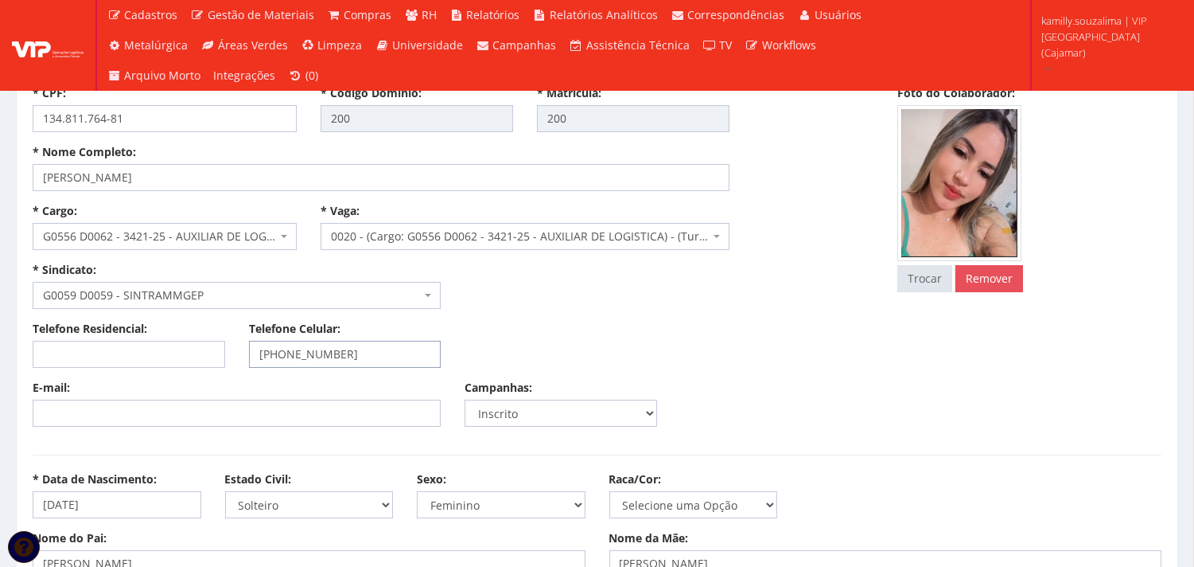
select select
select select "rua"
type input "das Cisalpinas"
type input "São Roberto (Jordanésia)"
type input "(Prq S [PERSON_NAME])"
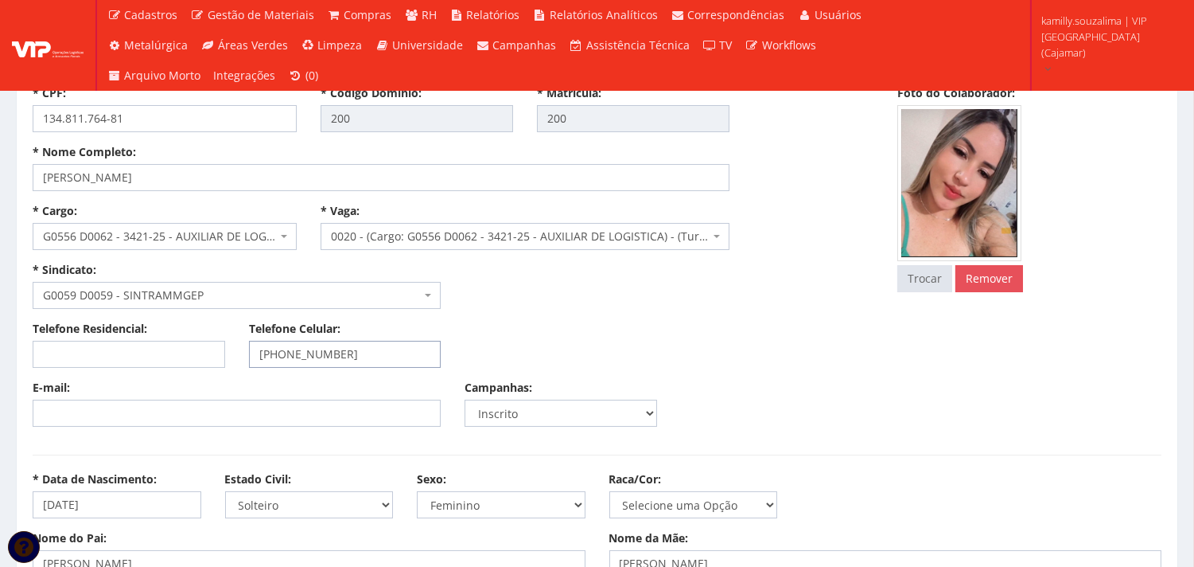
select select "25"
drag, startPoint x: 361, startPoint y: 350, endPoint x: 283, endPoint y: 354, distance: 78.1
click at [283, 354] on input "[PHONE_NUMBER]" at bounding box center [345, 354] width 193 height 27
select select "4809"
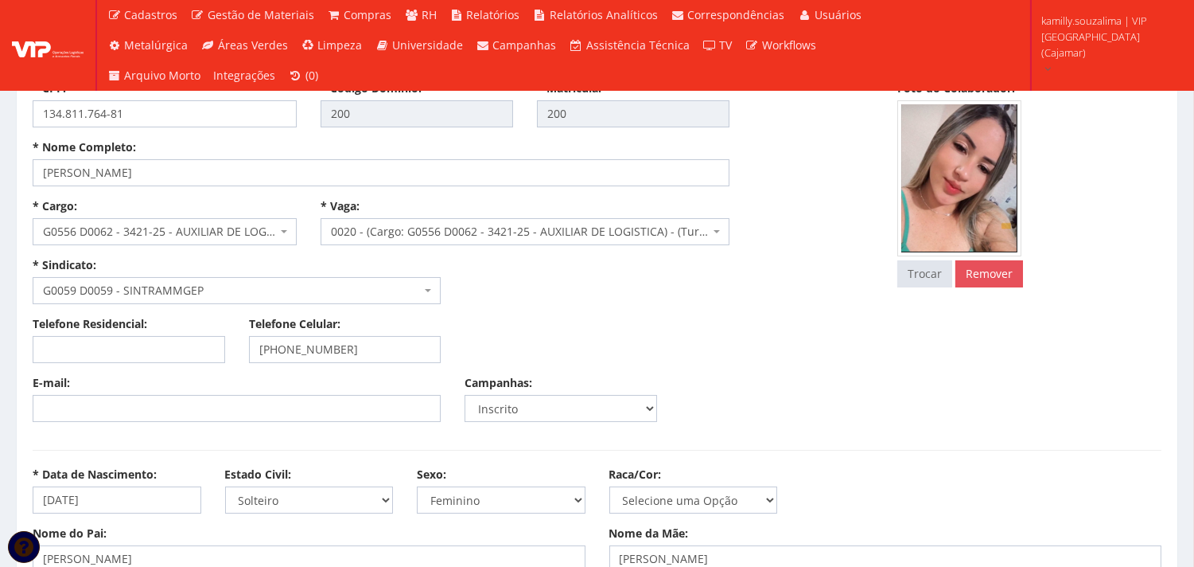
scroll to position [265, 0]
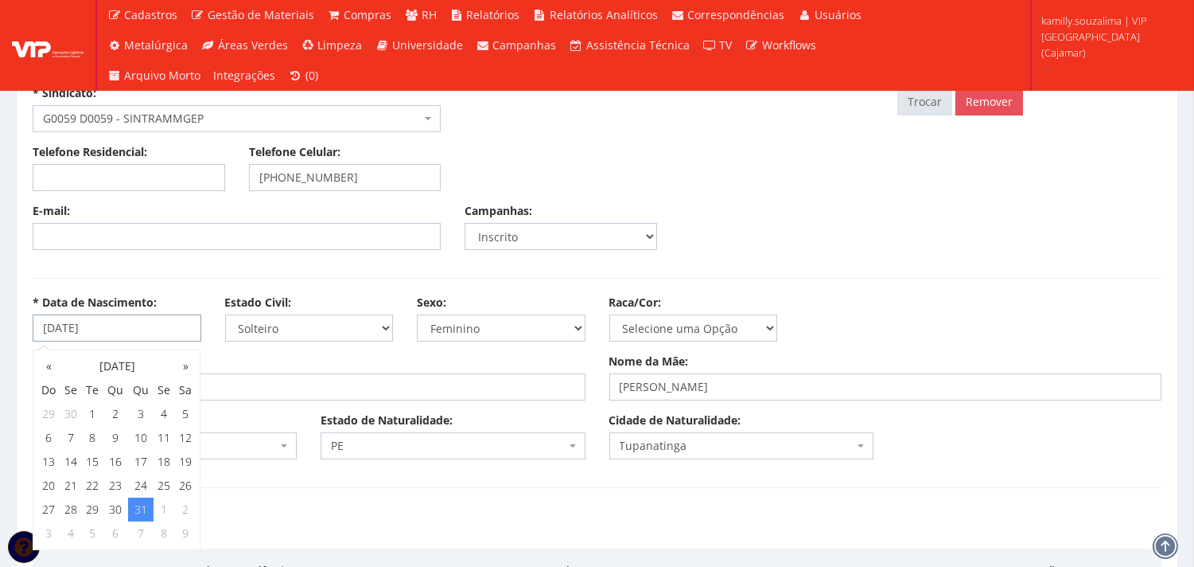
drag, startPoint x: 81, startPoint y: 318, endPoint x: 33, endPoint y: 318, distance: 47.7
click at [33, 318] on input "[DATE]" at bounding box center [117, 327] width 169 height 27
click at [308, 278] on hr at bounding box center [597, 278] width 1129 height 1
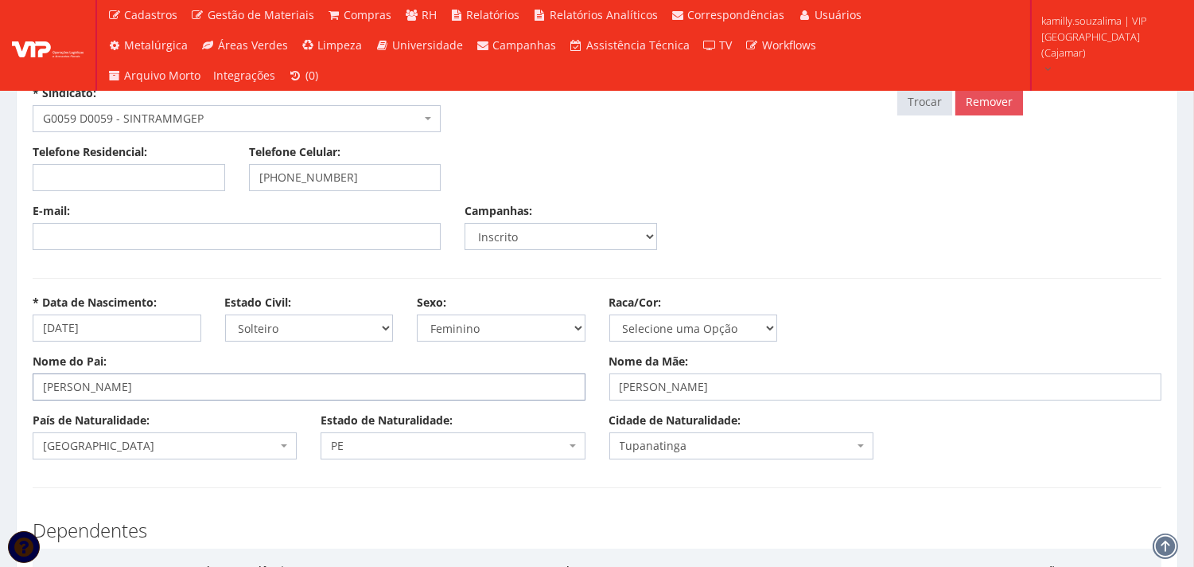
drag, startPoint x: 137, startPoint y: 385, endPoint x: 20, endPoint y: 387, distance: 117.0
click at [21, 387] on div "Nome do Pai: [PERSON_NAME]" at bounding box center [309, 376] width 577 height 47
drag, startPoint x: 871, startPoint y: 386, endPoint x: 614, endPoint y: 390, distance: 257.1
click at [614, 390] on input "[PERSON_NAME]" at bounding box center [886, 386] width 553 height 27
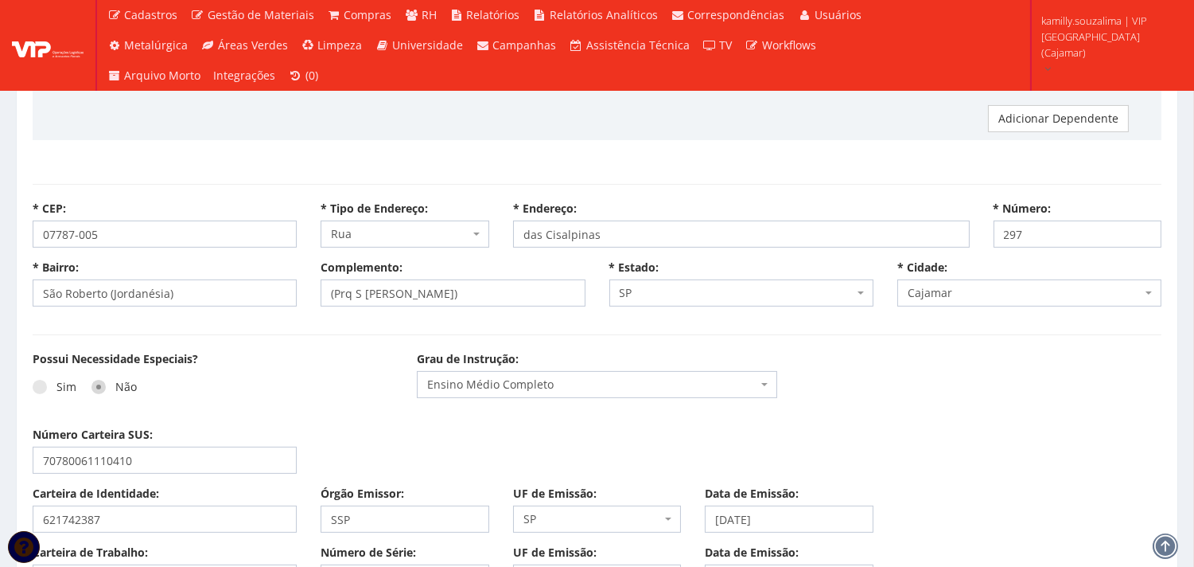
scroll to position [796, 0]
